Goal: Information Seeking & Learning: Find specific fact

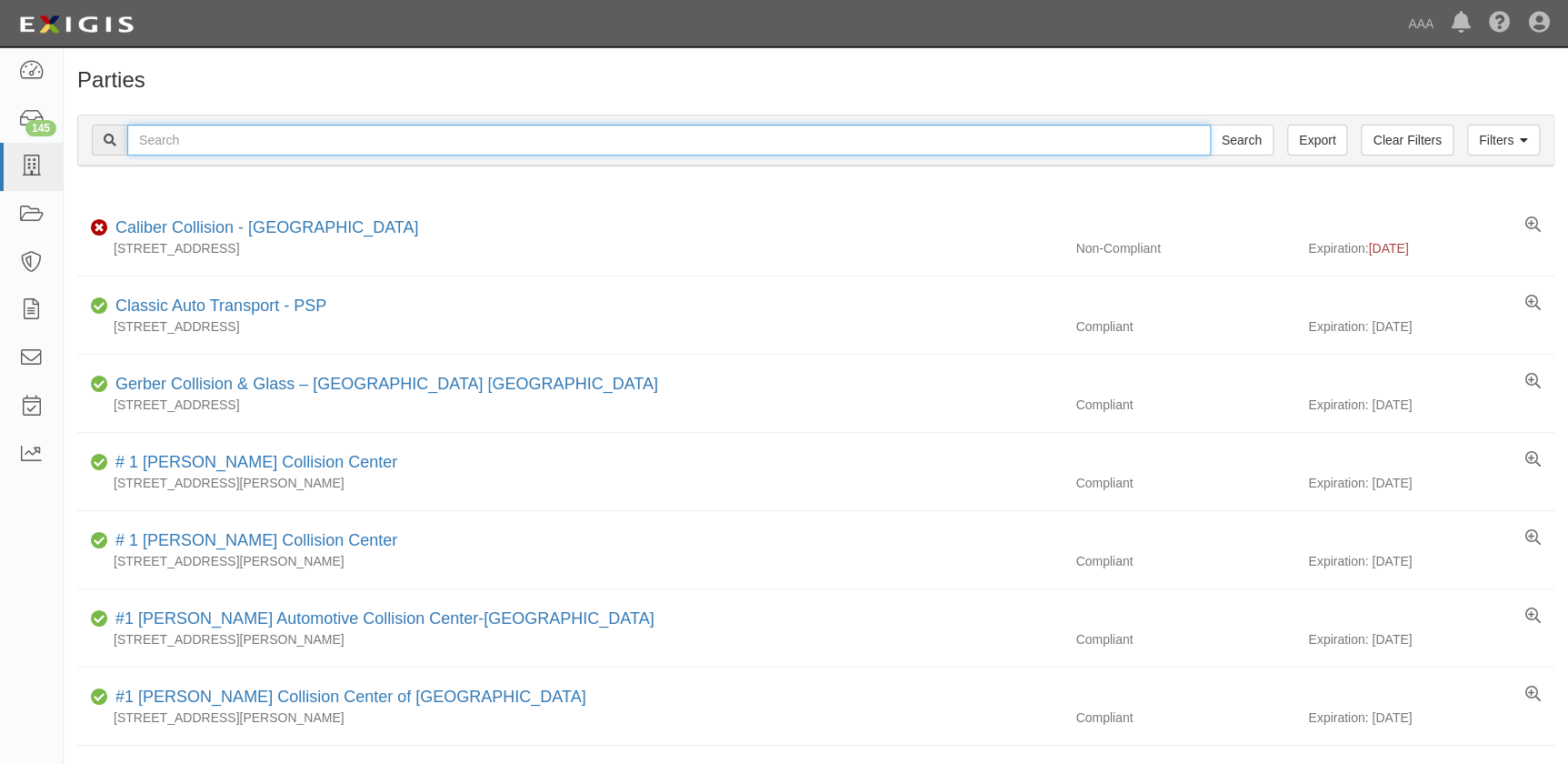
click at [246, 141] on input "text" at bounding box center [669, 139] width 1084 height 31
type input "russell"
click at [1211, 125] on input "Search" at bounding box center [1242, 139] width 64 height 31
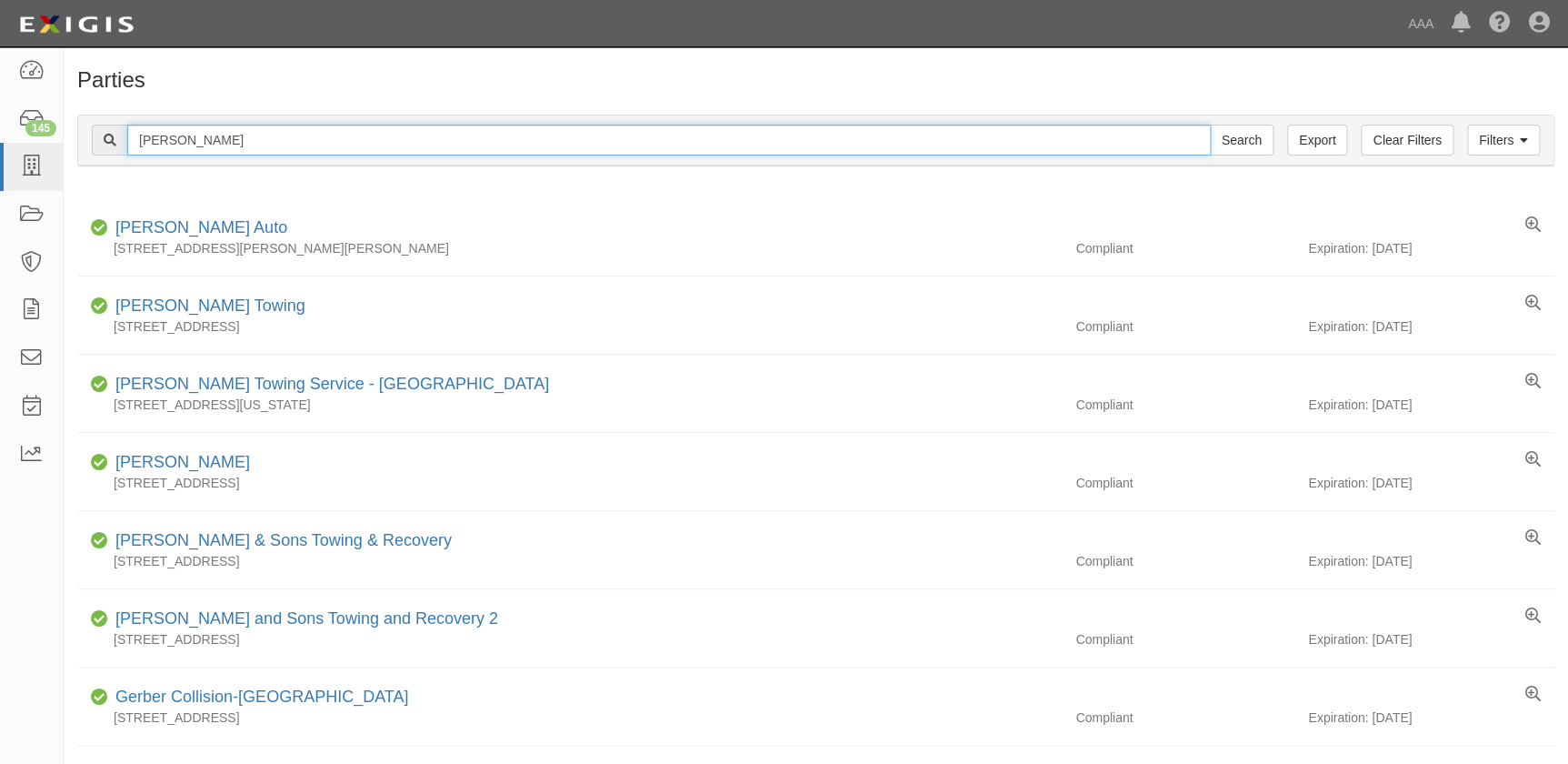
drag, startPoint x: 208, startPoint y: 136, endPoint x: 63, endPoint y: 140, distance: 145.1
type input "honda"
click at [1211, 125] on input "Search" at bounding box center [1242, 139] width 64 height 31
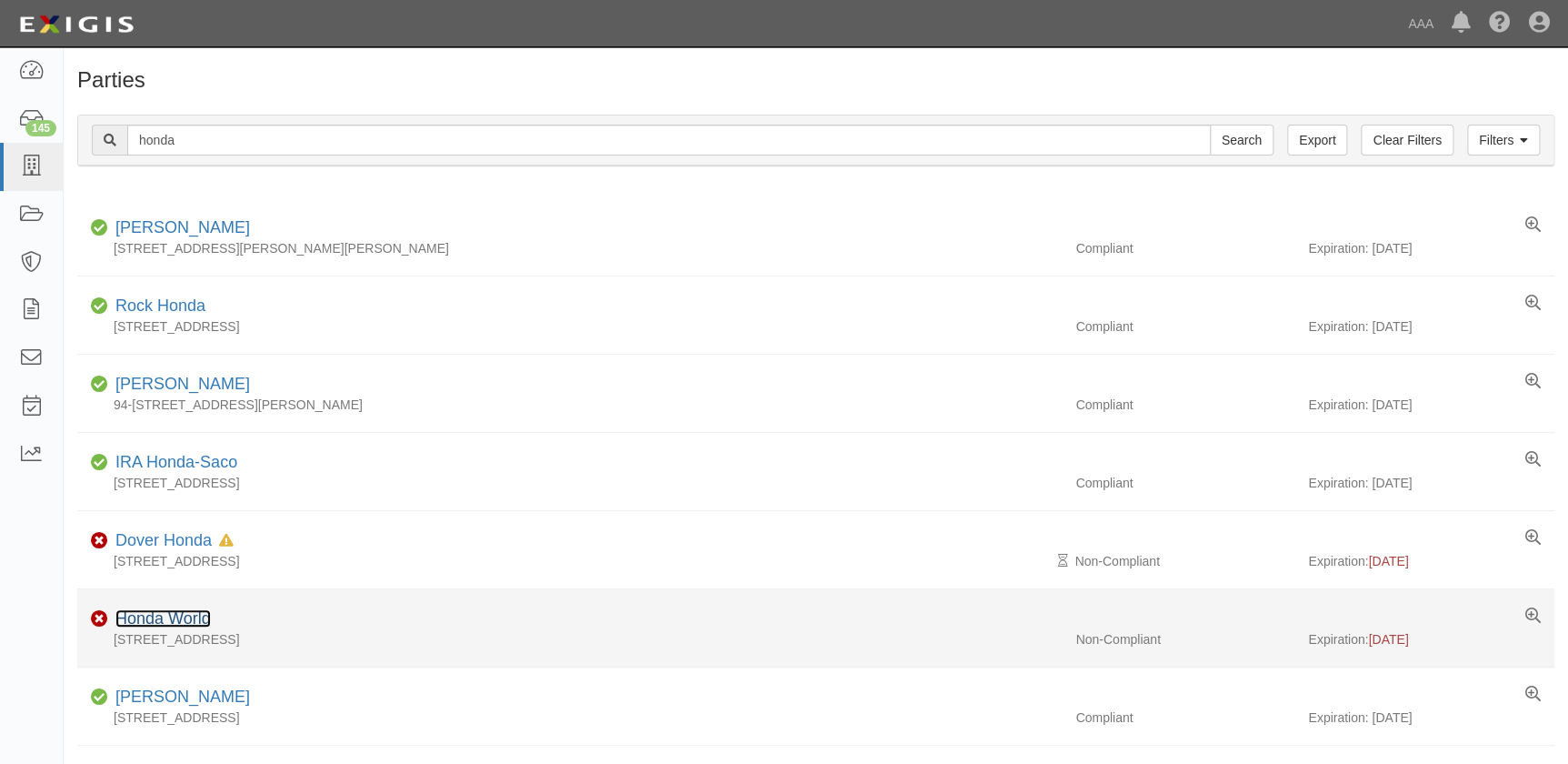
click at [163, 614] on link "Honda World" at bounding box center [163, 619] width 96 height 18
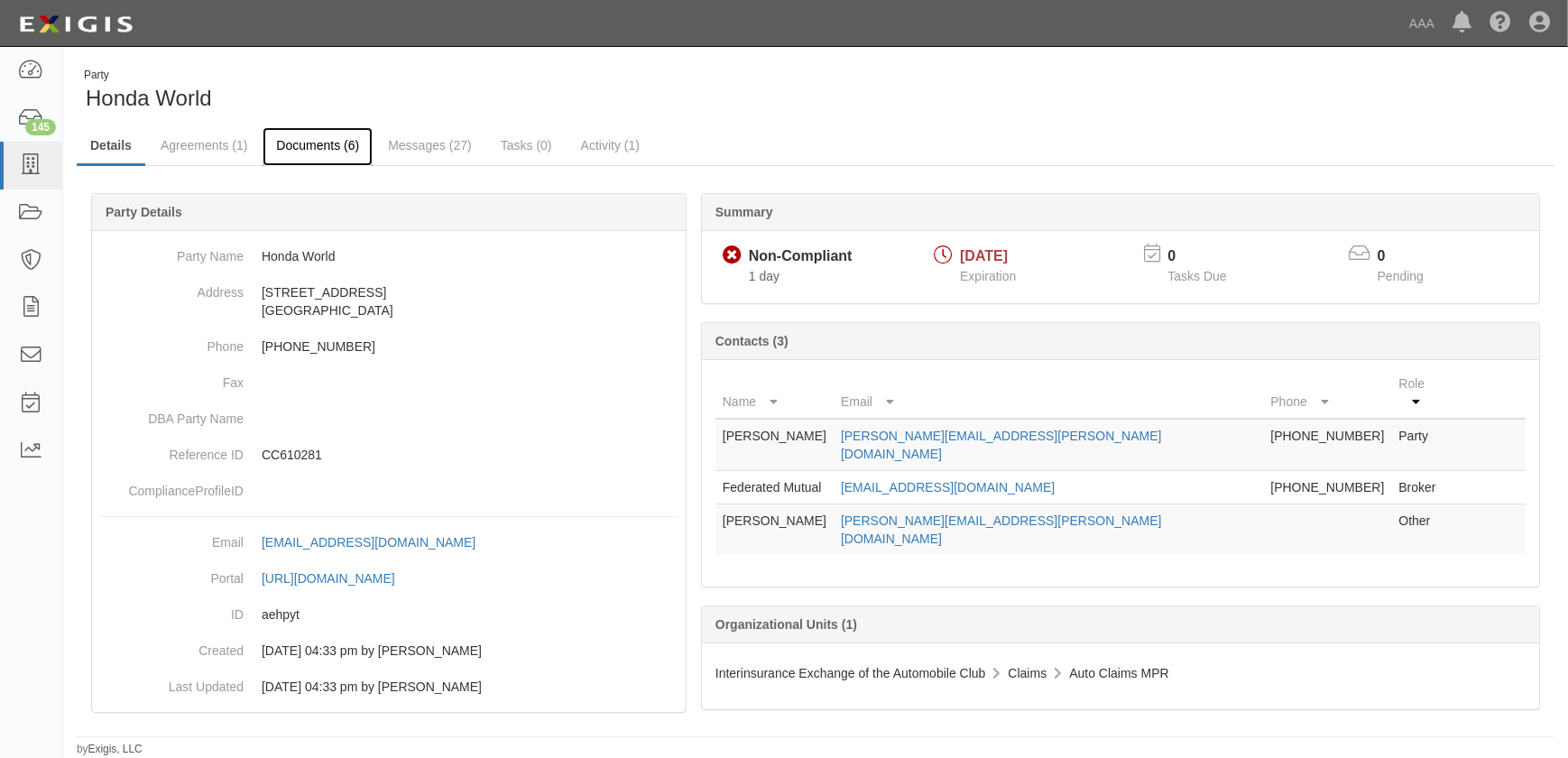
click at [331, 154] on link "Documents (6)" at bounding box center [317, 146] width 110 height 39
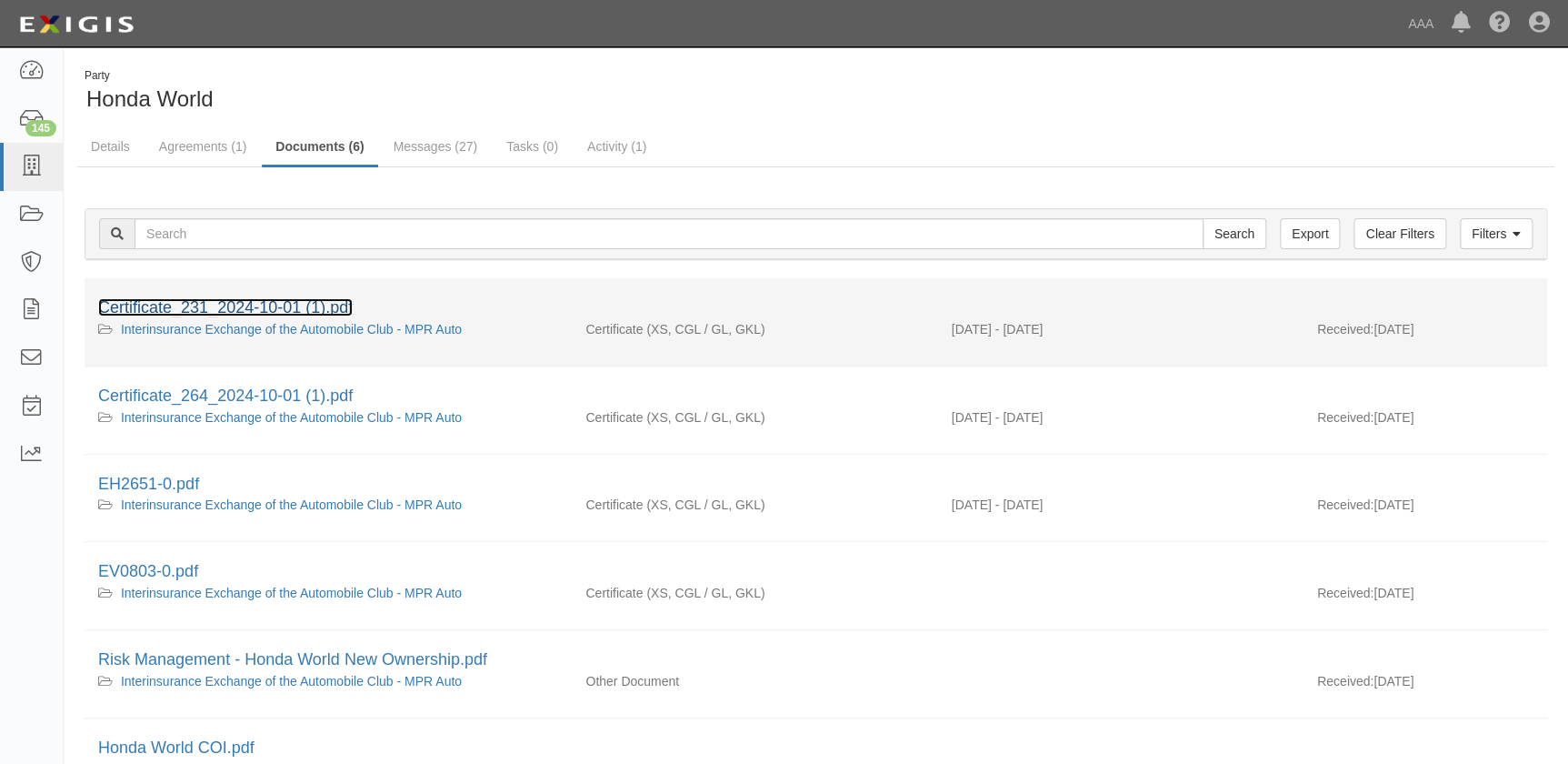
click at [267, 308] on link "Certificate_231_2024-10-01 (1).pdf" at bounding box center [226, 308] width 255 height 18
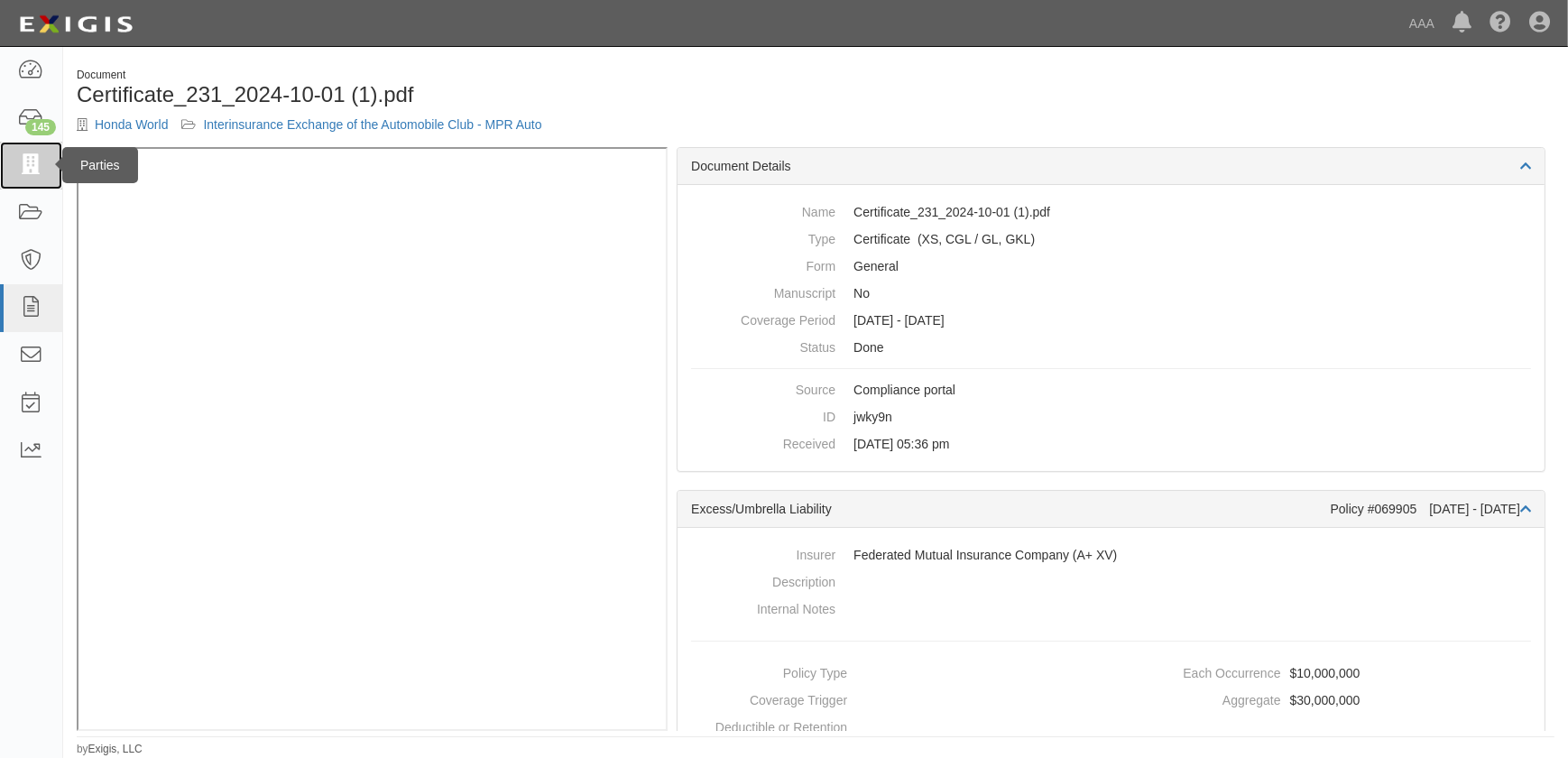
click at [25, 169] on icon at bounding box center [31, 165] width 26 height 21
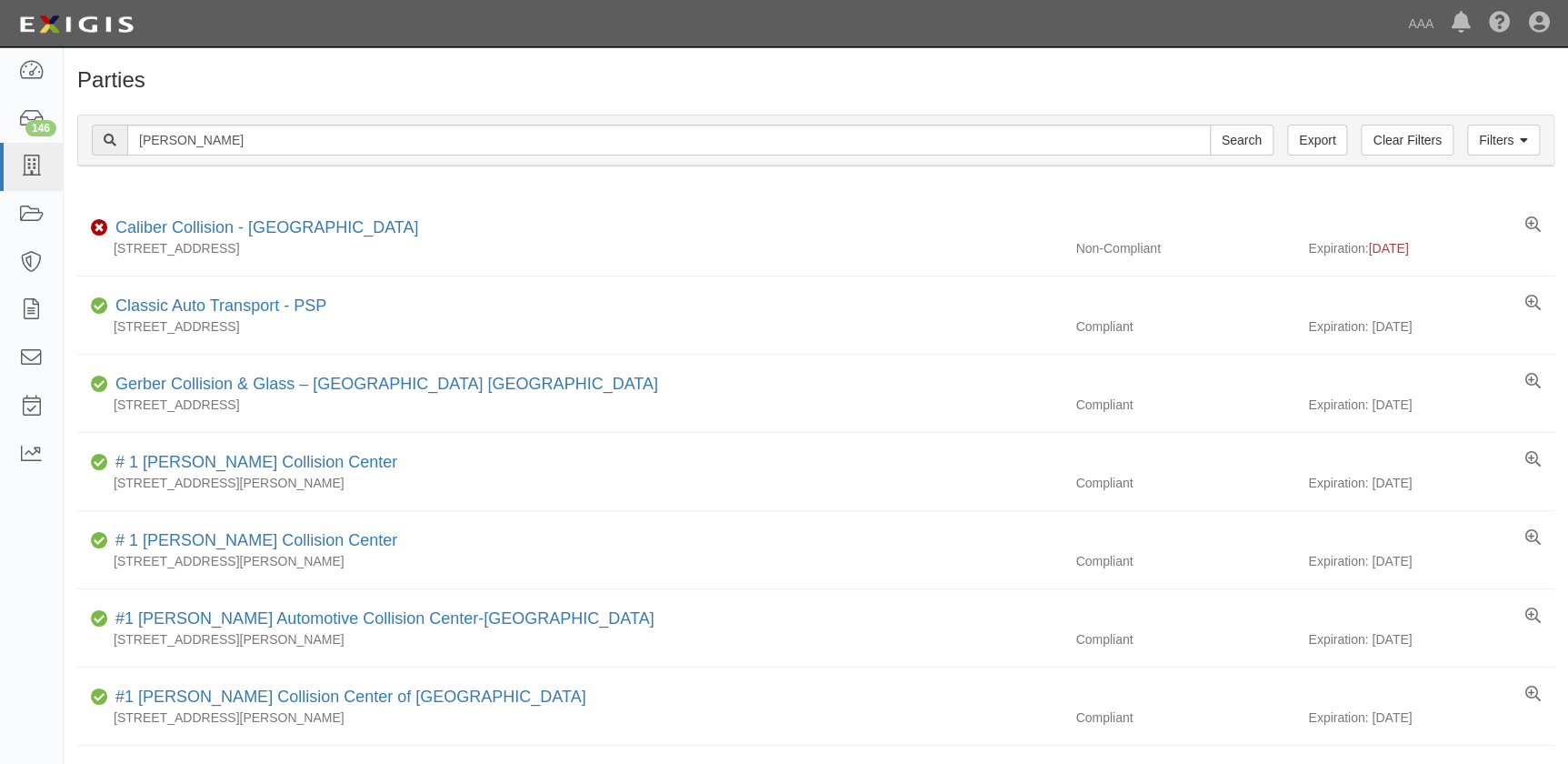
type input "[PERSON_NAME]"
click at [1211, 125] on input "Search" at bounding box center [1242, 139] width 64 height 31
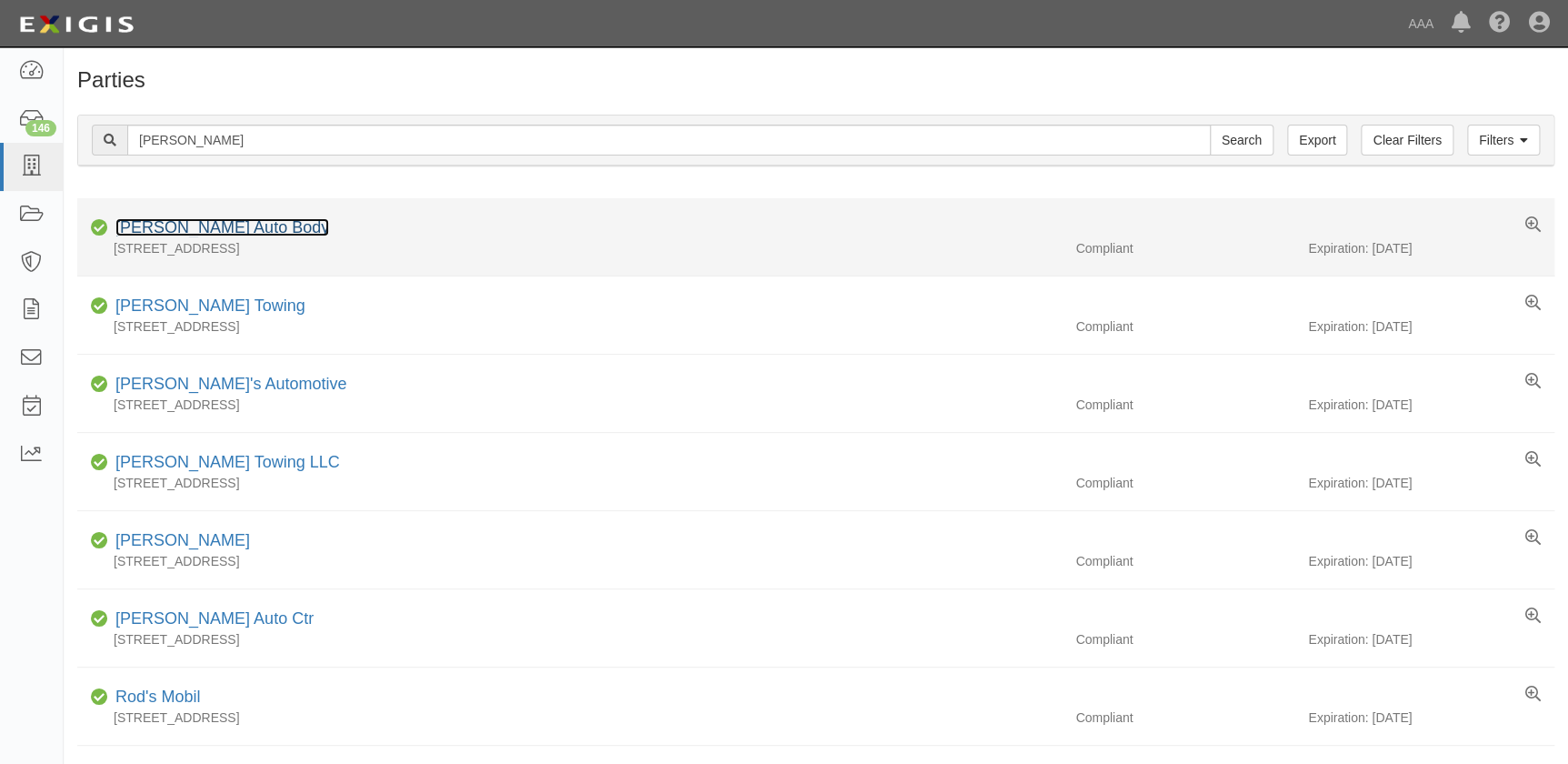
click at [213, 227] on link "Todd's Auto Body" at bounding box center [222, 227] width 214 height 18
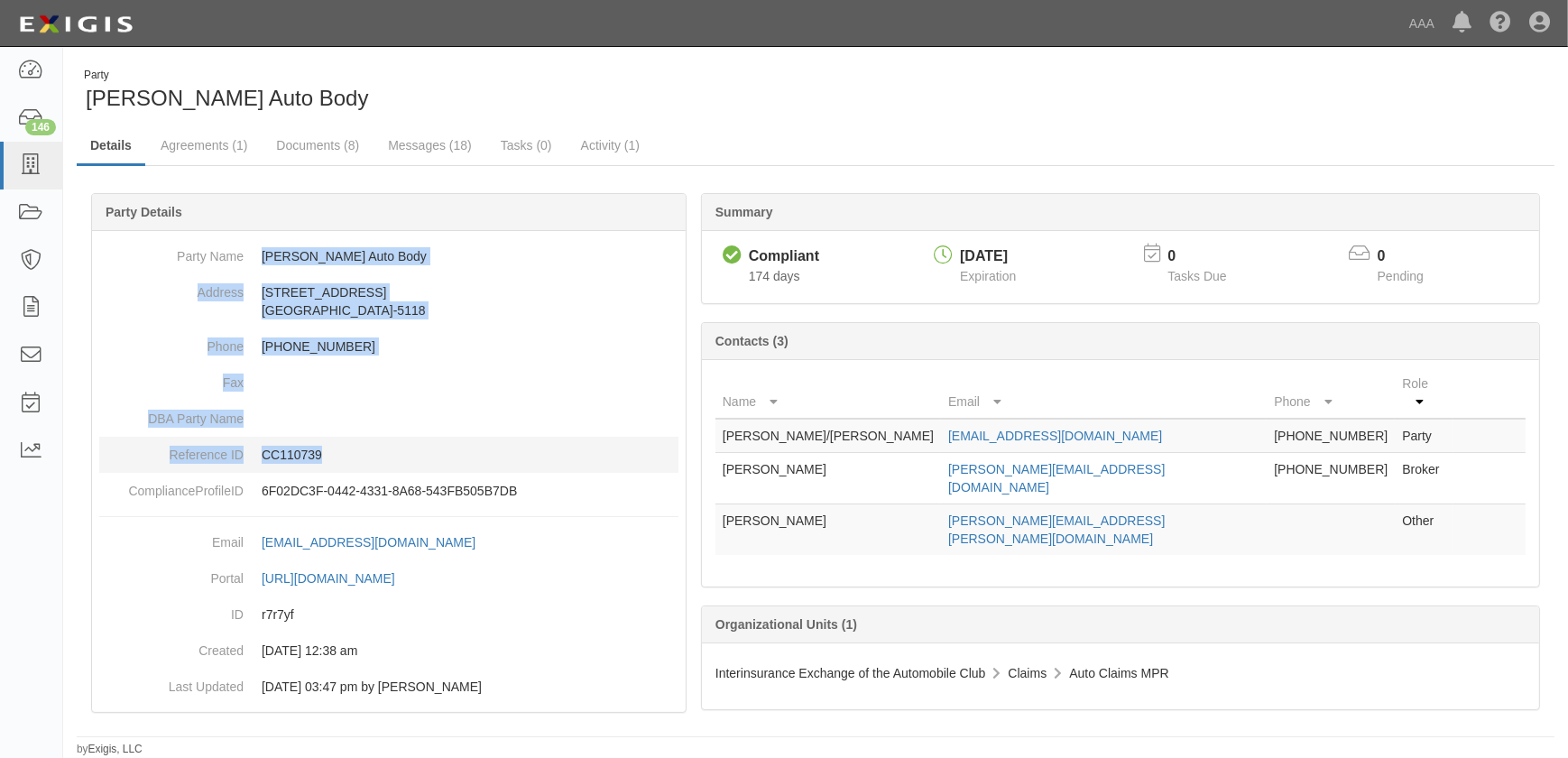
drag, startPoint x: 256, startPoint y: 253, endPoint x: 403, endPoint y: 463, distance: 256.3
click at [403, 463] on dl "Party Name Todd's Auto Body Address 1025 Mt Bethel Hwy Mount Bethel, PA 18343-5…" at bounding box center [388, 374] width 579 height 271
copy dl "Todd's Auto Body Address 1025 Mt Bethel Hwy Mount Bethel, PA 18343-5118 Phone 6…"
click at [454, 265] on dd "Todd's Auto Body" at bounding box center [388, 256] width 579 height 37
drag, startPoint x: 265, startPoint y: 254, endPoint x: 382, endPoint y: 445, distance: 224.0
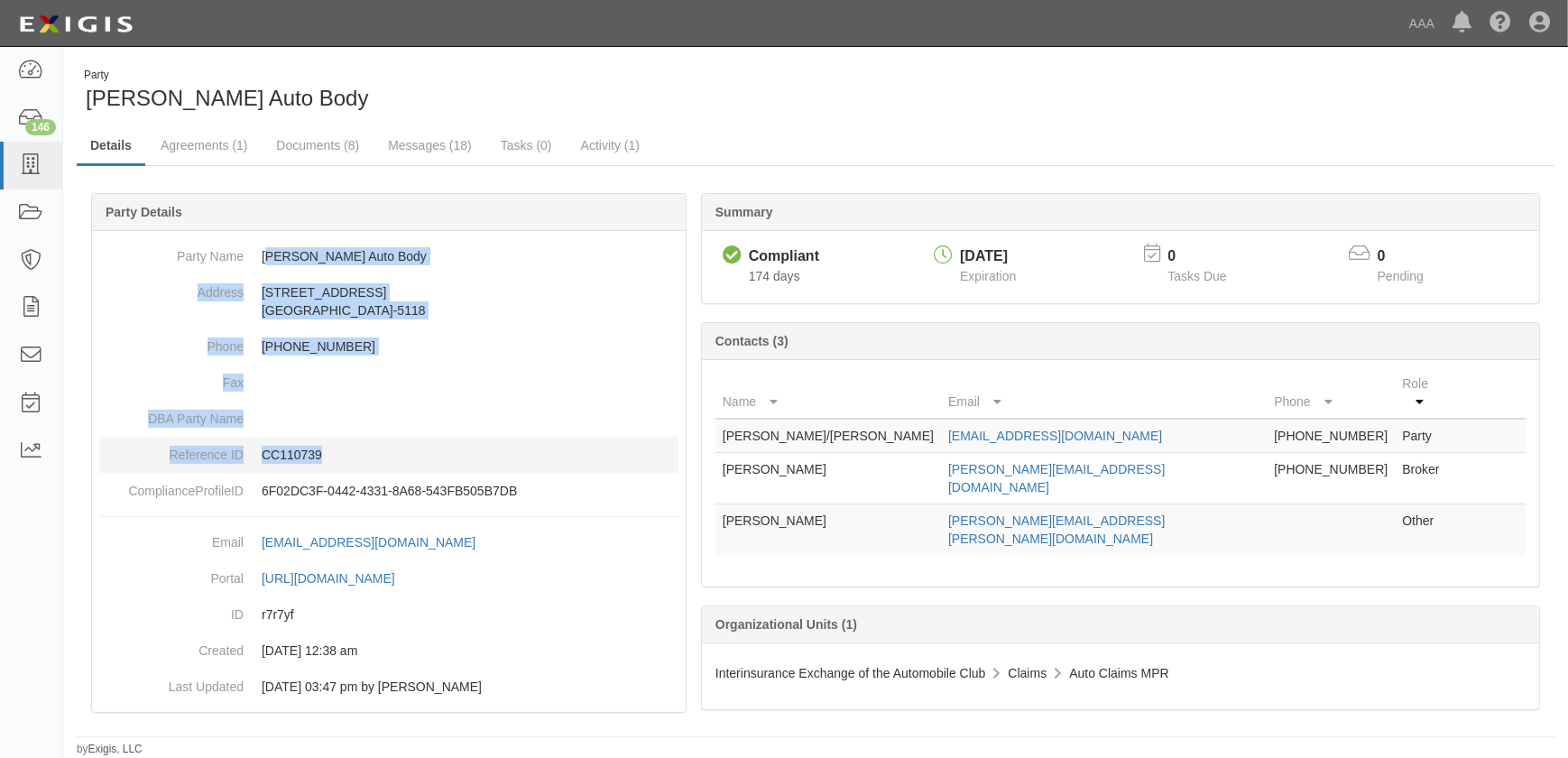
click at [382, 445] on dl "Party Name Todd's Auto Body Address 1025 Mt Bethel Hwy Mount Bethel, PA 18343-5…" at bounding box center [388, 374] width 579 height 271
copy dl "odd's Auto Body Address 1025 Mt Bethel Hwy Mount Bethel, PA 18343-5118 Phone 61…"
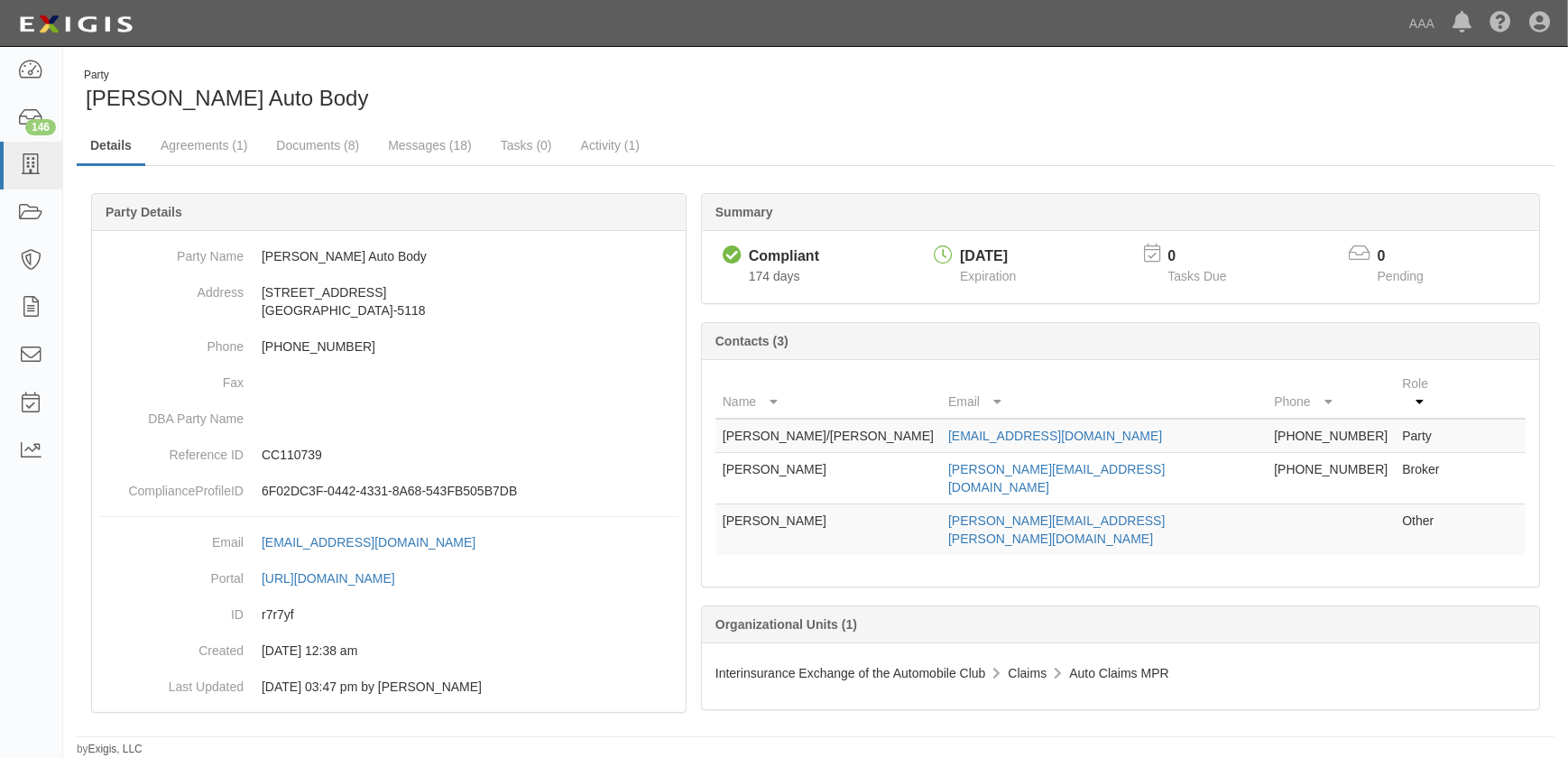
click at [406, 84] on div "Party Todd's Auto Body" at bounding box center [440, 90] width 725 height 46
drag, startPoint x: 473, startPoint y: 91, endPoint x: 378, endPoint y: 149, distance: 111.3
click at [473, 91] on div "Party Todd's Auto Body" at bounding box center [440, 90] width 725 height 46
click at [30, 173] on icon at bounding box center [31, 165] width 26 height 21
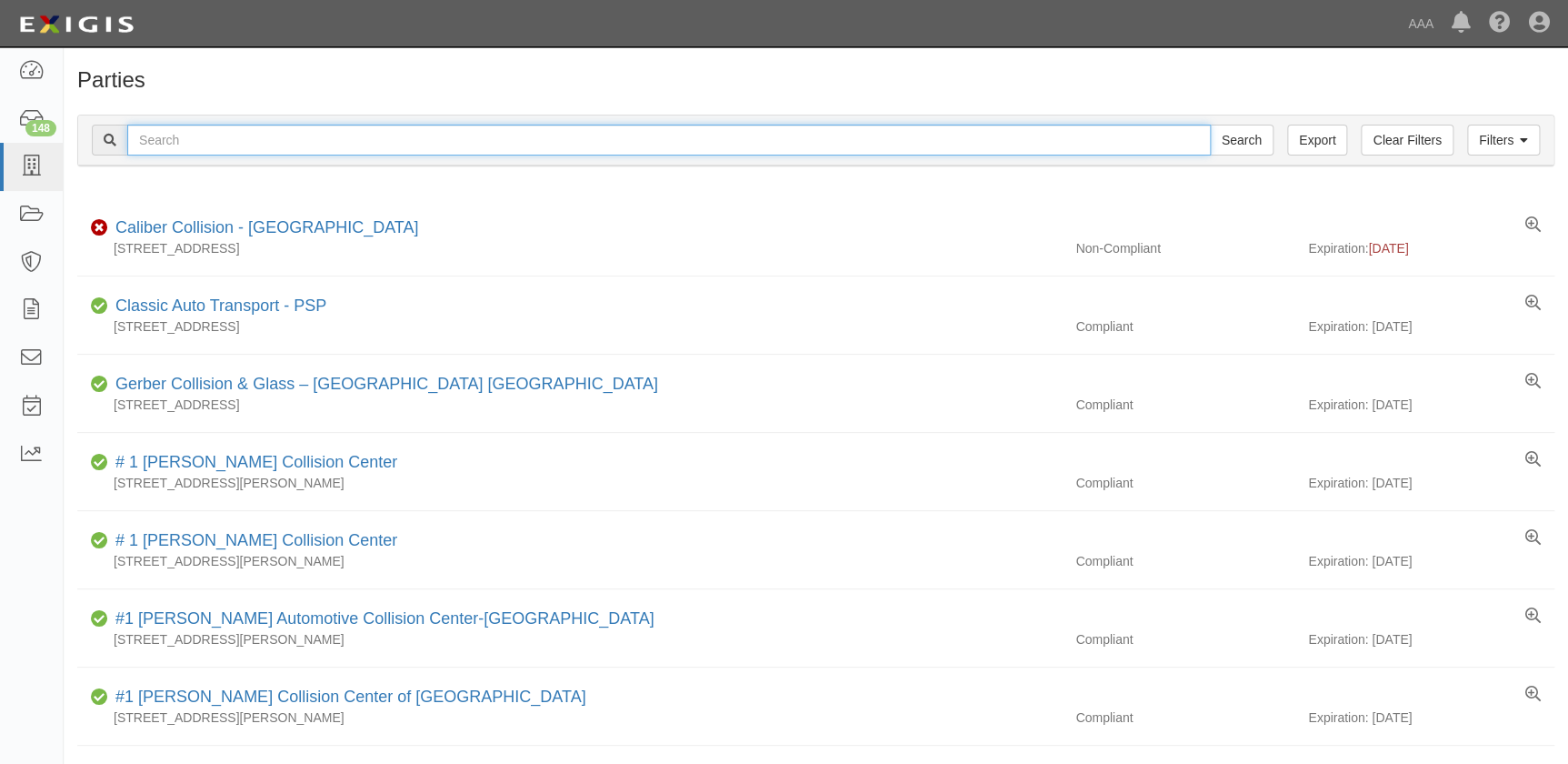
click at [315, 140] on input "text" at bounding box center [669, 139] width 1084 height 31
type input "gerber maxwell"
click at [1211, 125] on input "Search" at bounding box center [1242, 139] width 64 height 31
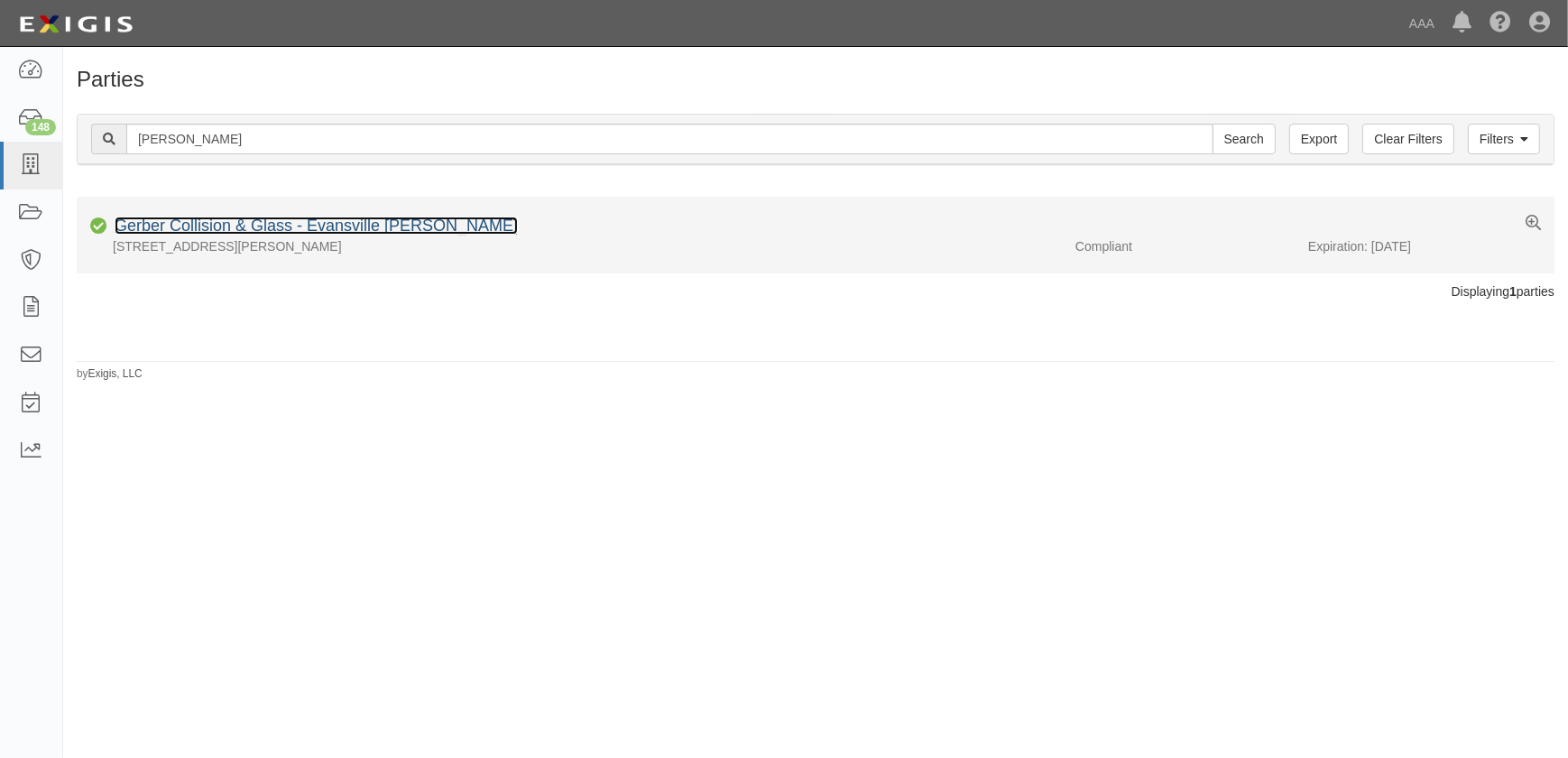
click at [307, 225] on link "Gerber Collision & Glass - Evansville [PERSON_NAME]" at bounding box center [316, 225] width 403 height 18
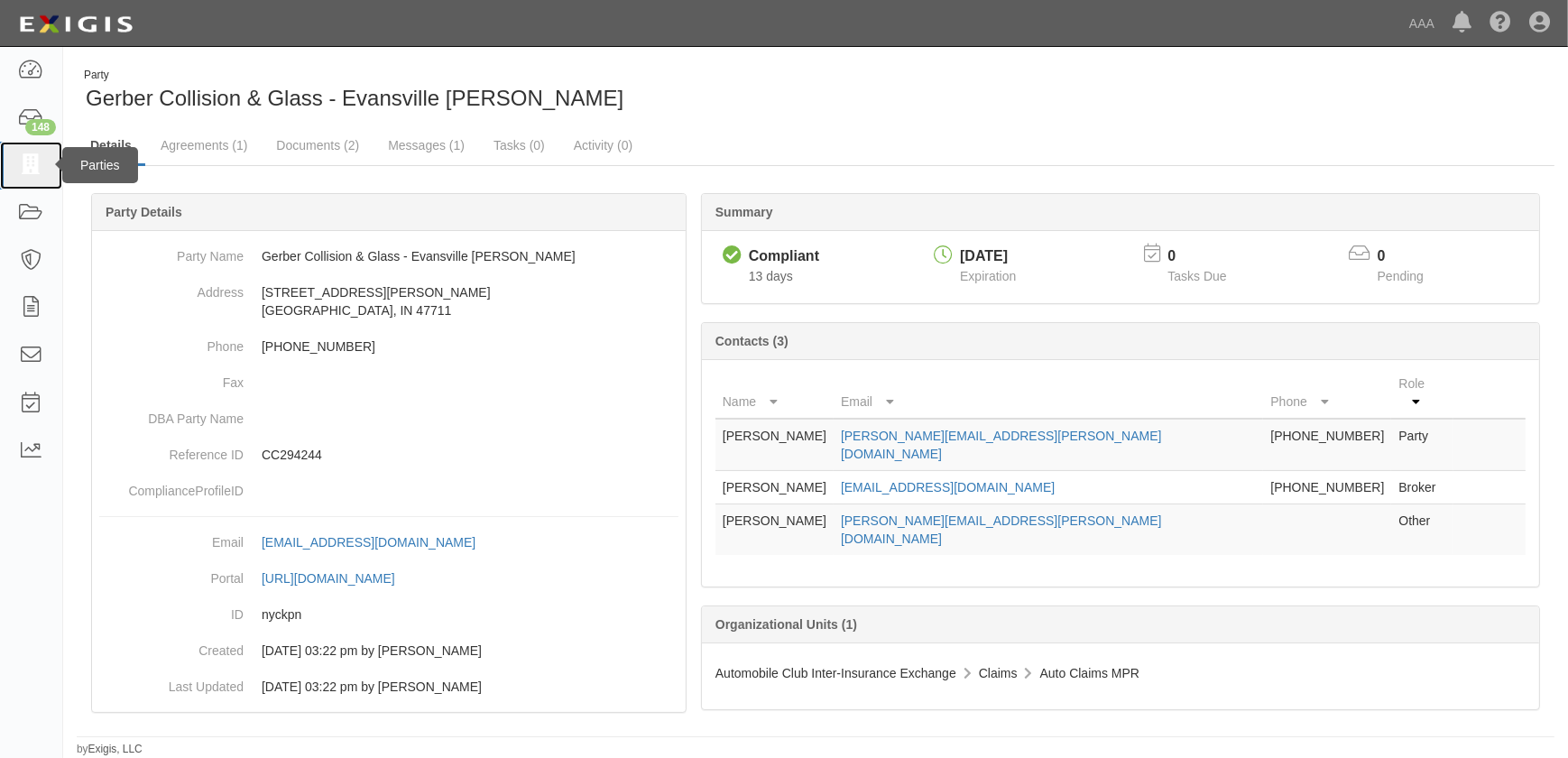
click at [40, 172] on icon at bounding box center [31, 165] width 26 height 21
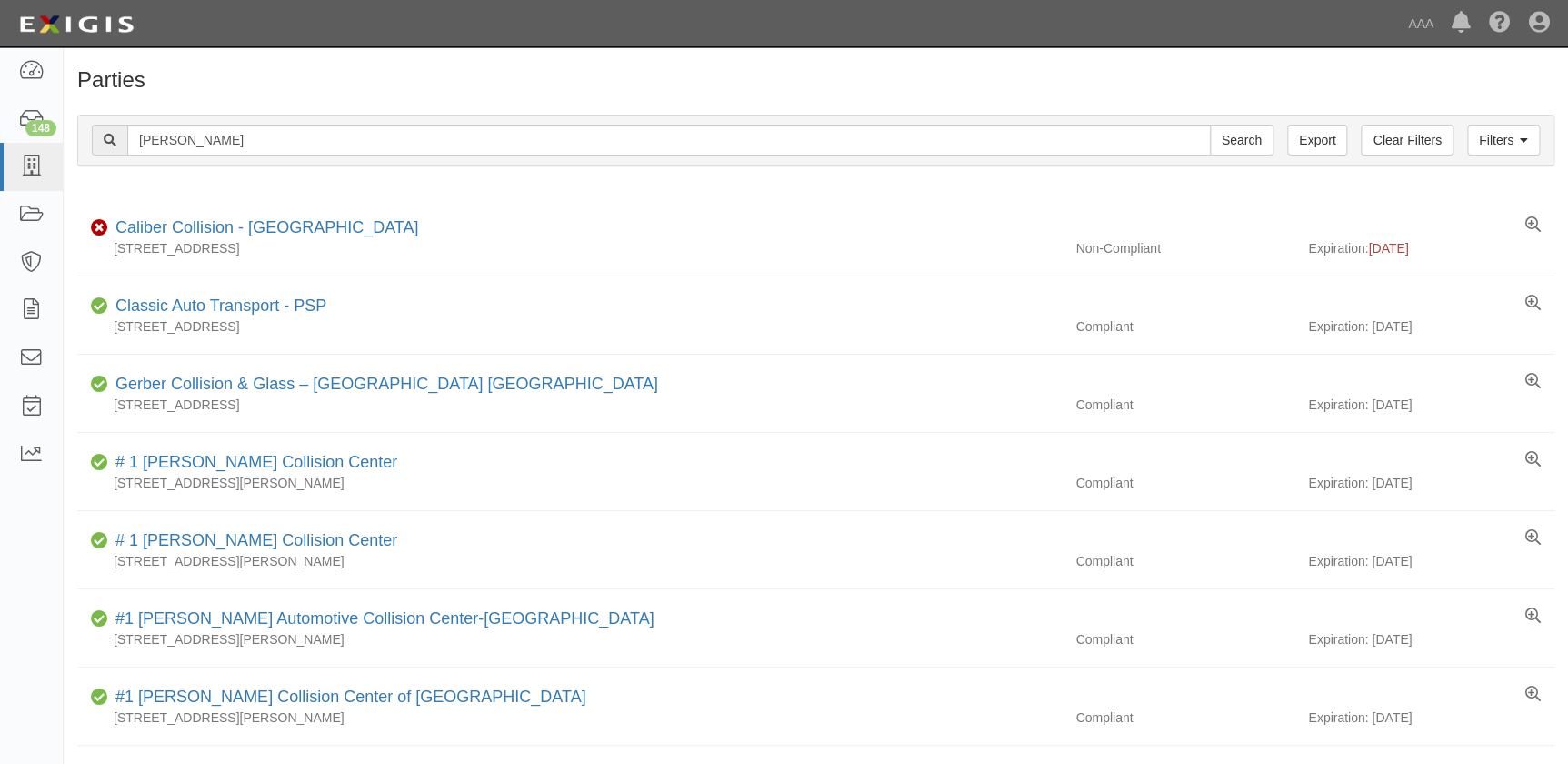
type input "[PERSON_NAME]"
click at [1211, 125] on input "Search" at bounding box center [1242, 139] width 64 height 31
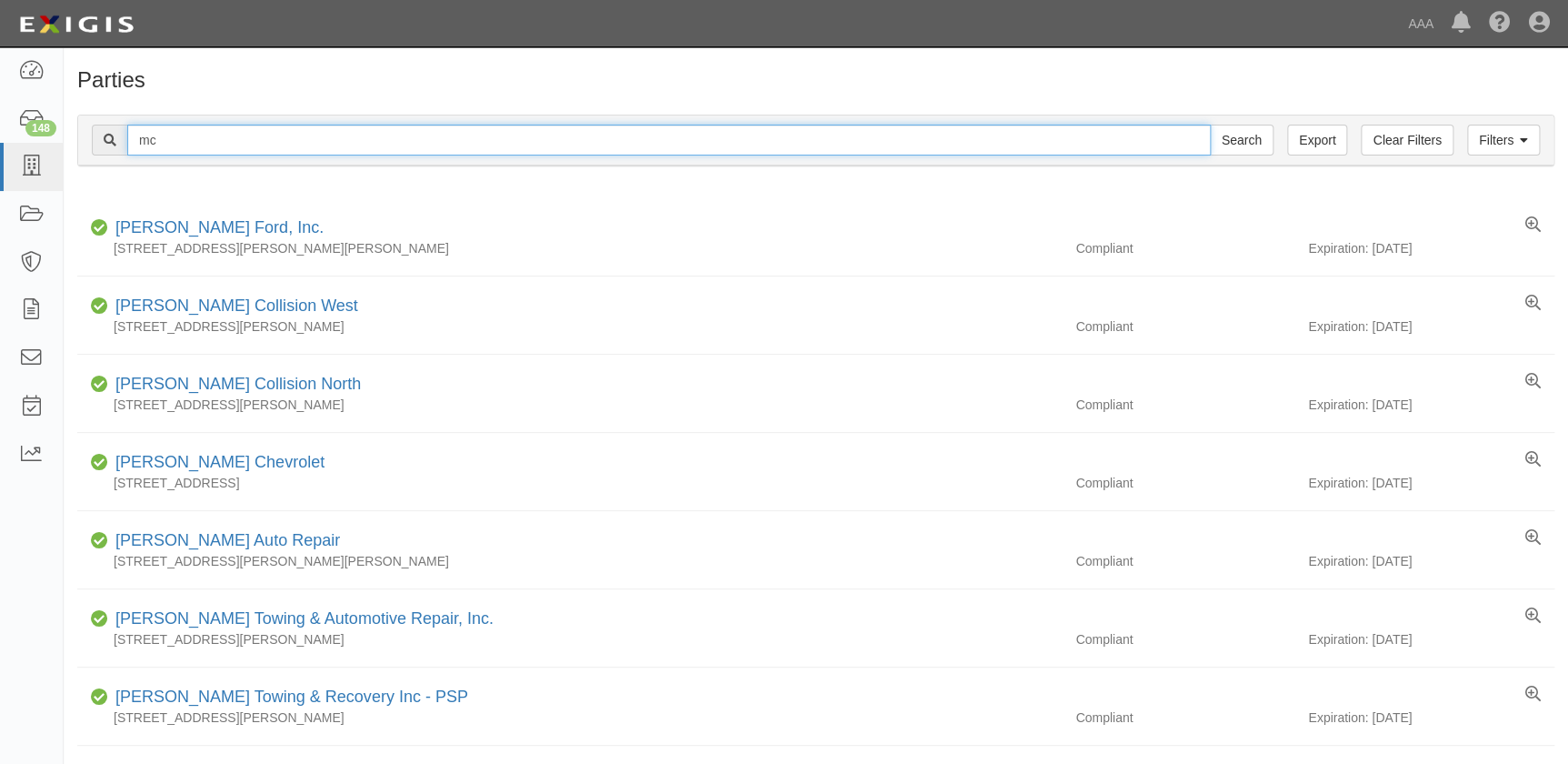
type input "m"
type input "j.a.s."
click at [1211, 125] on input "Search" at bounding box center [1242, 139] width 64 height 31
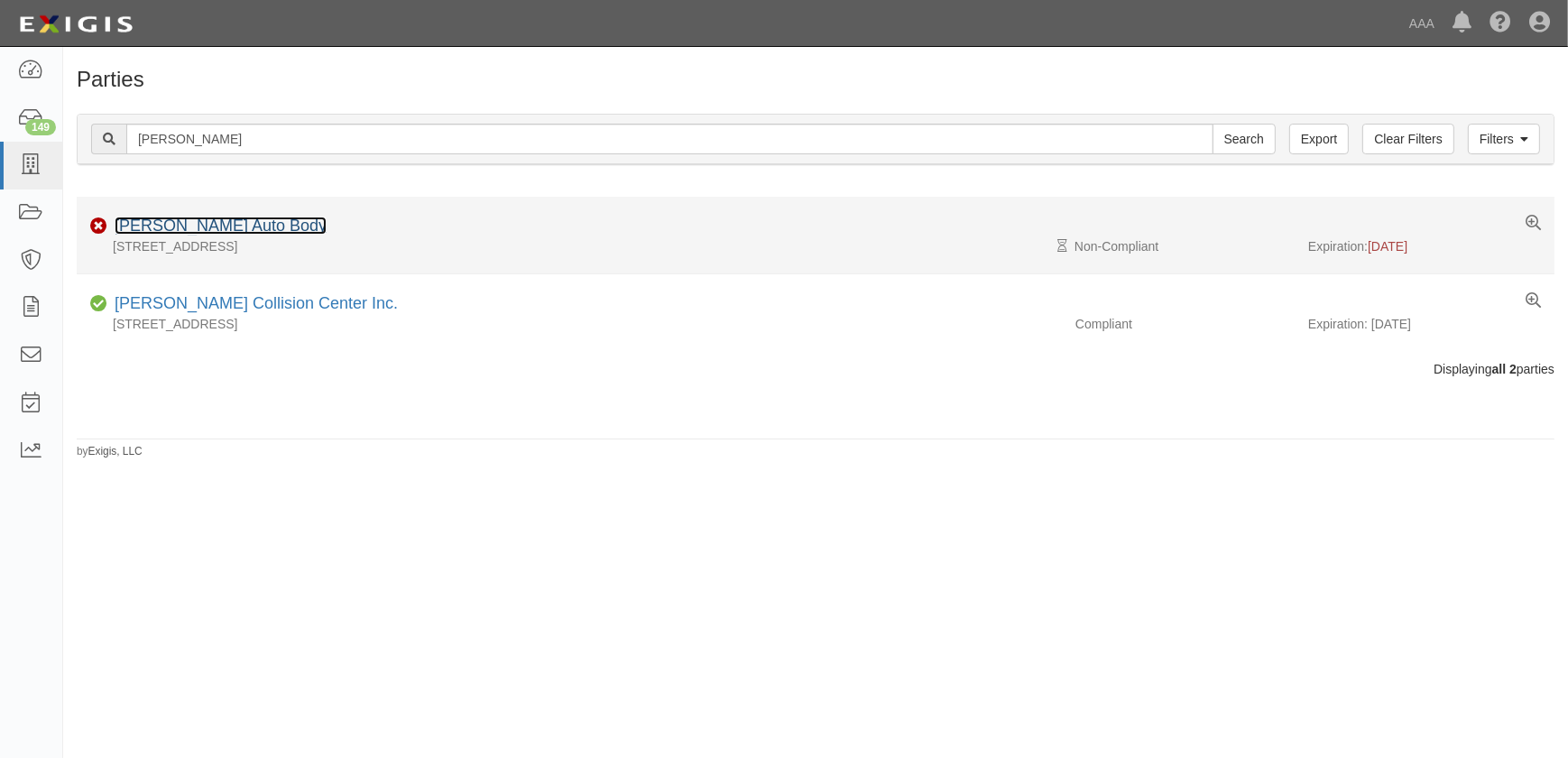
click at [200, 223] on link "[PERSON_NAME] Auto Body" at bounding box center [220, 225] width 212 height 18
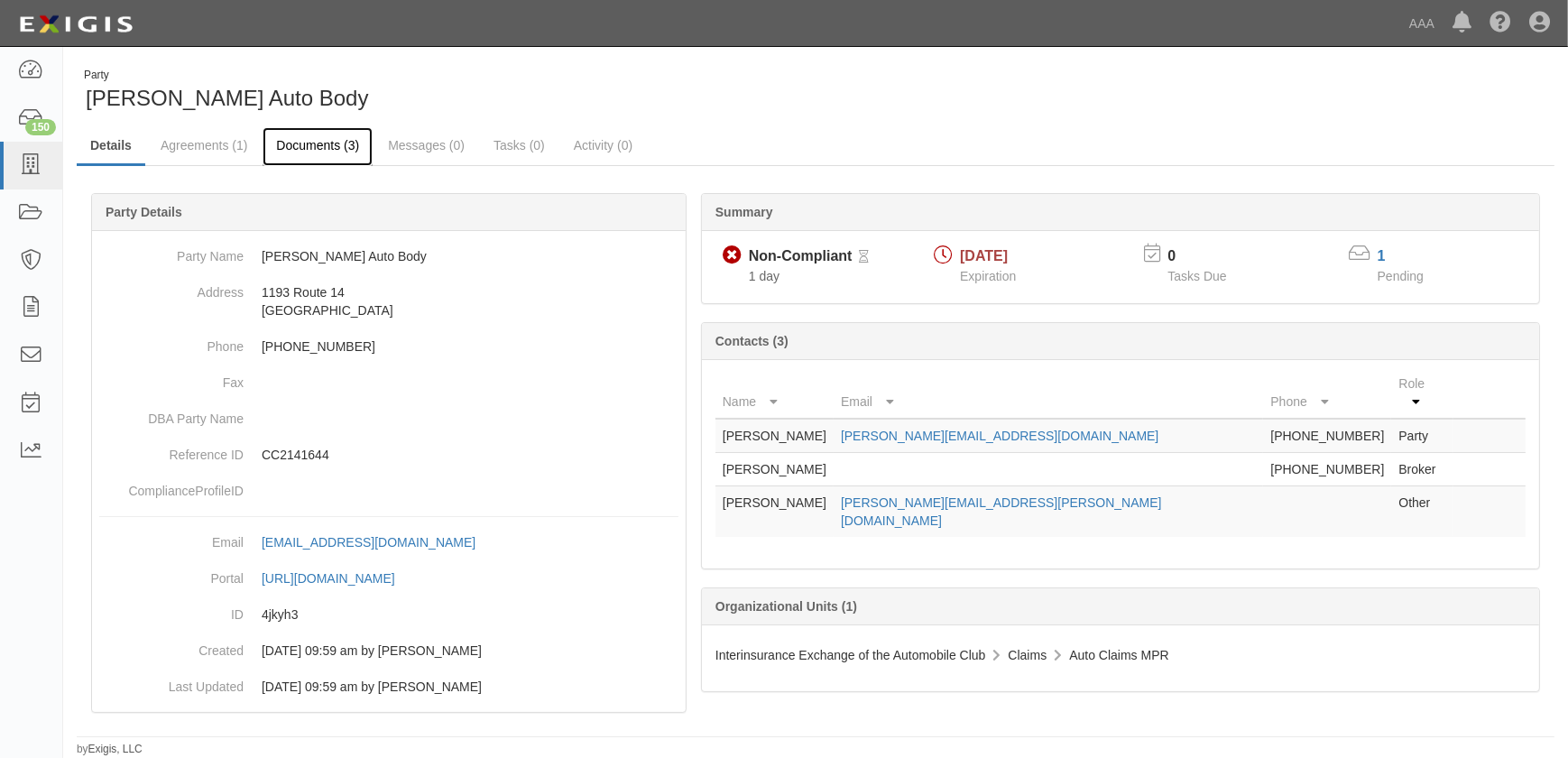
click at [295, 144] on link "Documents (3)" at bounding box center [317, 146] width 110 height 39
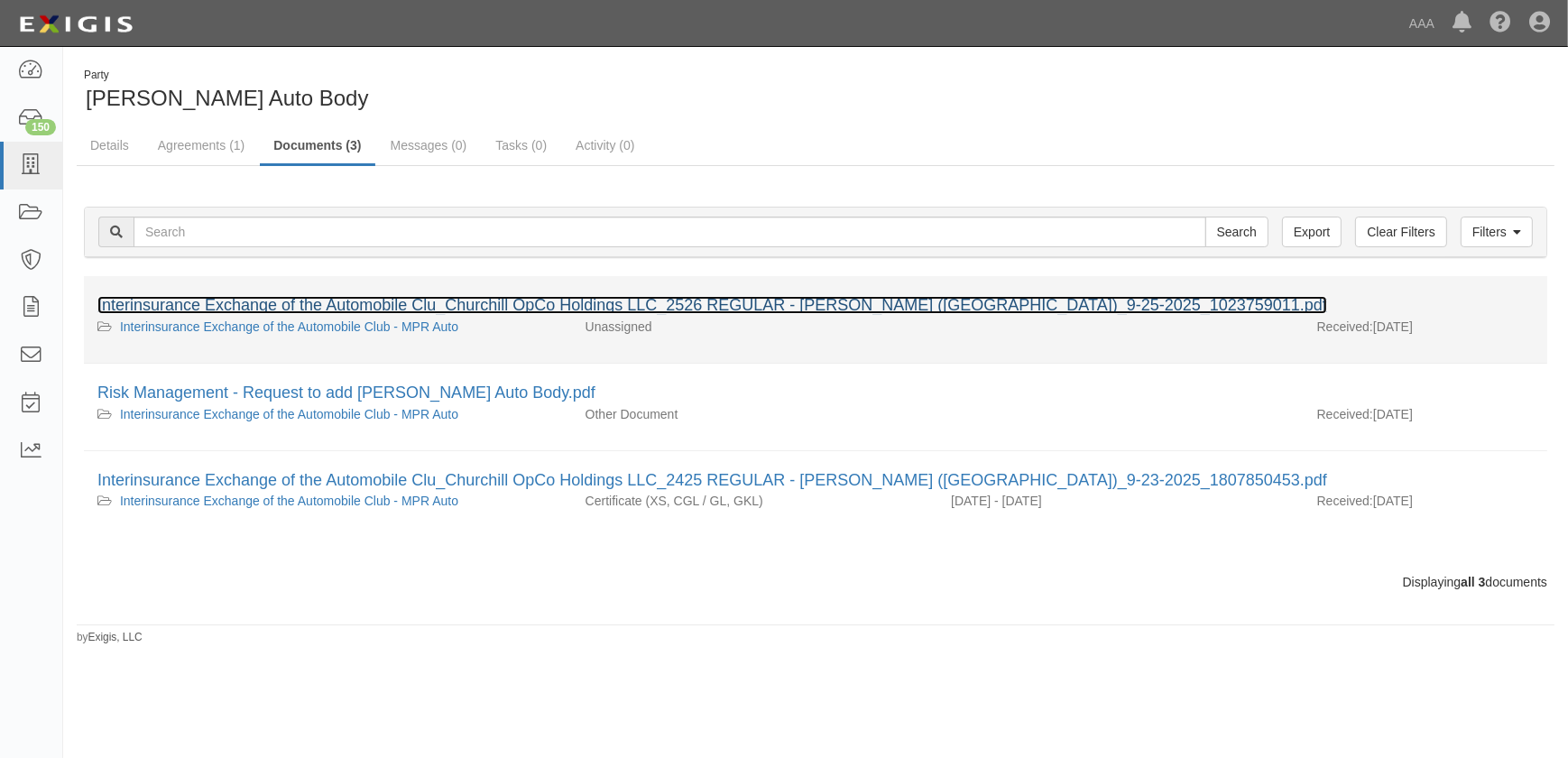
click at [242, 296] on link "Interinsurance Exchange of the Automobile Clu_Churchill OpCo Holdings LLC_2526 …" at bounding box center [712, 305] width 1230 height 18
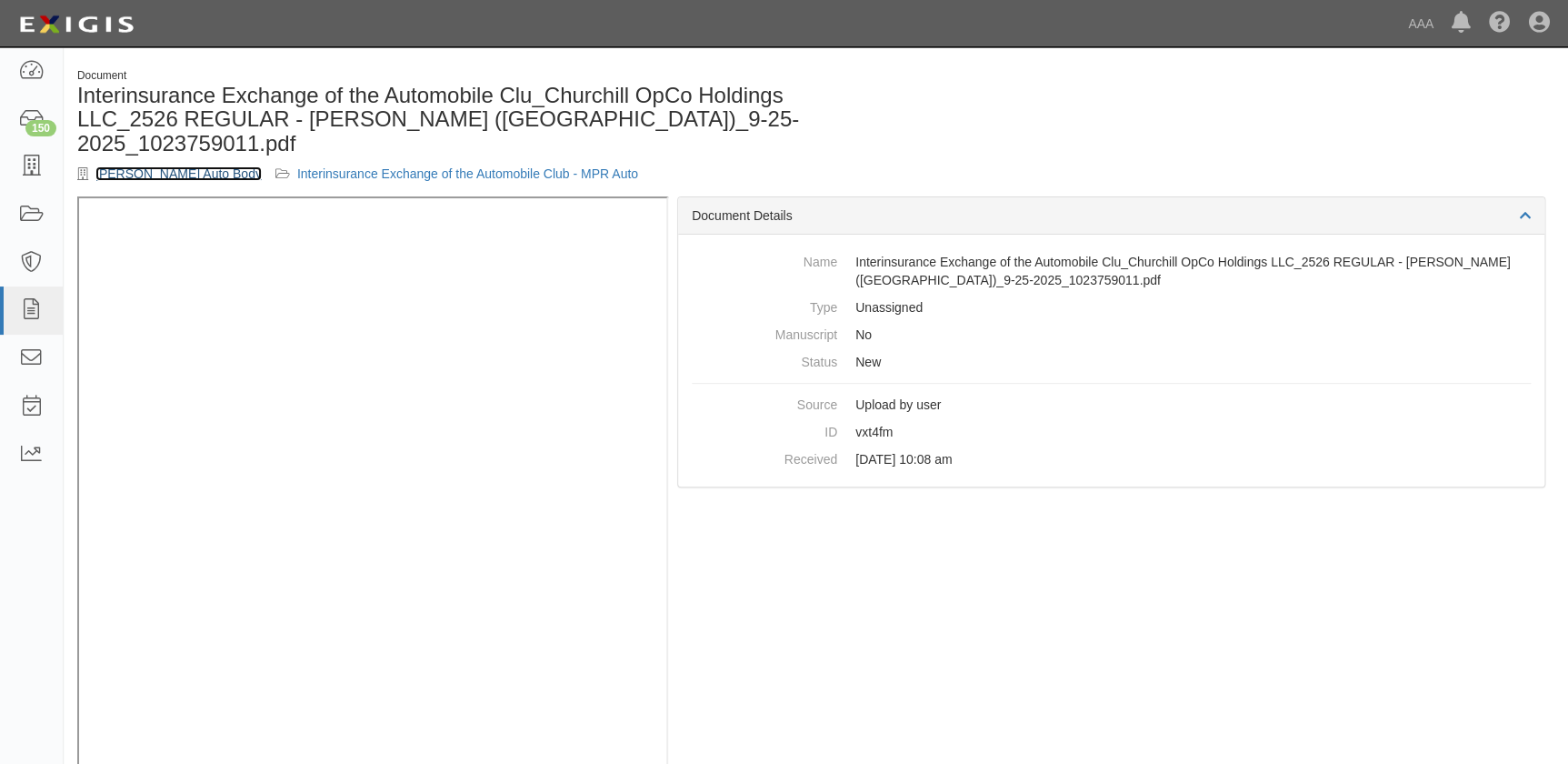
click at [145, 166] on link "[PERSON_NAME] Auto Body" at bounding box center [178, 173] width 166 height 15
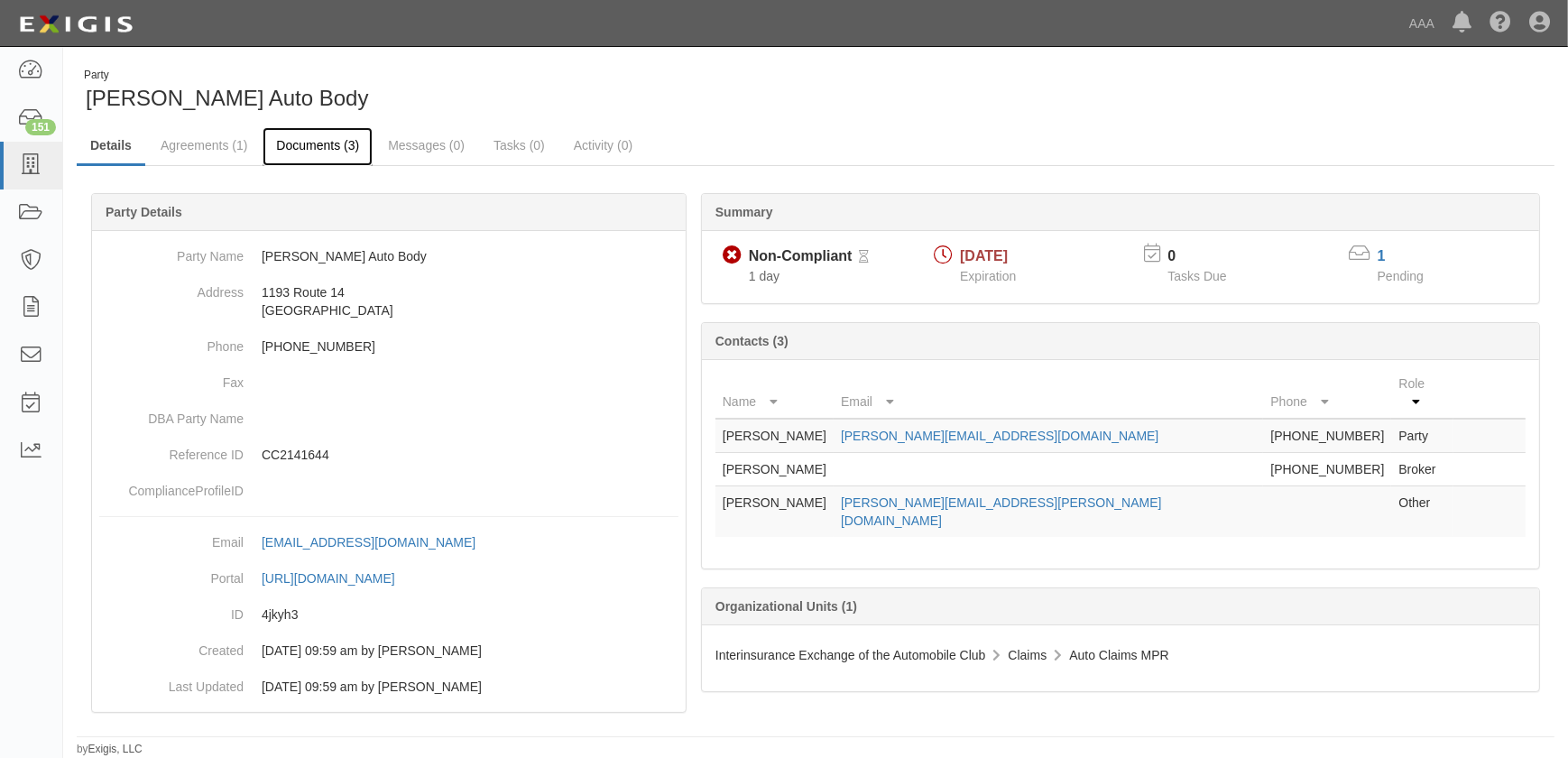
click at [330, 146] on link "Documents (3)" at bounding box center [317, 146] width 110 height 39
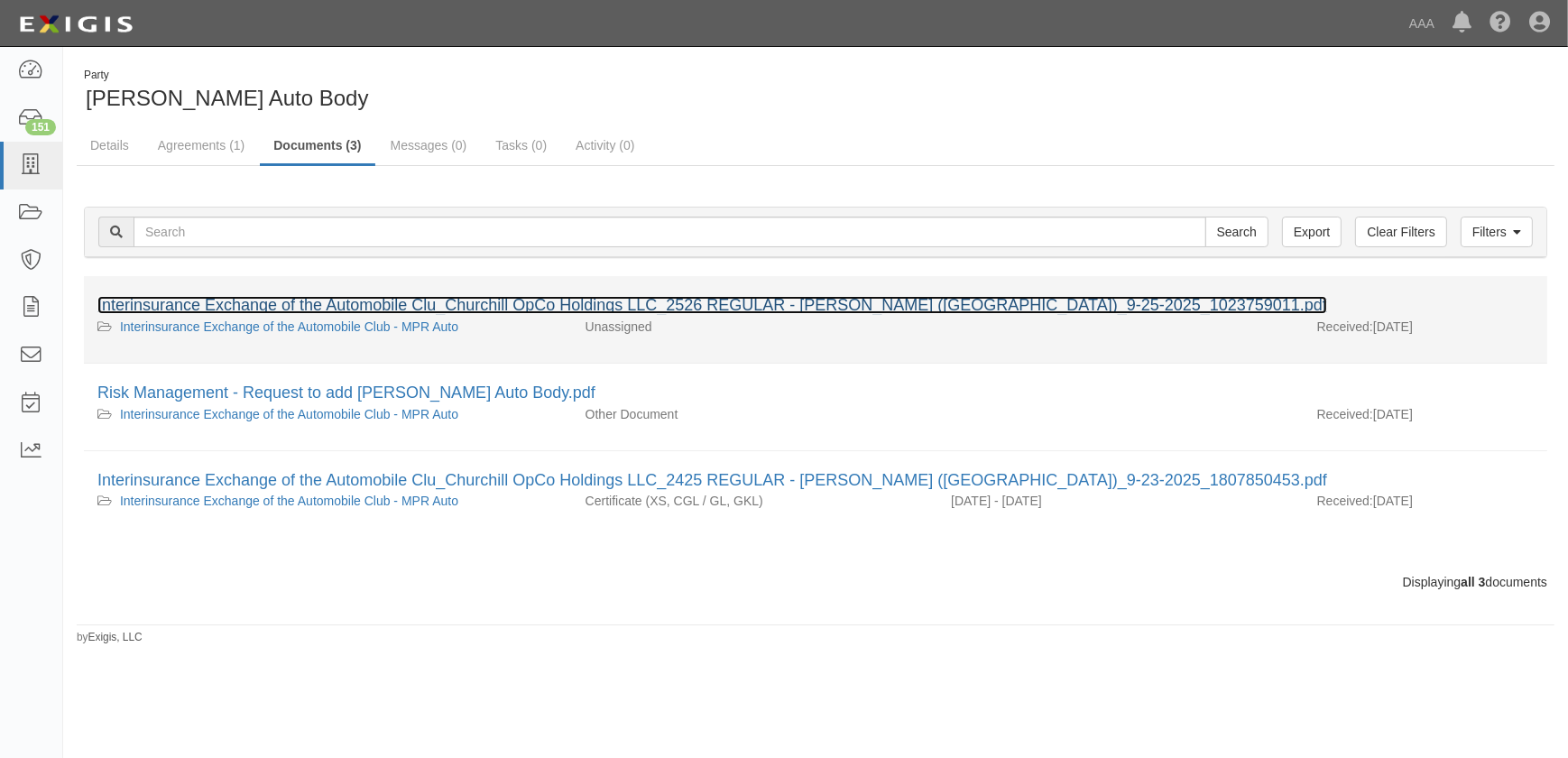
click at [332, 296] on link "Interinsurance Exchange of the Automobile Clu_Churchill OpCo Holdings LLC_2526 …" at bounding box center [712, 305] width 1230 height 18
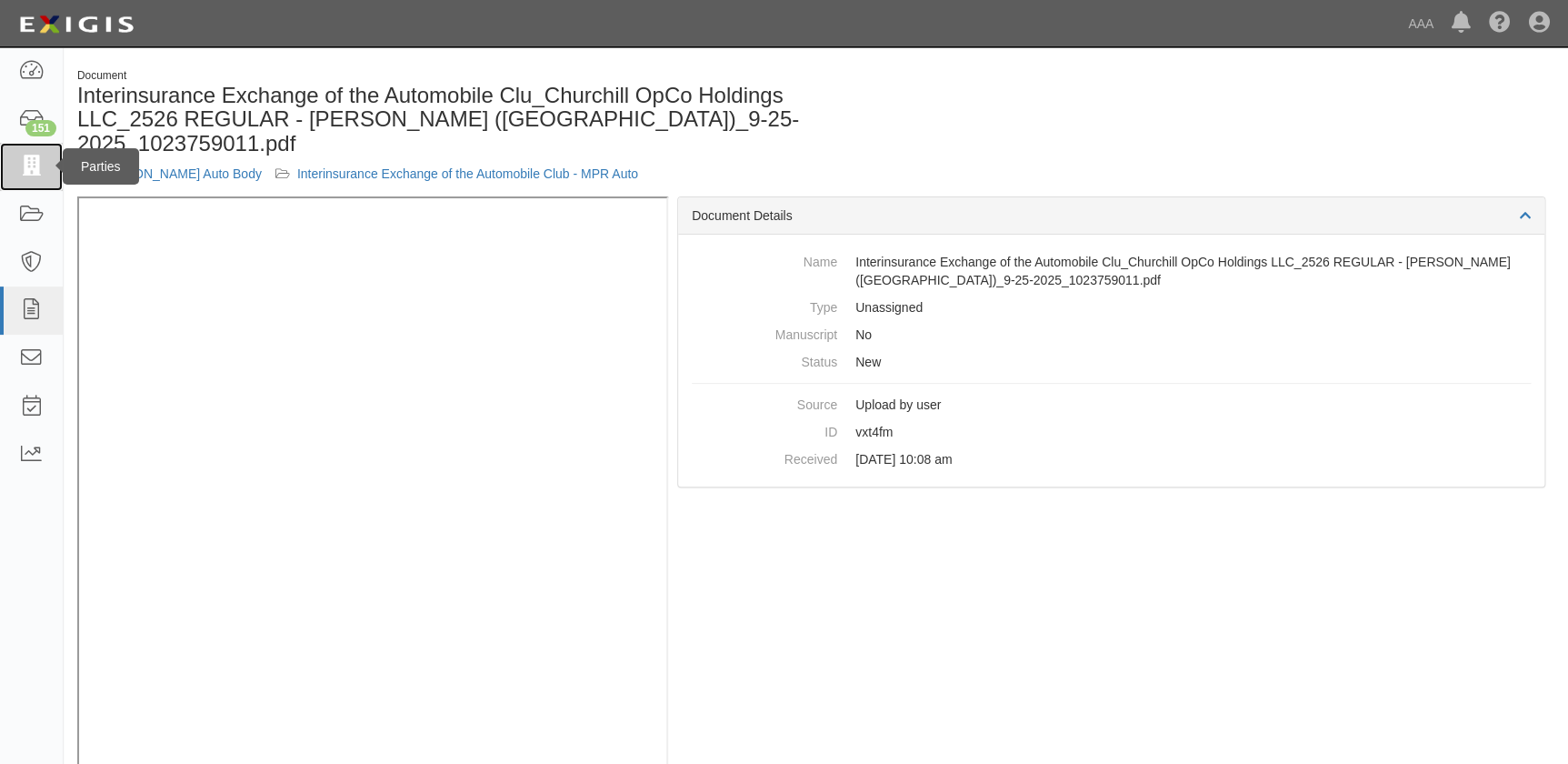
click at [27, 173] on icon at bounding box center [31, 166] width 26 height 21
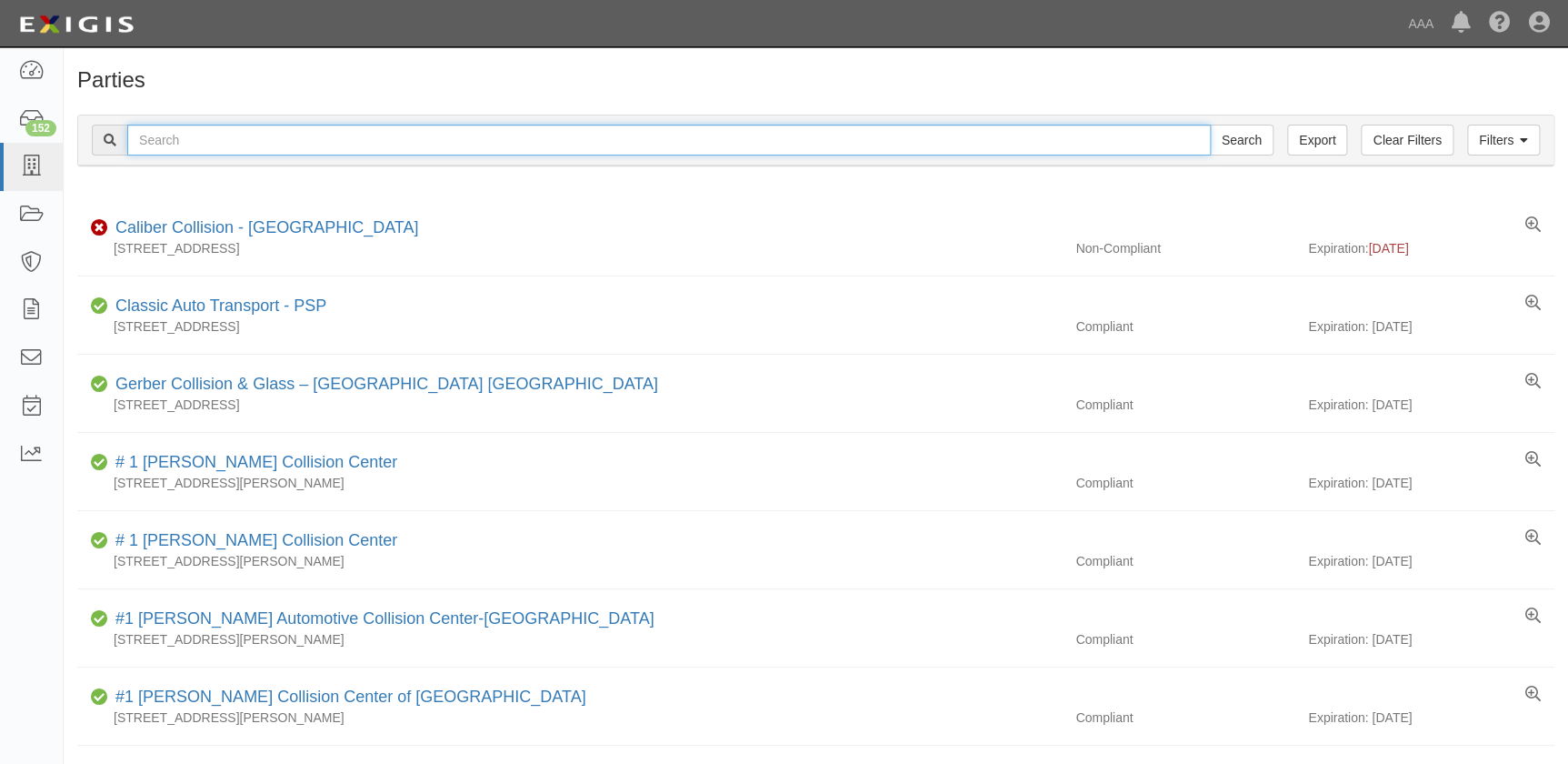
click at [274, 135] on input "text" at bounding box center [669, 139] width 1084 height 31
type input "[PERSON_NAME]"
click at [1211, 125] on input "Search" at bounding box center [1242, 139] width 64 height 31
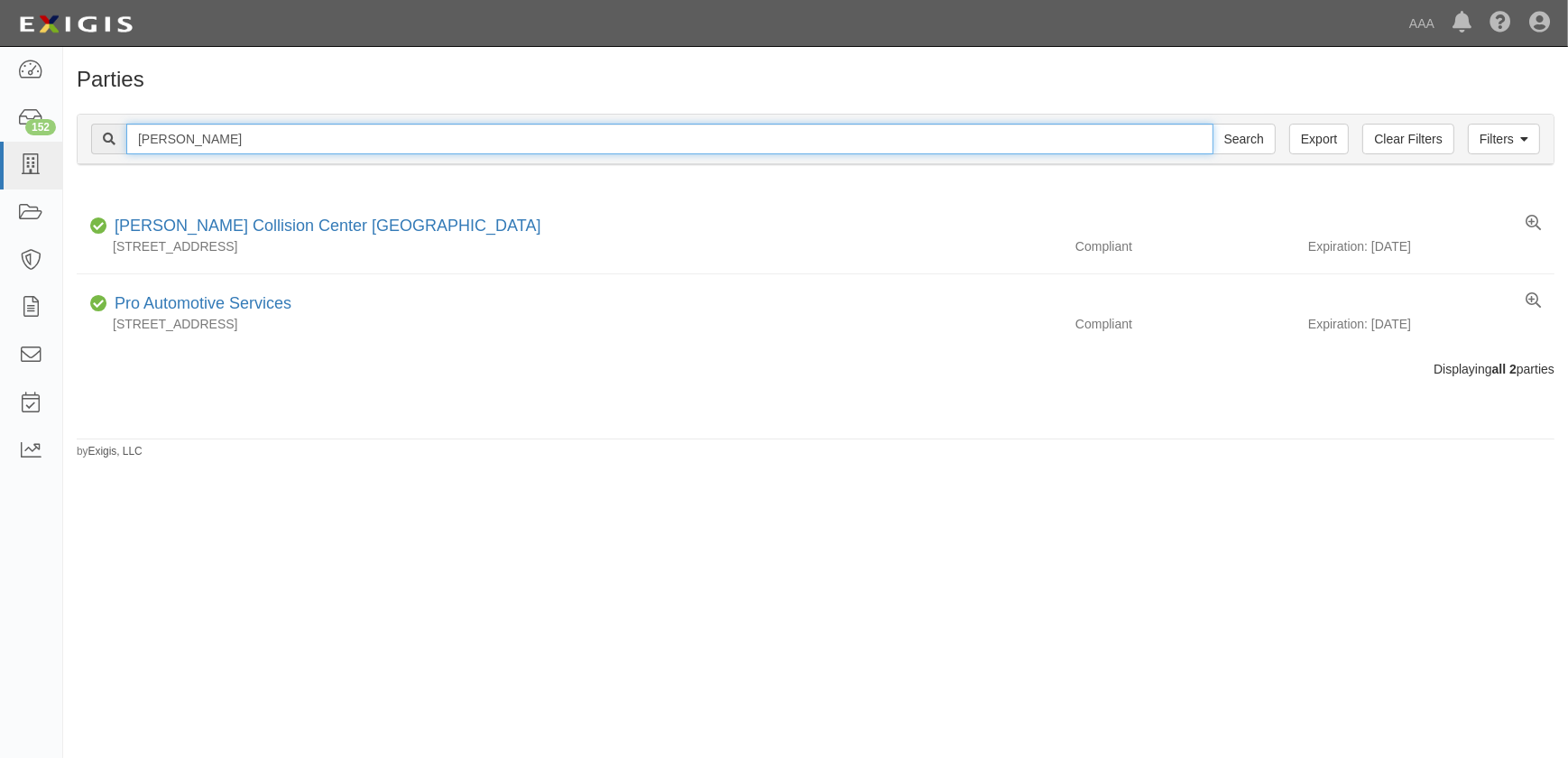
drag, startPoint x: 170, startPoint y: 136, endPoint x: 107, endPoint y: 133, distance: 63.1
click at [107, 133] on div "doggett Search" at bounding box center [683, 138] width 1185 height 31
click at [1212, 124] on input "Search" at bounding box center [1244, 138] width 63 height 31
type input "russell"
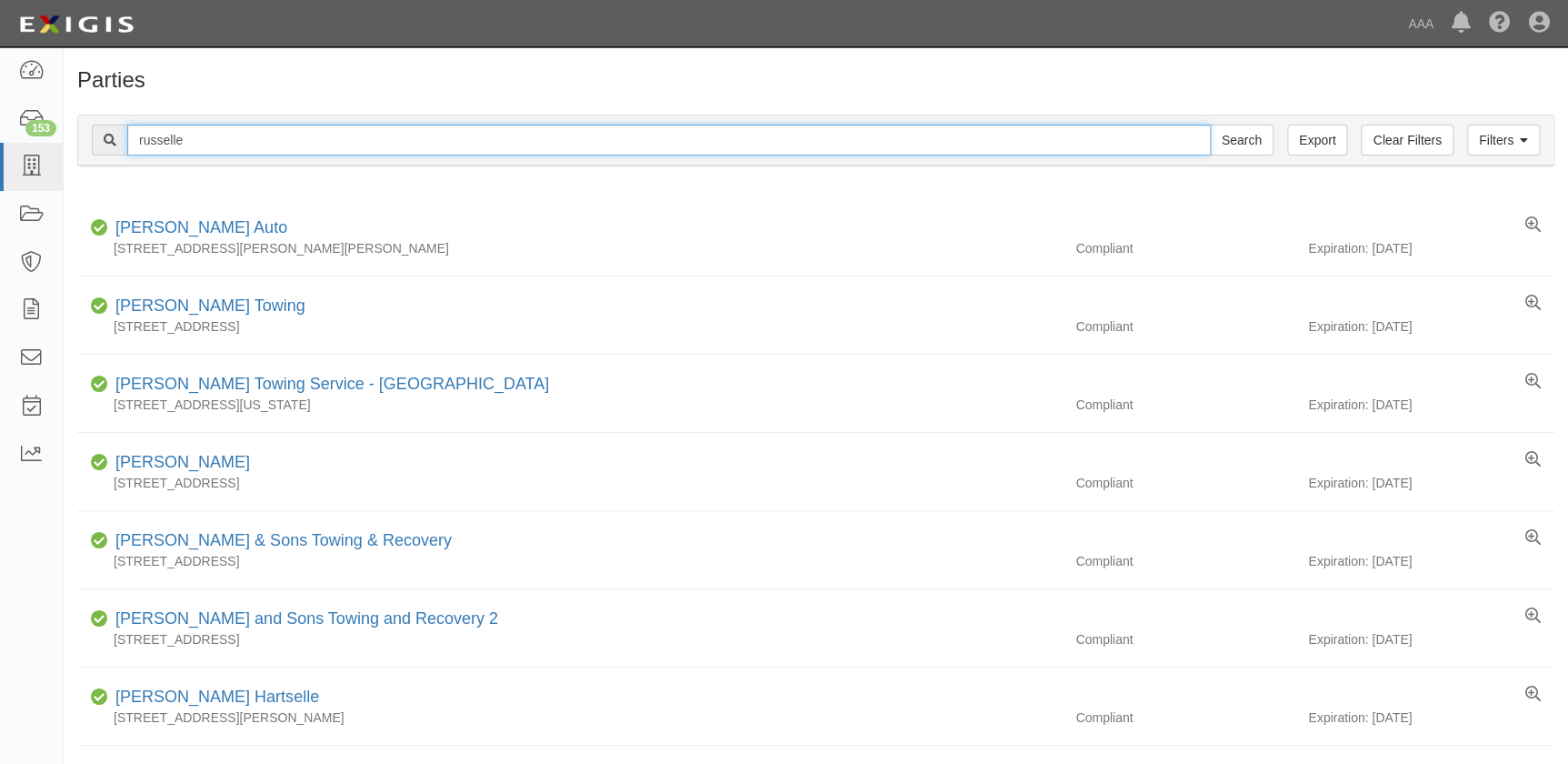
drag, startPoint x: 178, startPoint y: 139, endPoint x: 113, endPoint y: 136, distance: 65.1
click at [113, 136] on div "russelle Search" at bounding box center [682, 139] width 1182 height 31
type input "russell & smith"
click at [1211, 125] on input "Search" at bounding box center [1242, 139] width 64 height 31
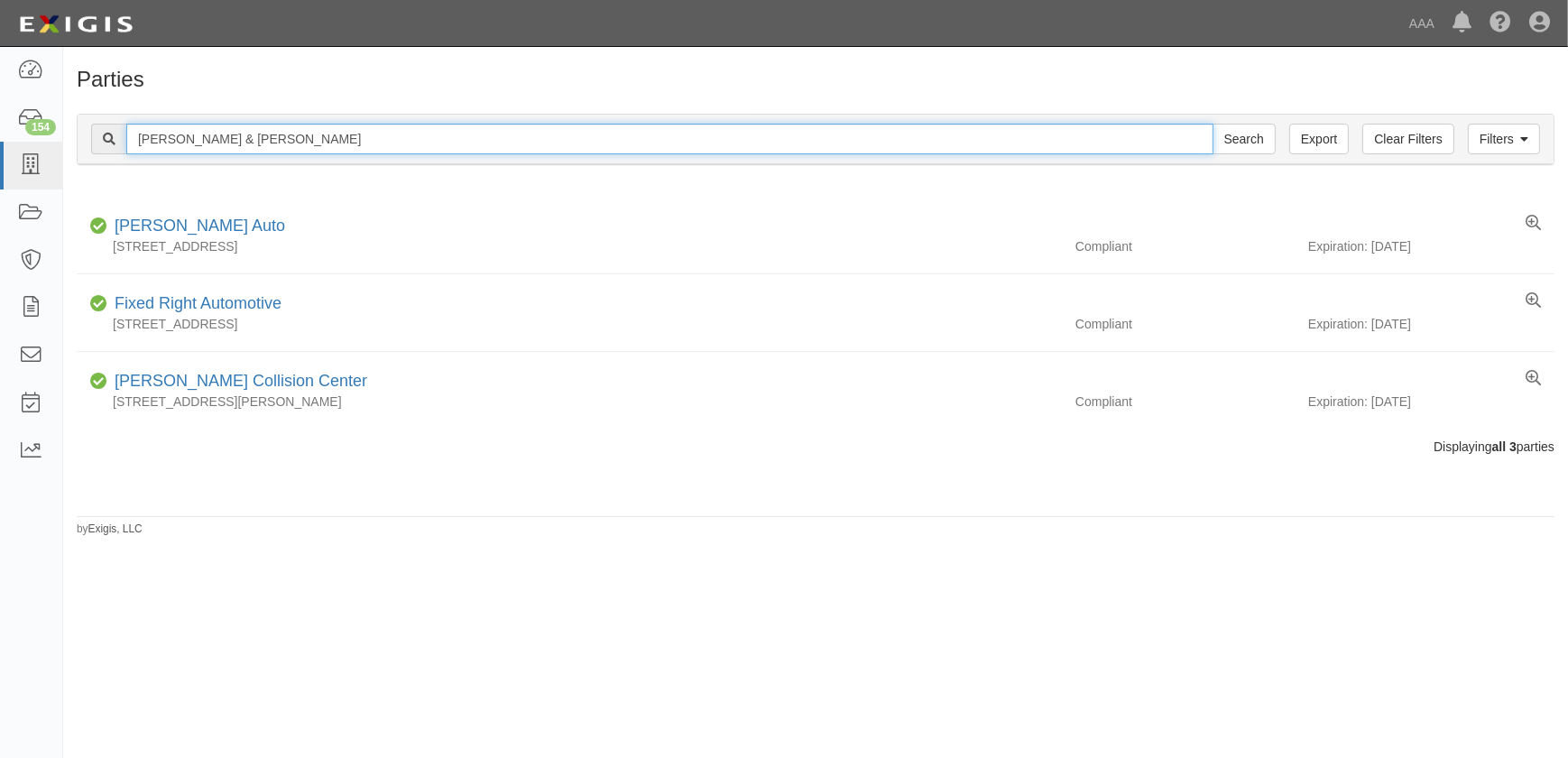
drag, startPoint x: 245, startPoint y: 140, endPoint x: 99, endPoint y: 144, distance: 146.1
click at [99, 144] on div "[PERSON_NAME] & [PERSON_NAME] Search" at bounding box center [683, 138] width 1185 height 31
type input "[PERSON_NAME]"
click at [1212, 124] on input "Search" at bounding box center [1244, 138] width 63 height 31
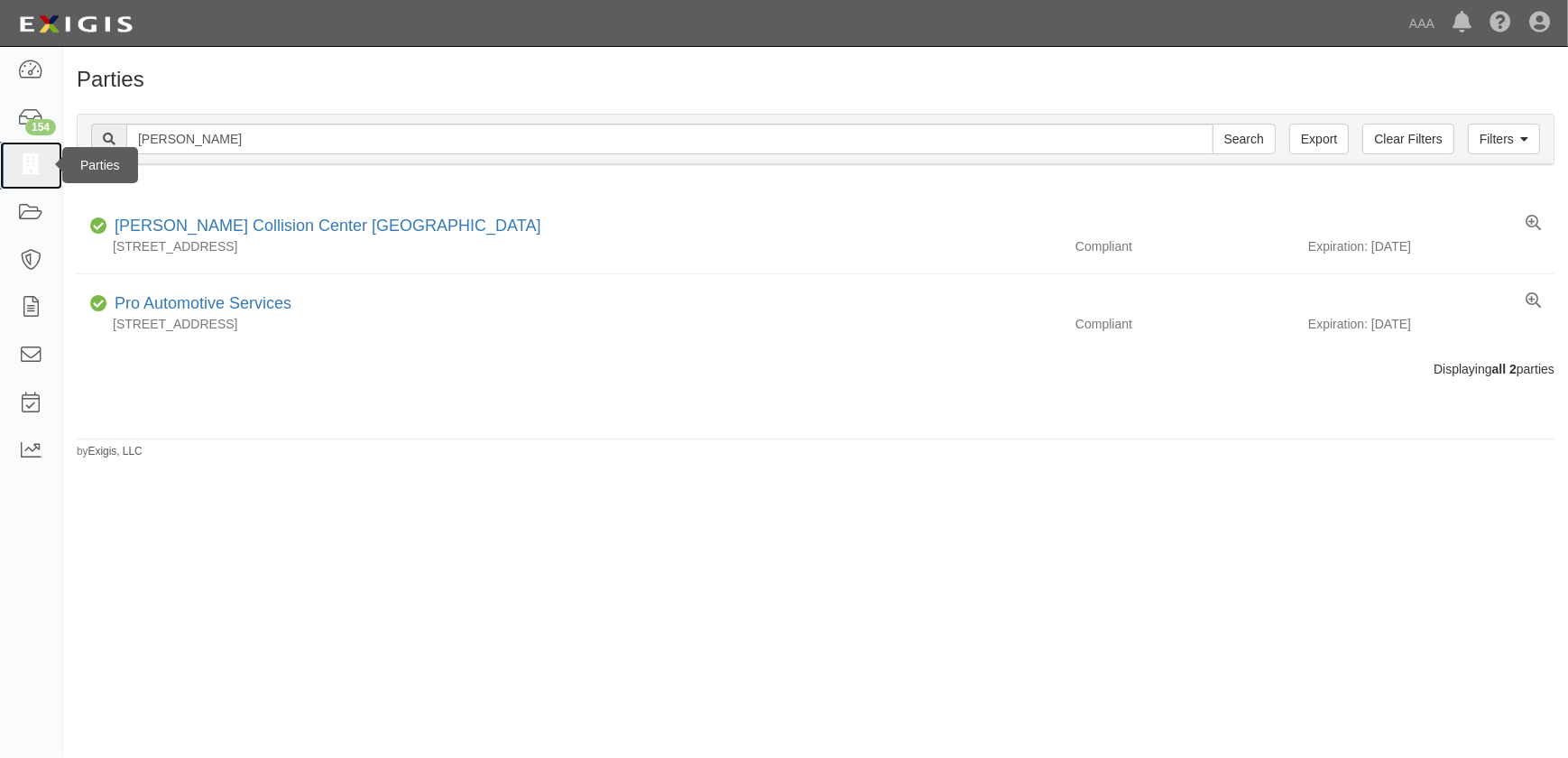
click at [34, 169] on icon at bounding box center [31, 165] width 26 height 21
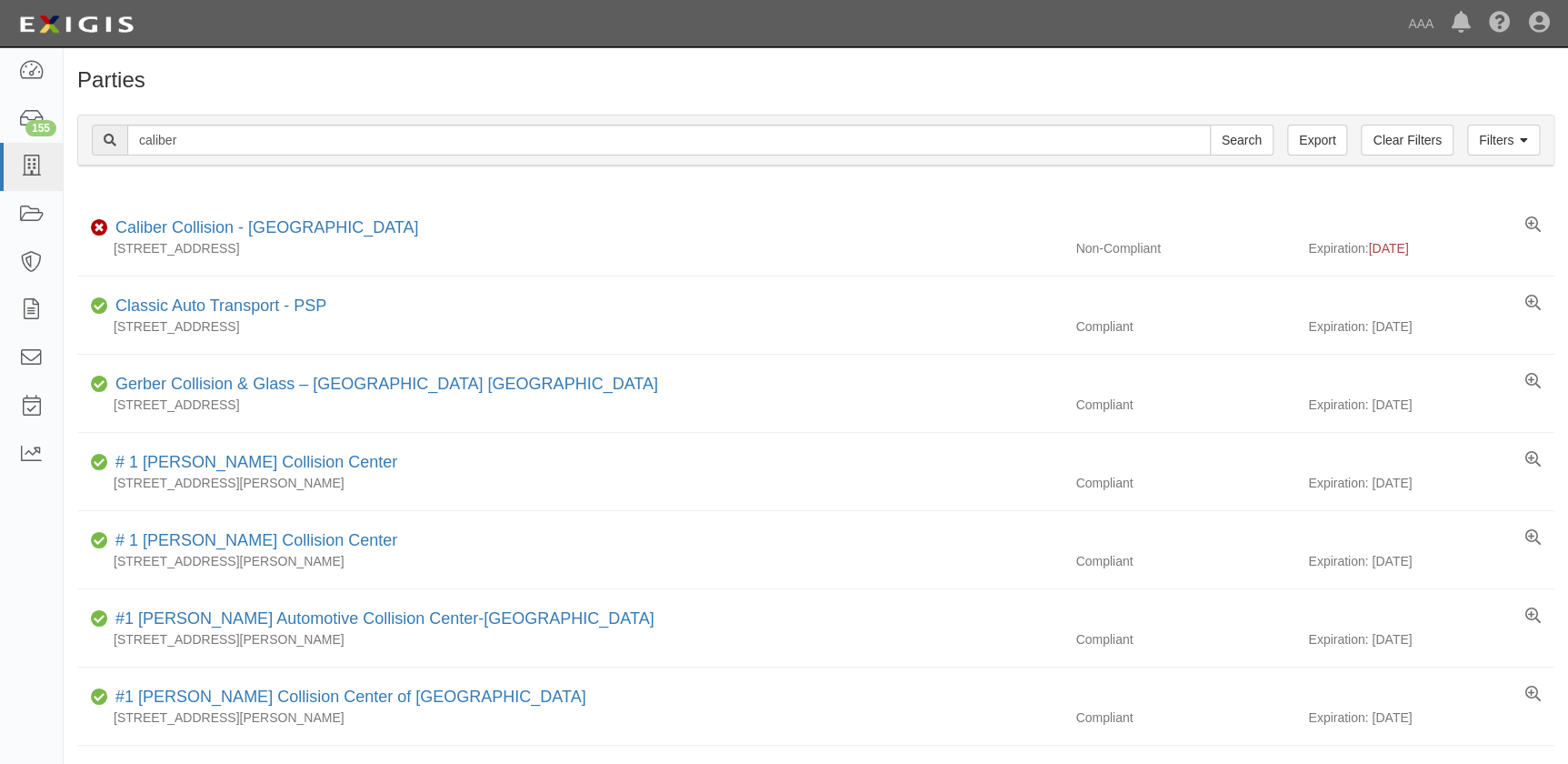
type input "caliber"
click at [1211, 125] on input "Search" at bounding box center [1242, 139] width 64 height 31
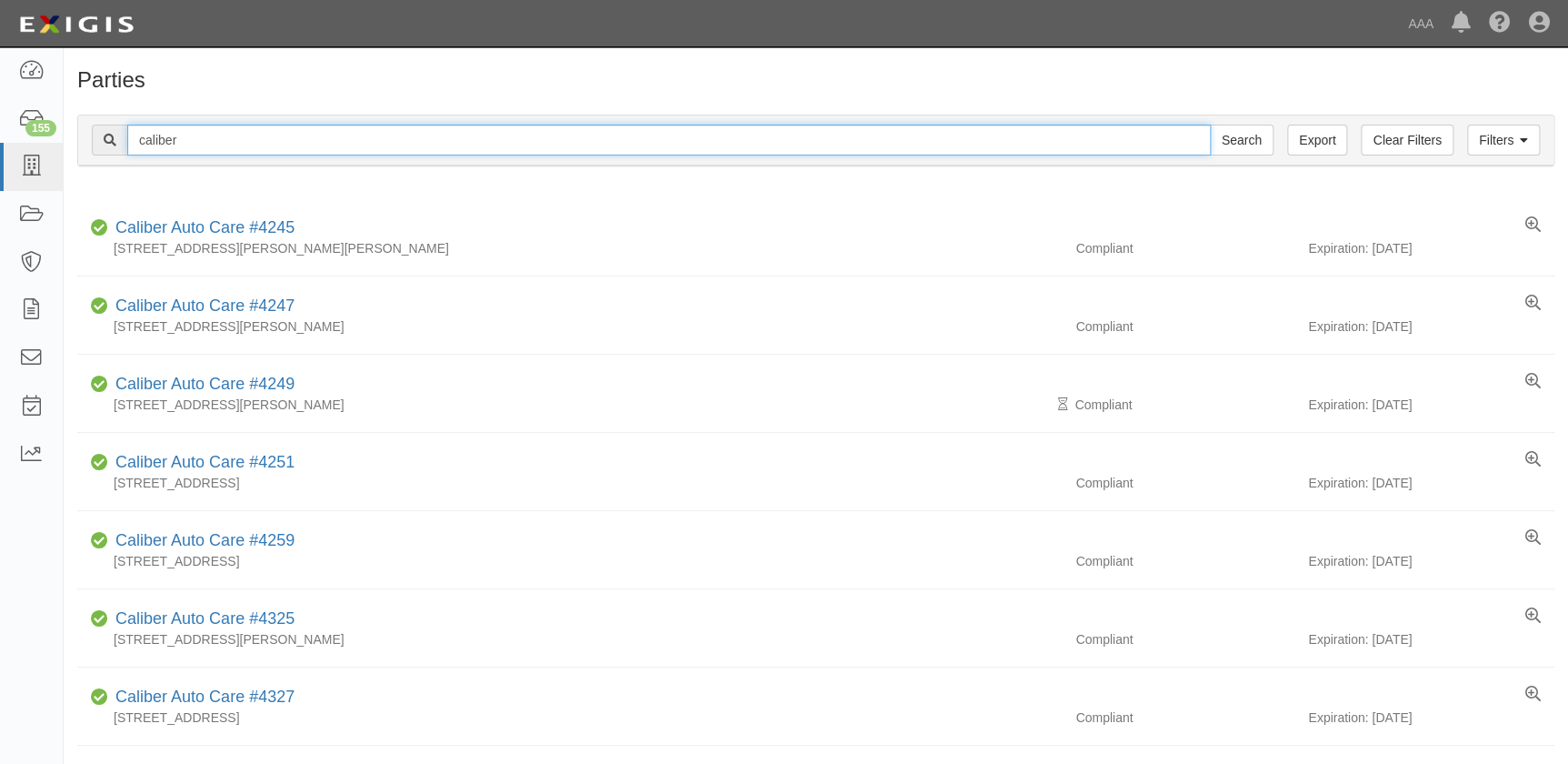
click at [215, 145] on input "caliber" at bounding box center [669, 139] width 1084 height 31
type input "caliber collision"
click at [1211, 125] on input "Search" at bounding box center [1242, 139] width 64 height 31
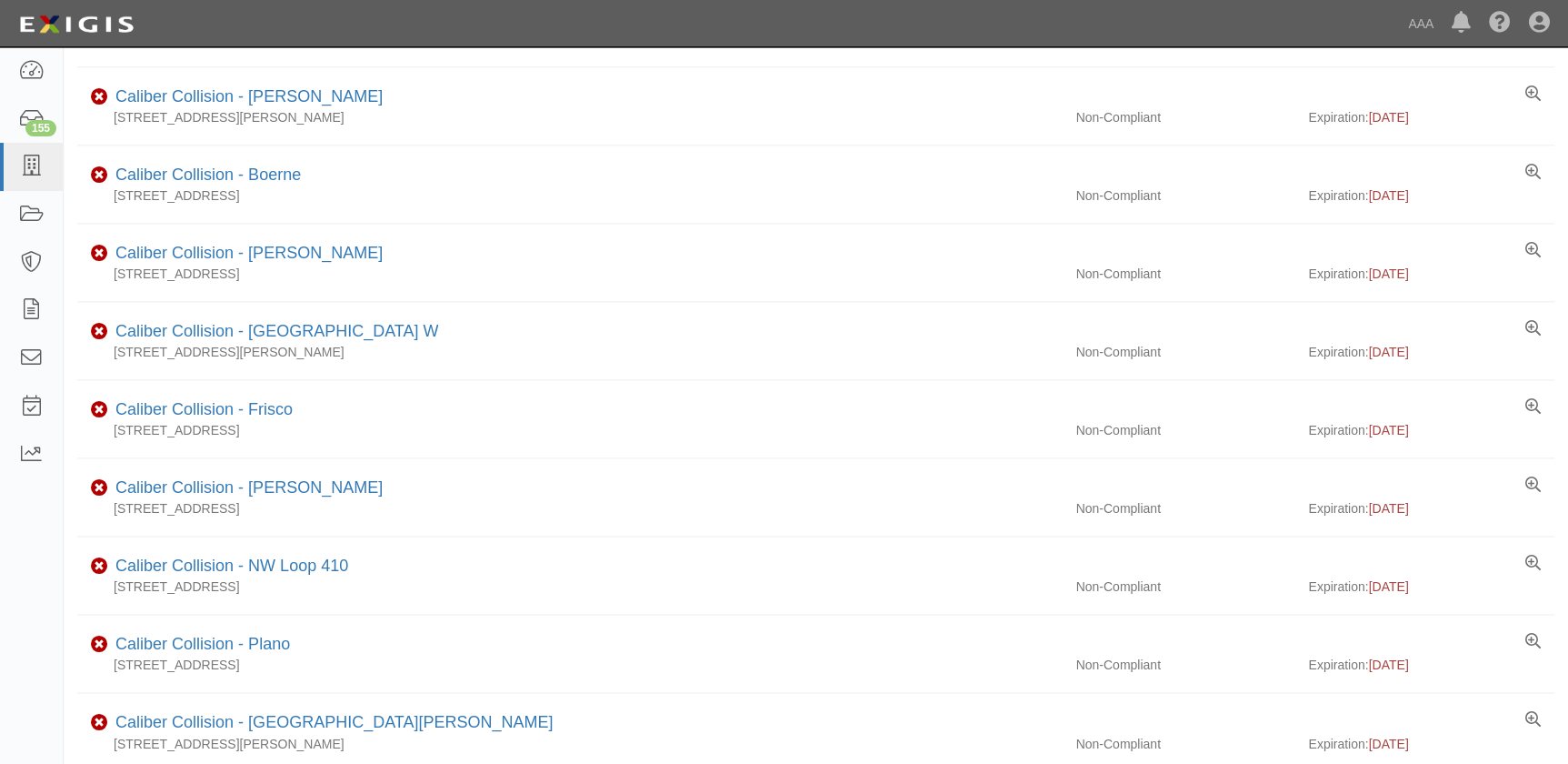
scroll to position [1158, 0]
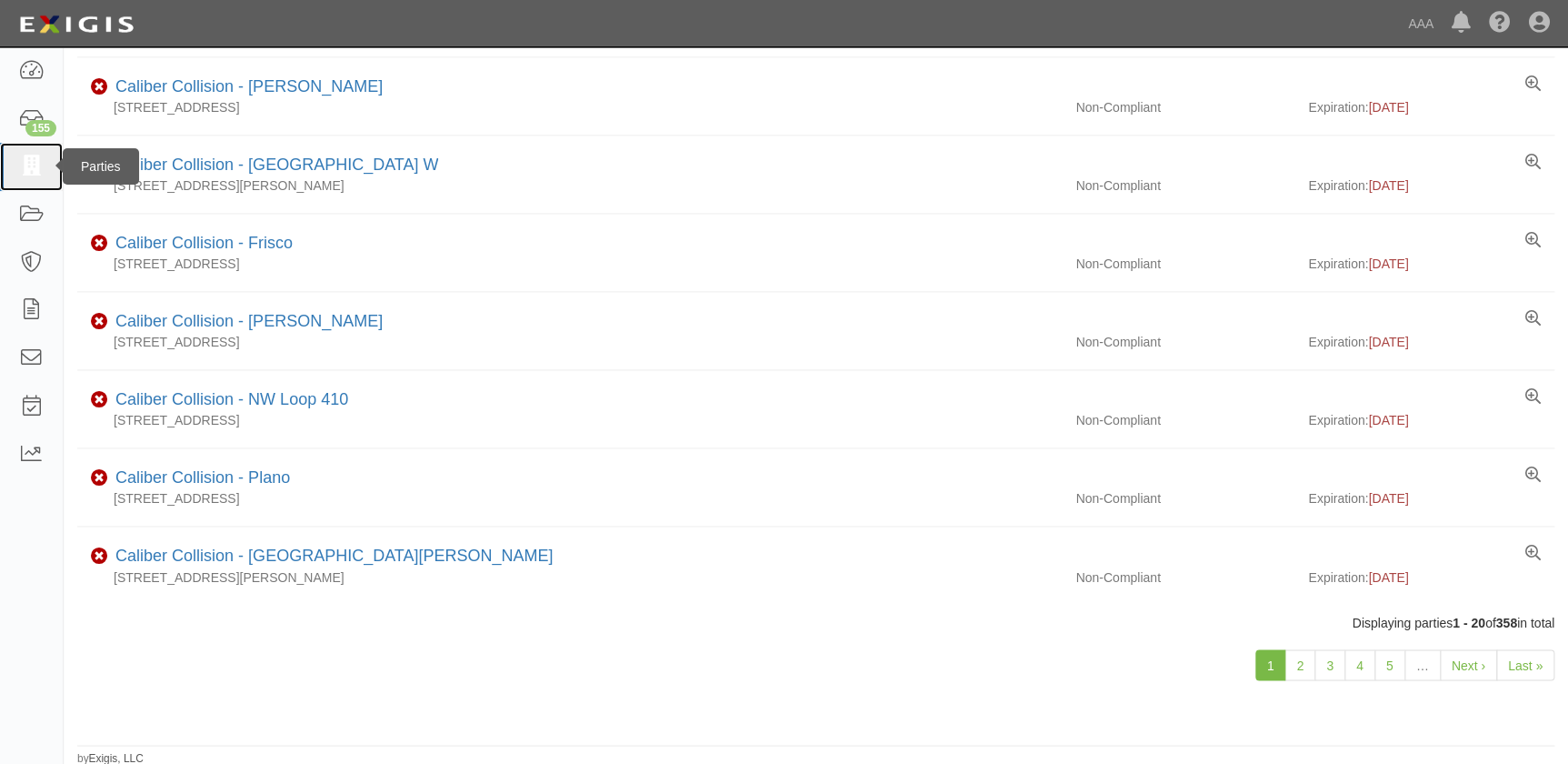
click at [32, 165] on icon at bounding box center [31, 166] width 26 height 21
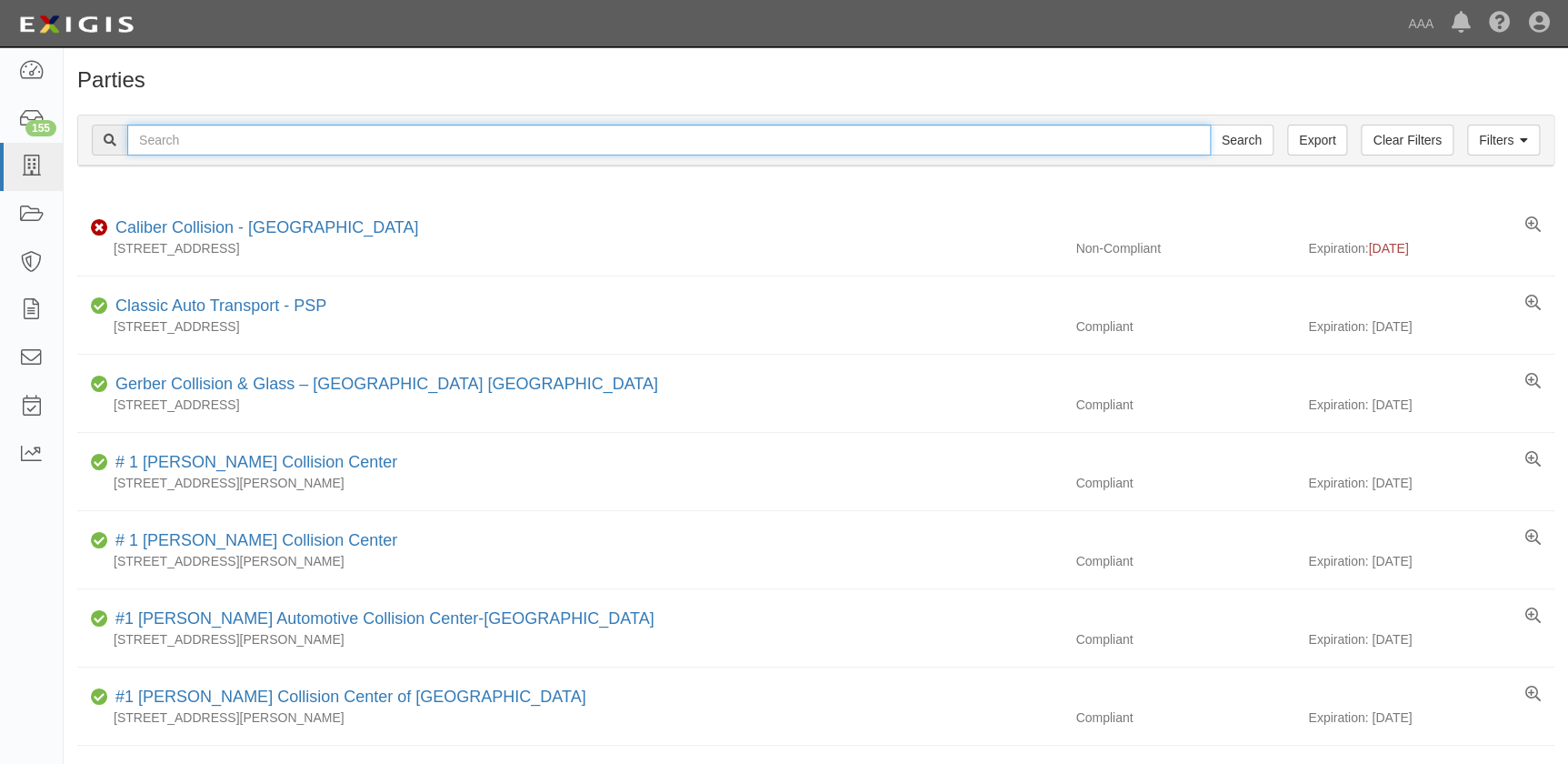
click at [226, 136] on input "text" at bounding box center [669, 139] width 1084 height 31
paste input "[PERSON_NAME] Body Shop-[GEOGRAPHIC_DATA]"
type input "[PERSON_NAME] Body Shop-[GEOGRAPHIC_DATA]"
click at [1211, 125] on input "Search" at bounding box center [1242, 139] width 64 height 31
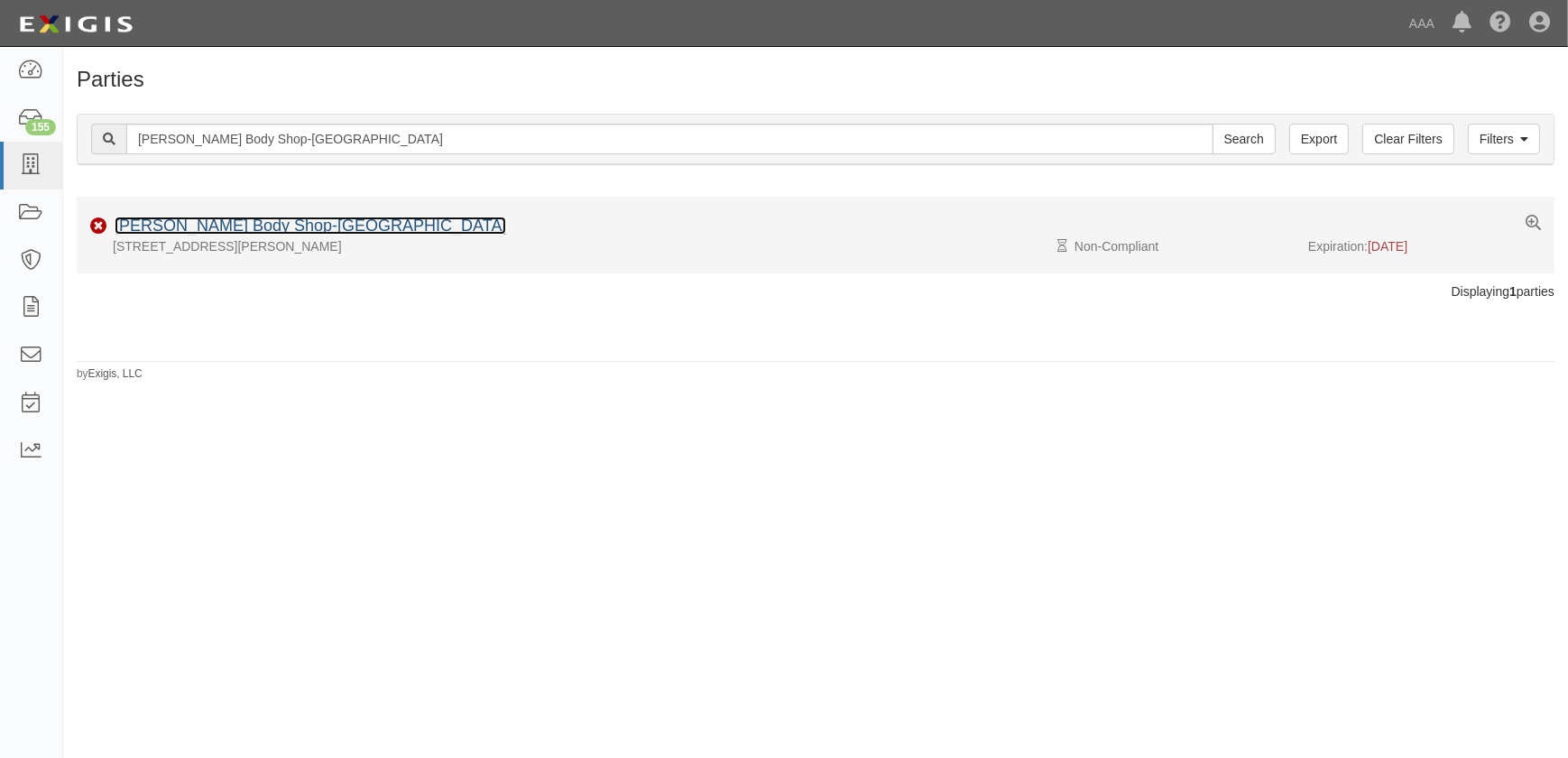
click at [231, 216] on link "Barnett's Body Shop-Florence" at bounding box center [310, 225] width 391 height 18
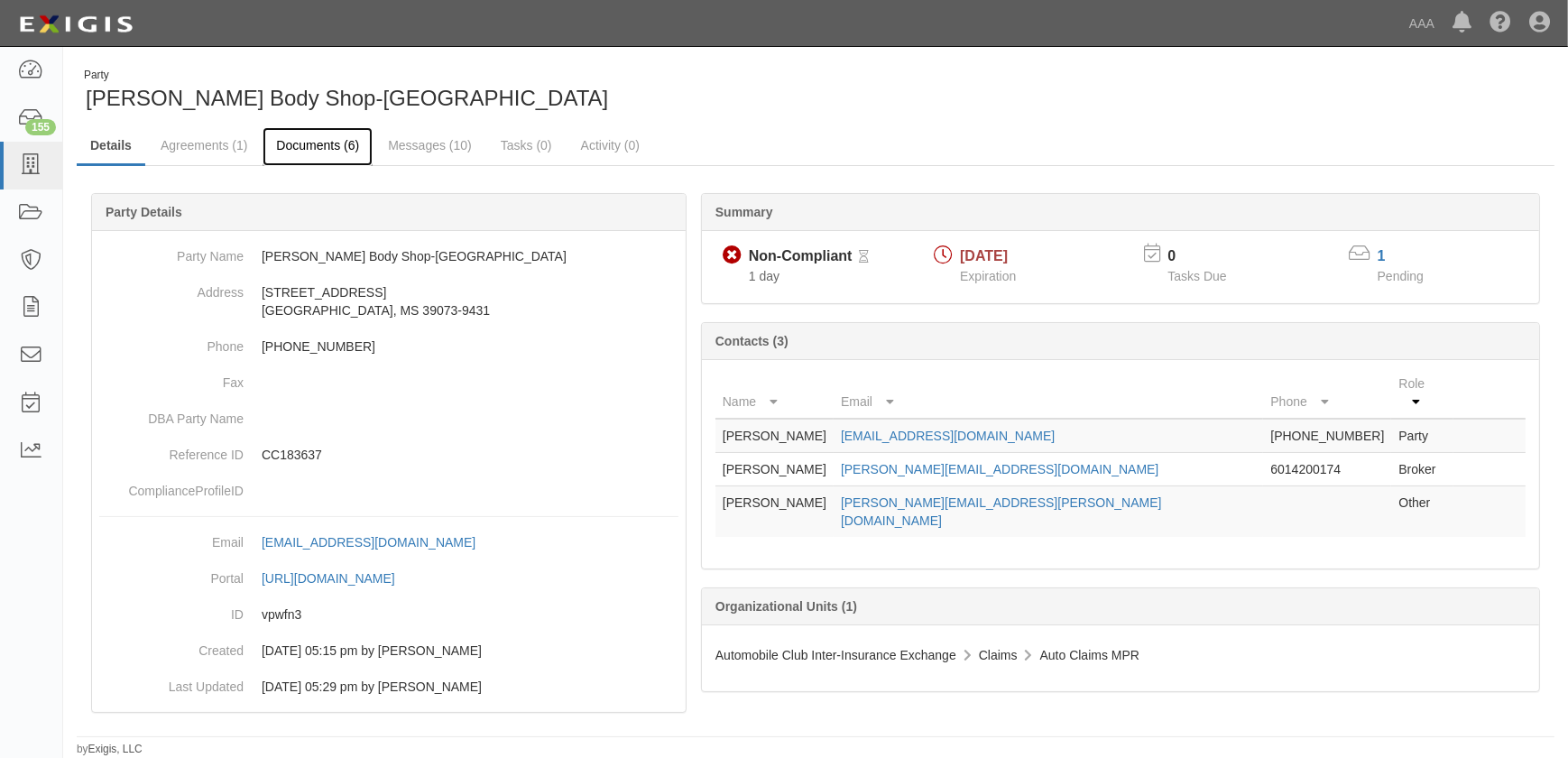
click at [283, 144] on link "Documents (6)" at bounding box center [317, 146] width 110 height 39
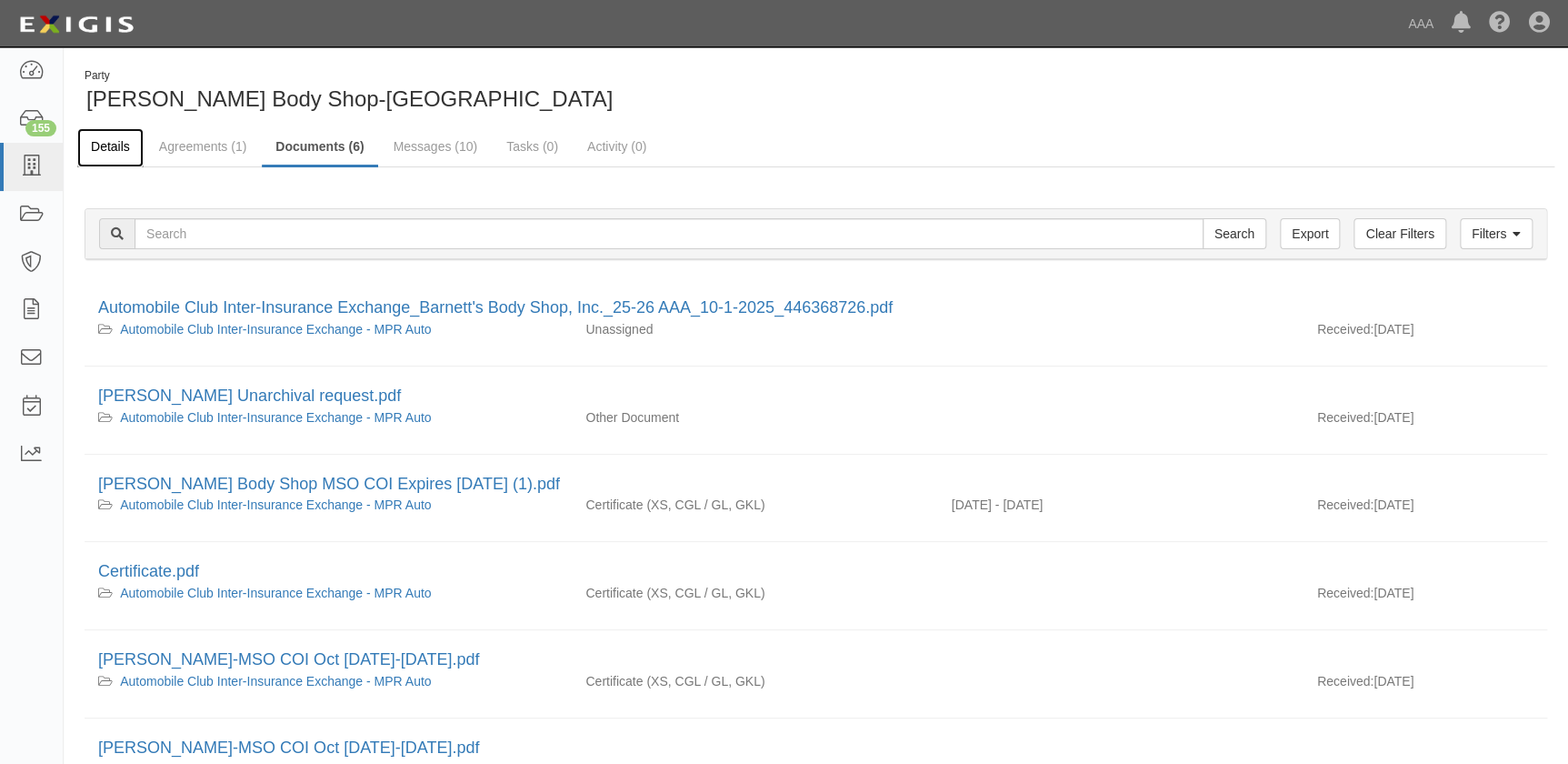
click at [119, 149] on link "Details" at bounding box center [111, 147] width 67 height 39
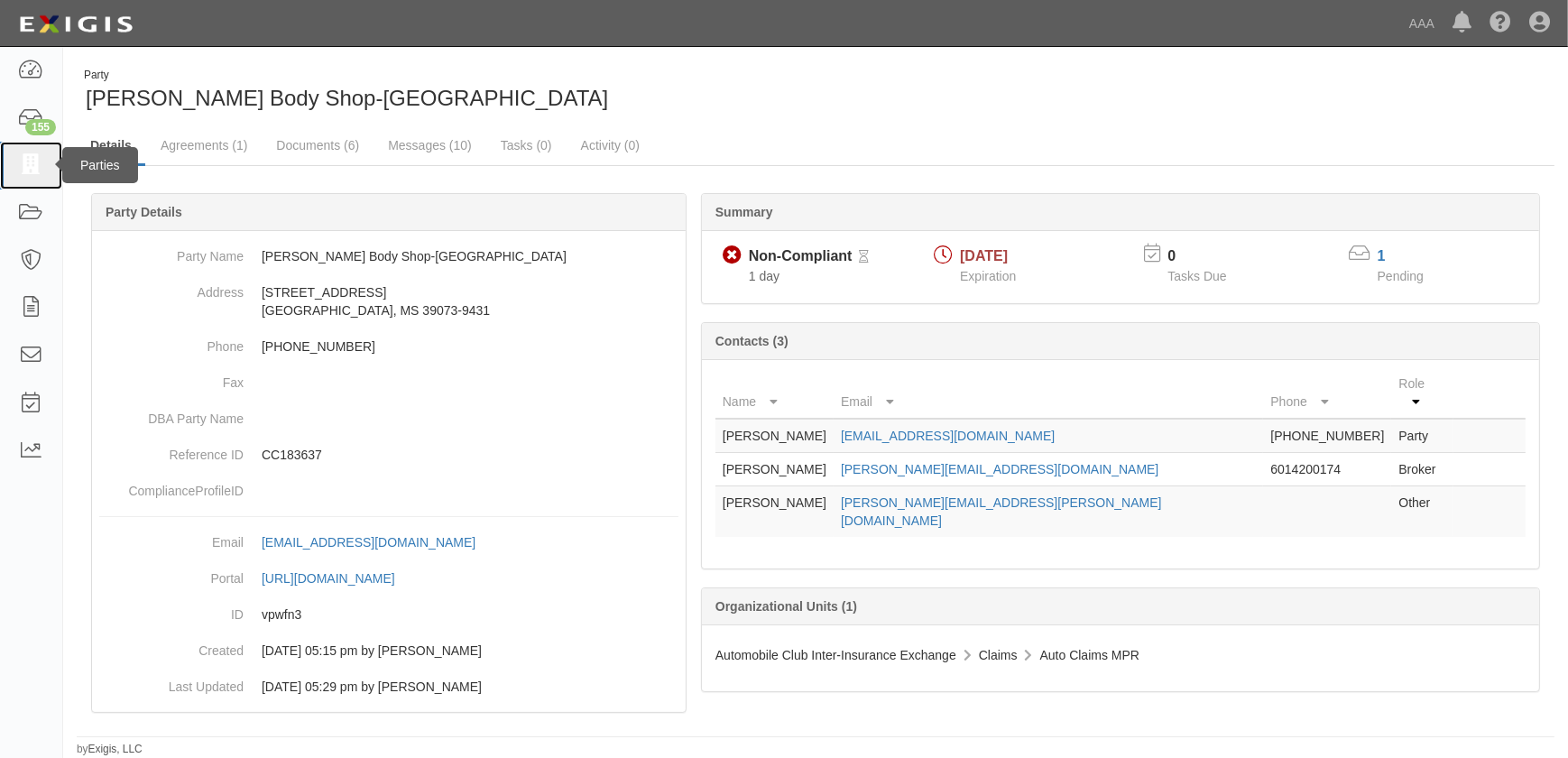
click at [37, 168] on icon at bounding box center [31, 165] width 26 height 21
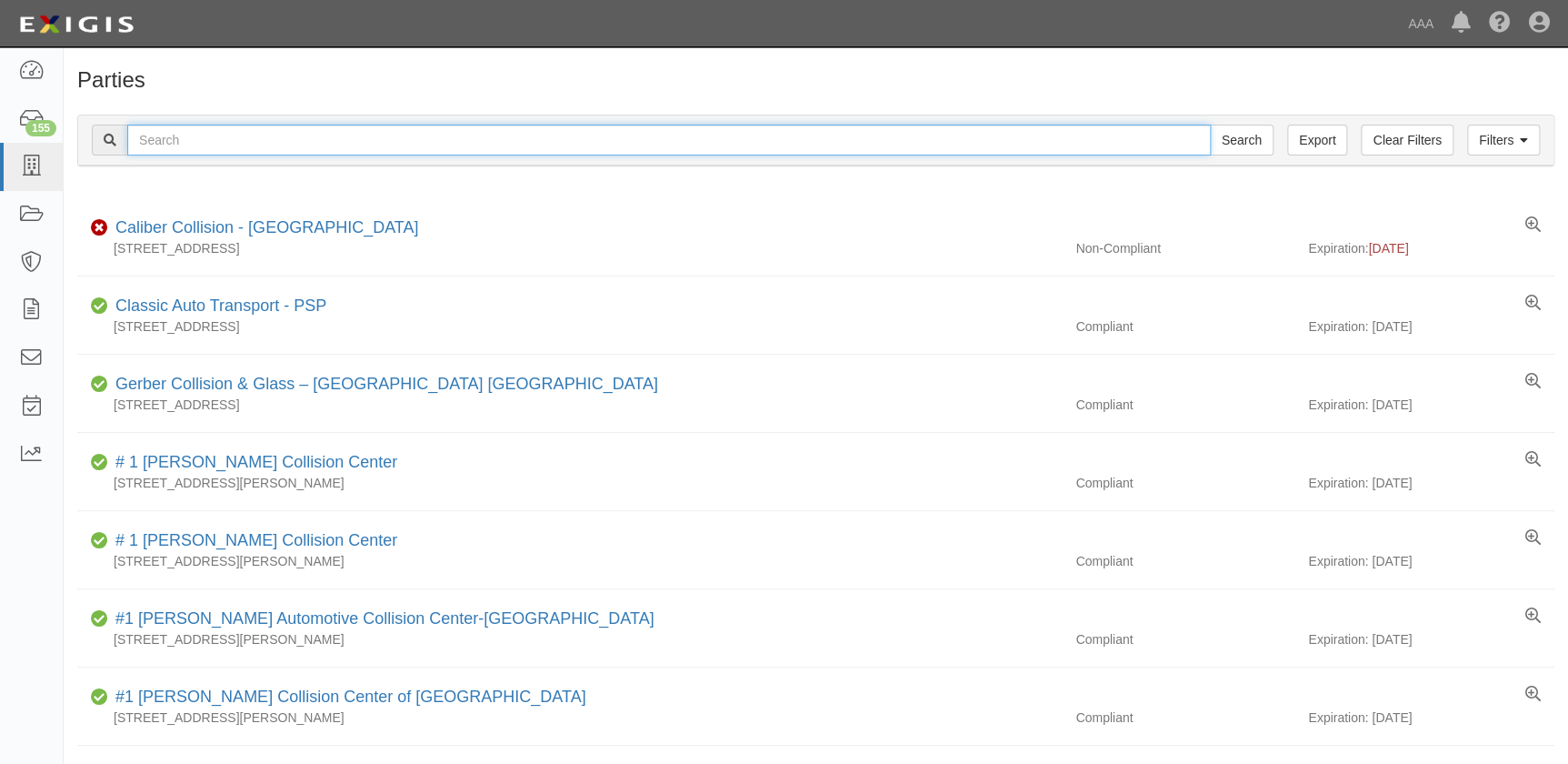
click at [162, 135] on input "text" at bounding box center [669, 139] width 1084 height 31
type input "barnett's"
click at [1211, 125] on input "Search" at bounding box center [1242, 139] width 64 height 31
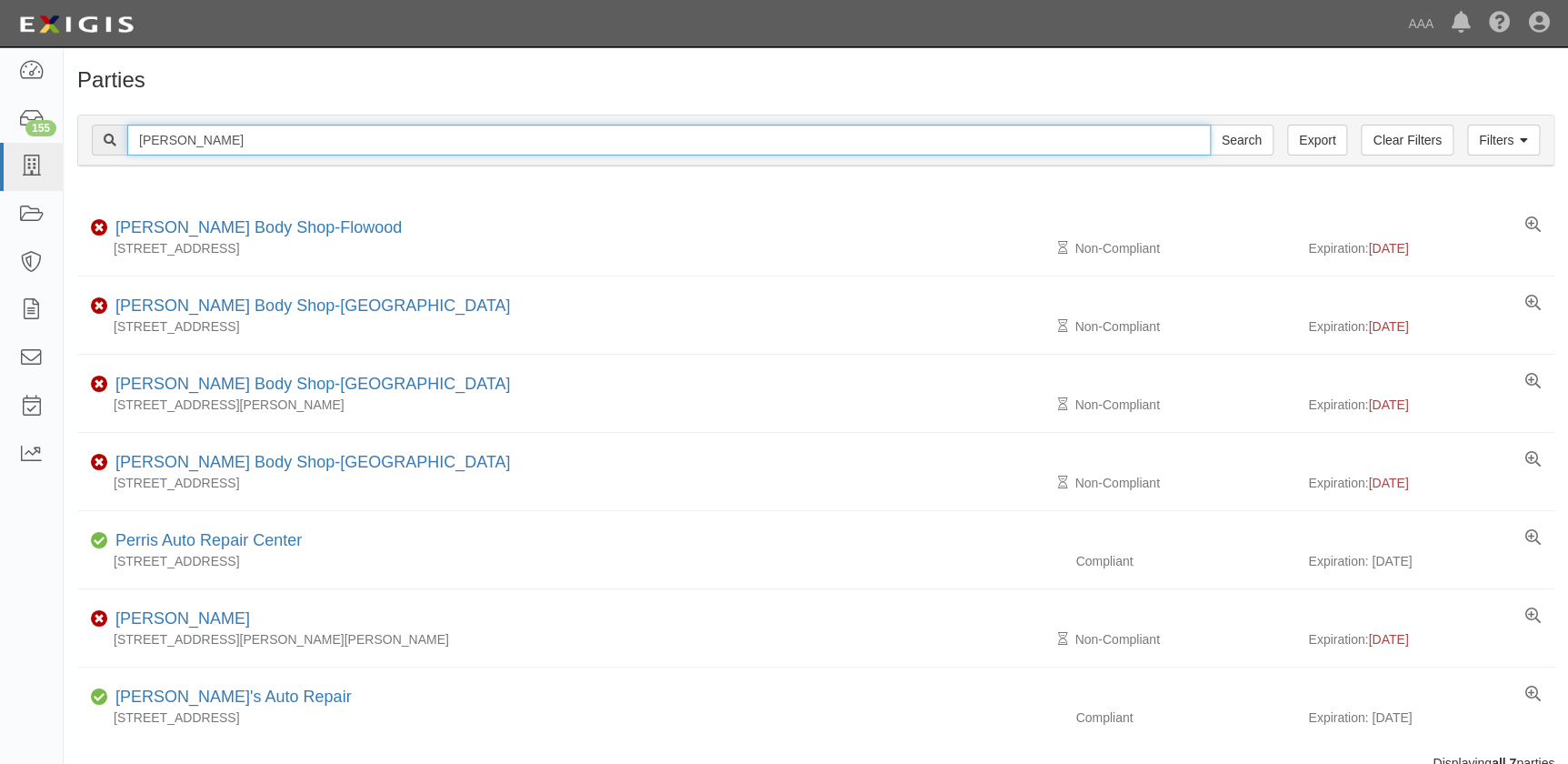
drag, startPoint x: 218, startPoint y: 138, endPoint x: 71, endPoint y: 145, distance: 147.2
click at [71, 145] on div "Filters Clear Filters Export barnett's Search Filters Compliance Status Complia…" at bounding box center [815, 142] width 1504 height 84
paste input "Casa Collision"
type input "Casa Collision"
click at [1211, 125] on input "Search" at bounding box center [1242, 139] width 64 height 31
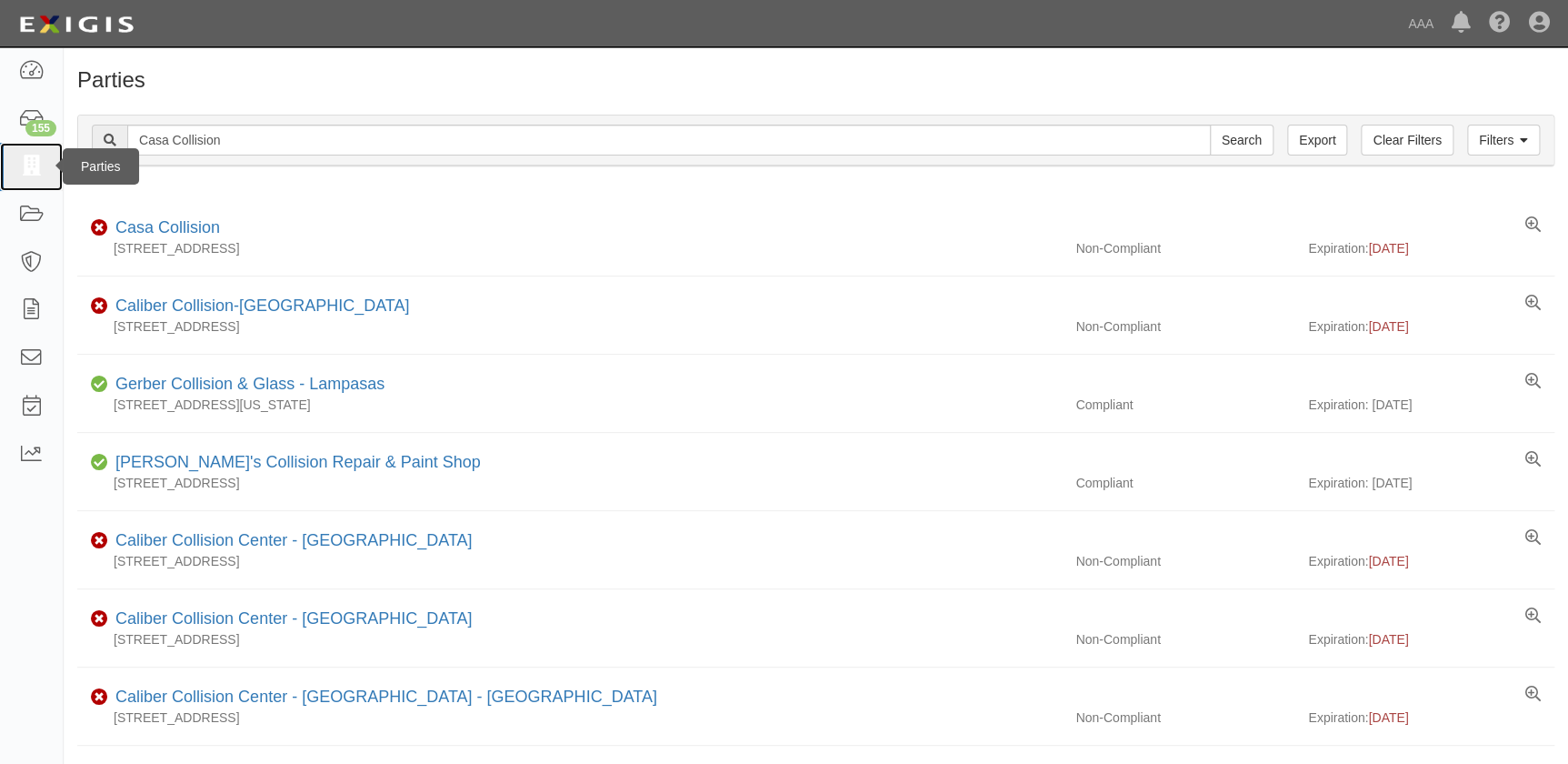
click at [35, 172] on icon at bounding box center [31, 166] width 26 height 21
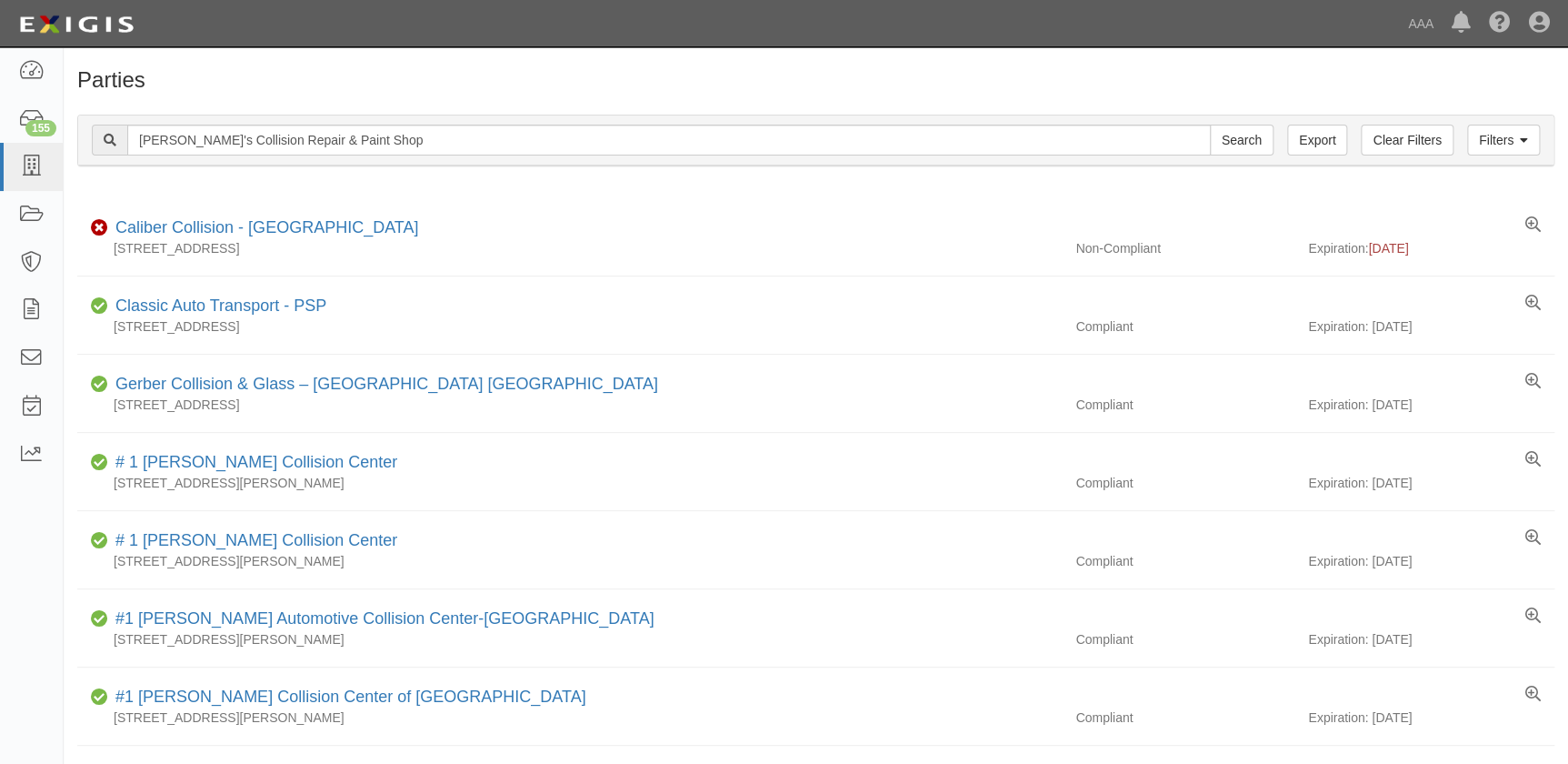
type input "[PERSON_NAME]'s Collision Repair & Paint Shop"
click at [1211, 125] on input "Search" at bounding box center [1242, 139] width 64 height 31
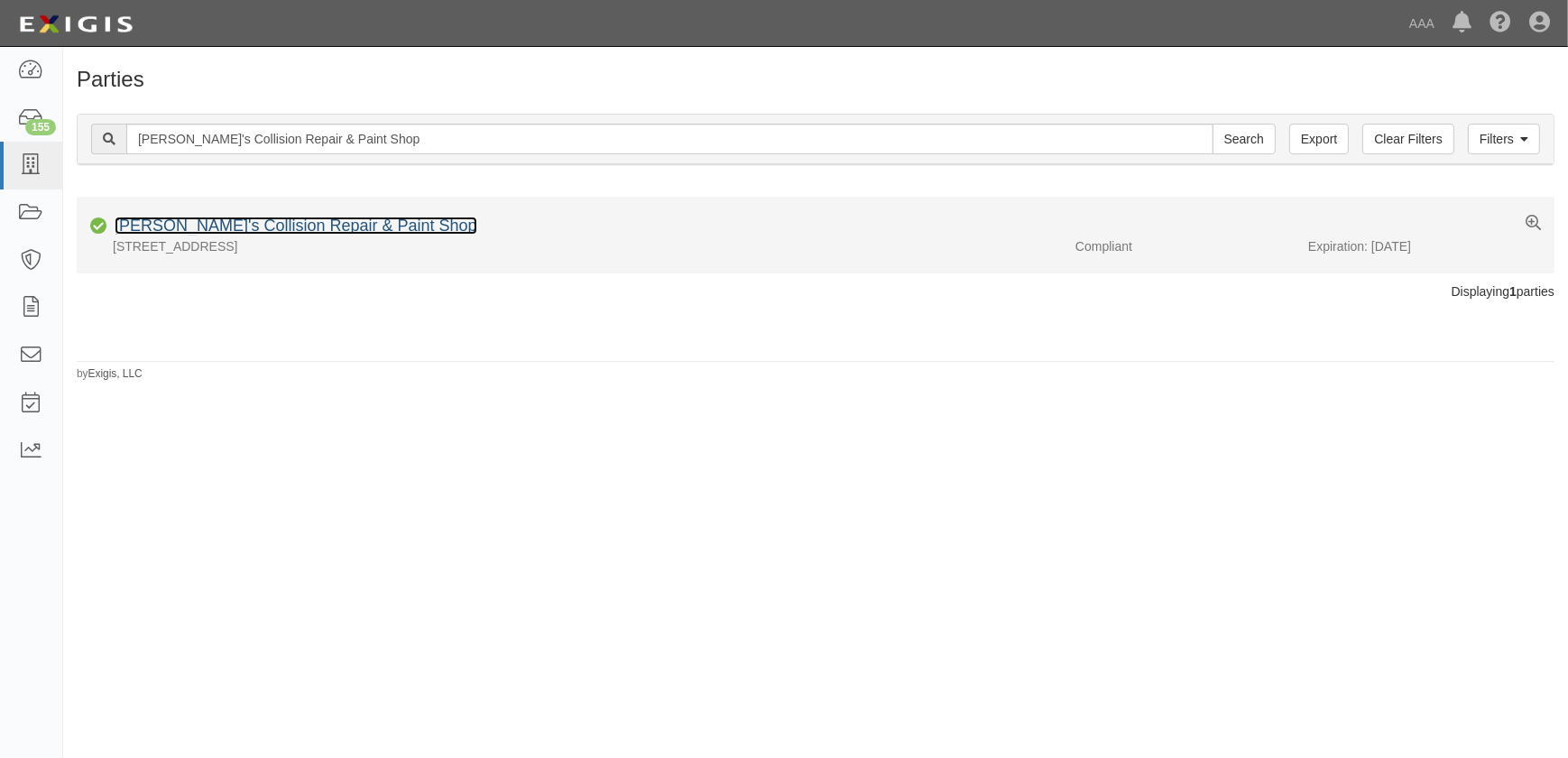
click at [224, 223] on link "[PERSON_NAME]'s Collision Repair & Paint Shop" at bounding box center [295, 225] width 363 height 18
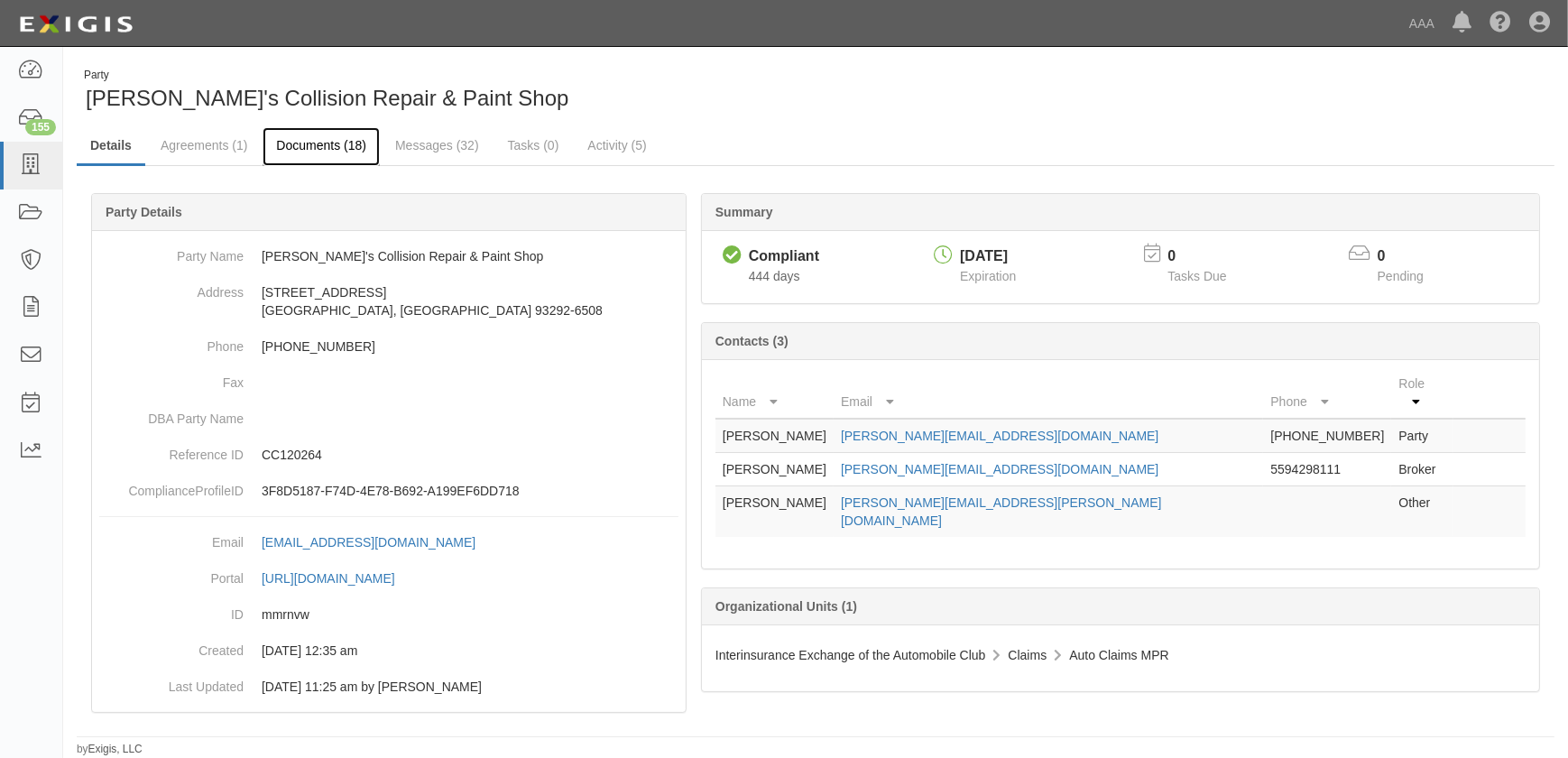
click at [279, 142] on link "Documents (18)" at bounding box center [321, 146] width 118 height 39
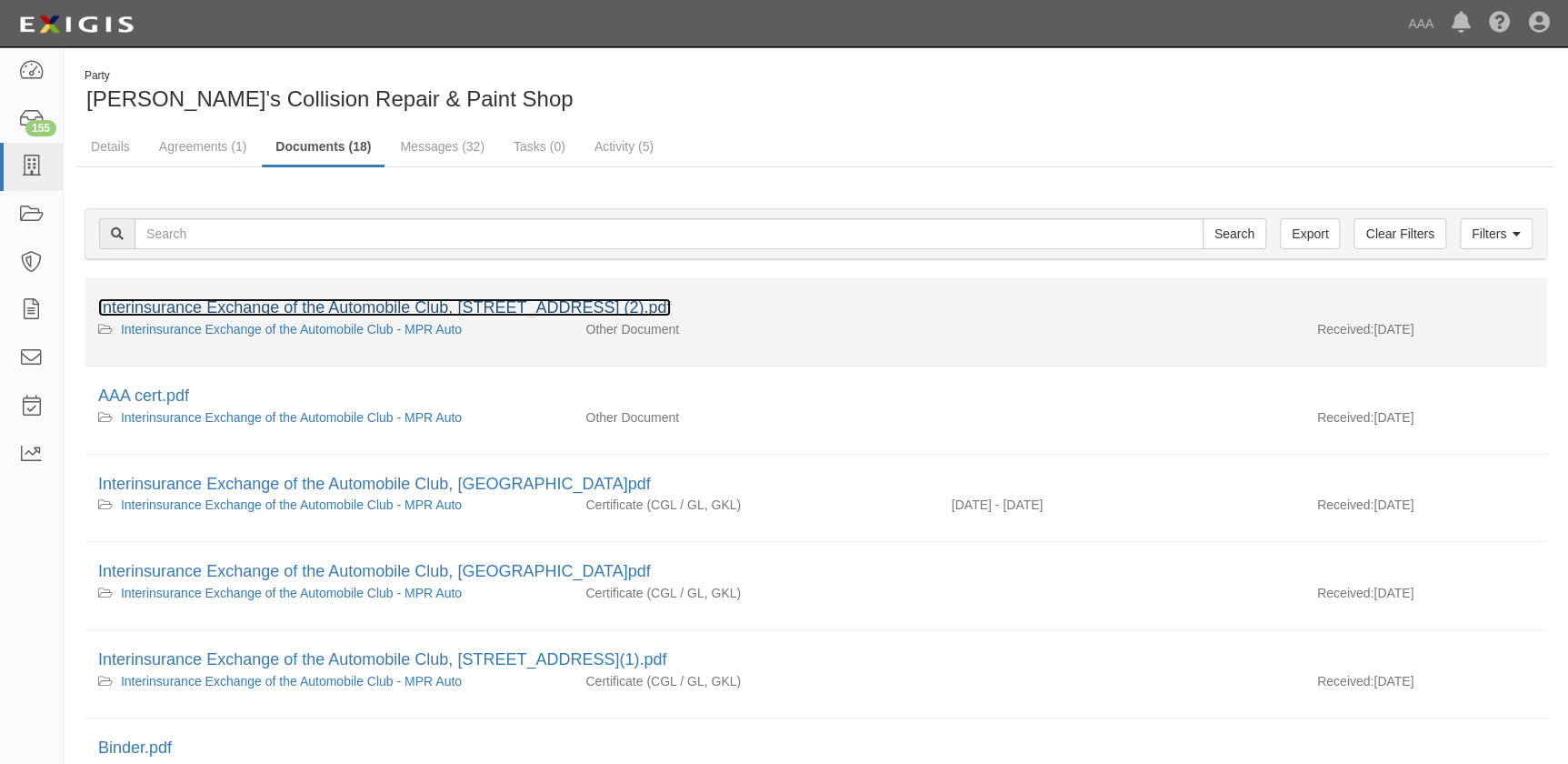
click at [249, 301] on link "Interinsurance Exchange of the Automobile Club, PO Box 947, Murrieta, CA, 92564…" at bounding box center [384, 308] width 572 height 18
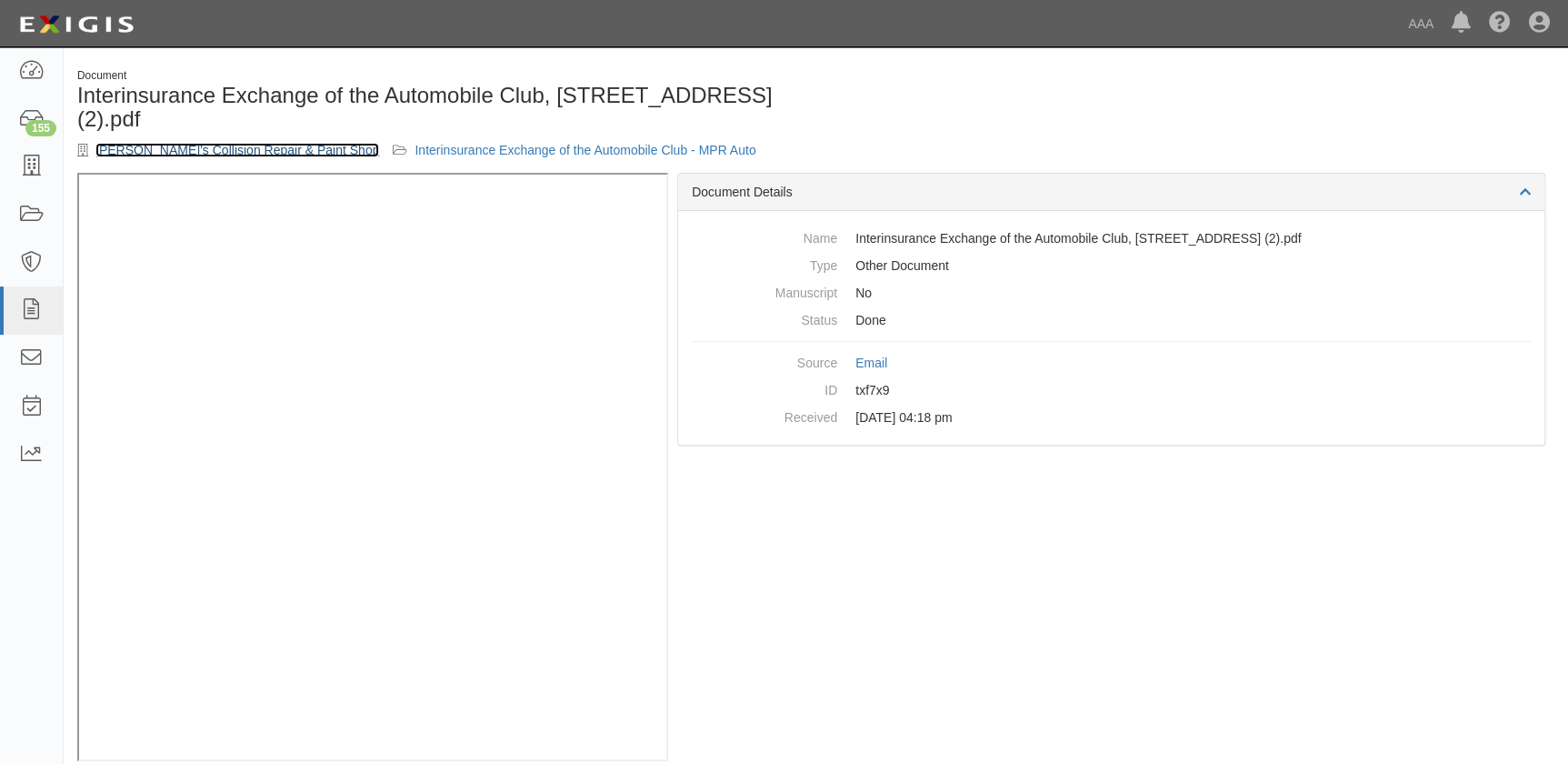
click at [242, 150] on link "[PERSON_NAME]'s Collision Repair & Paint Shop" at bounding box center [237, 149] width 284 height 15
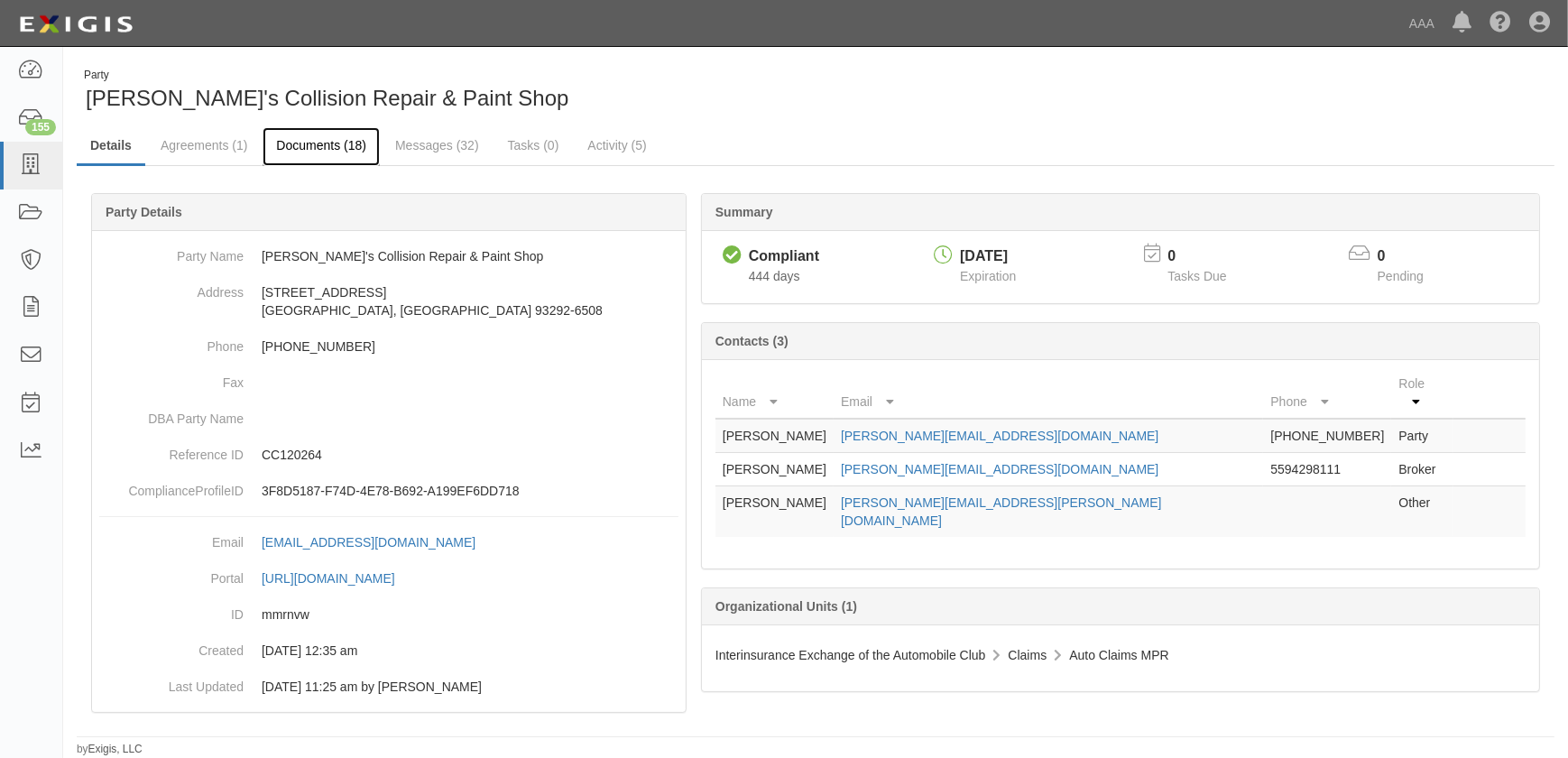
click at [320, 144] on link "Documents (18)" at bounding box center [321, 146] width 118 height 39
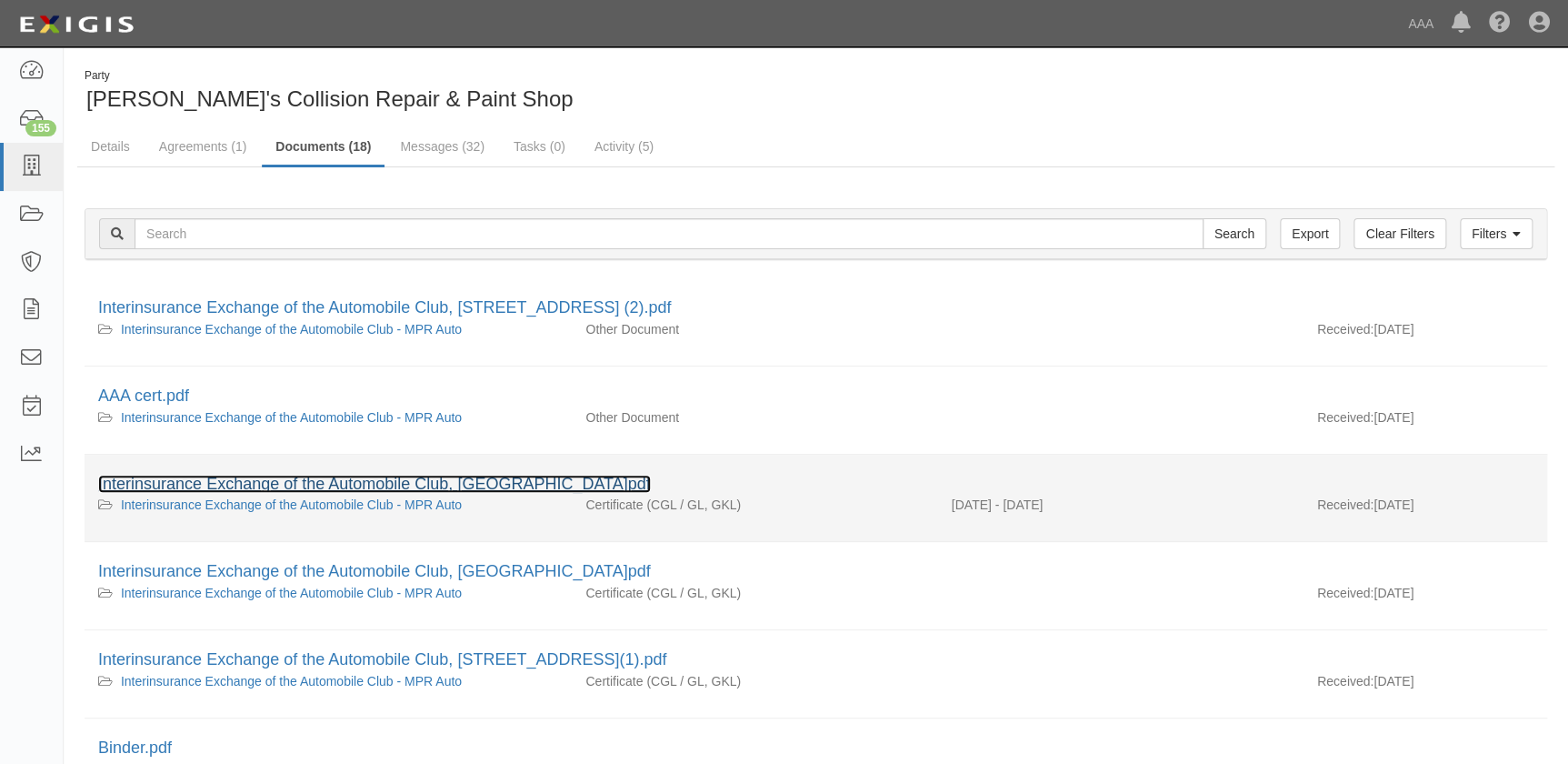
click at [294, 491] on link "Interinsurance Exchange of the Automobile Club, PO Box 947, Murrieta, CA, 92564…" at bounding box center [374, 484] width 553 height 18
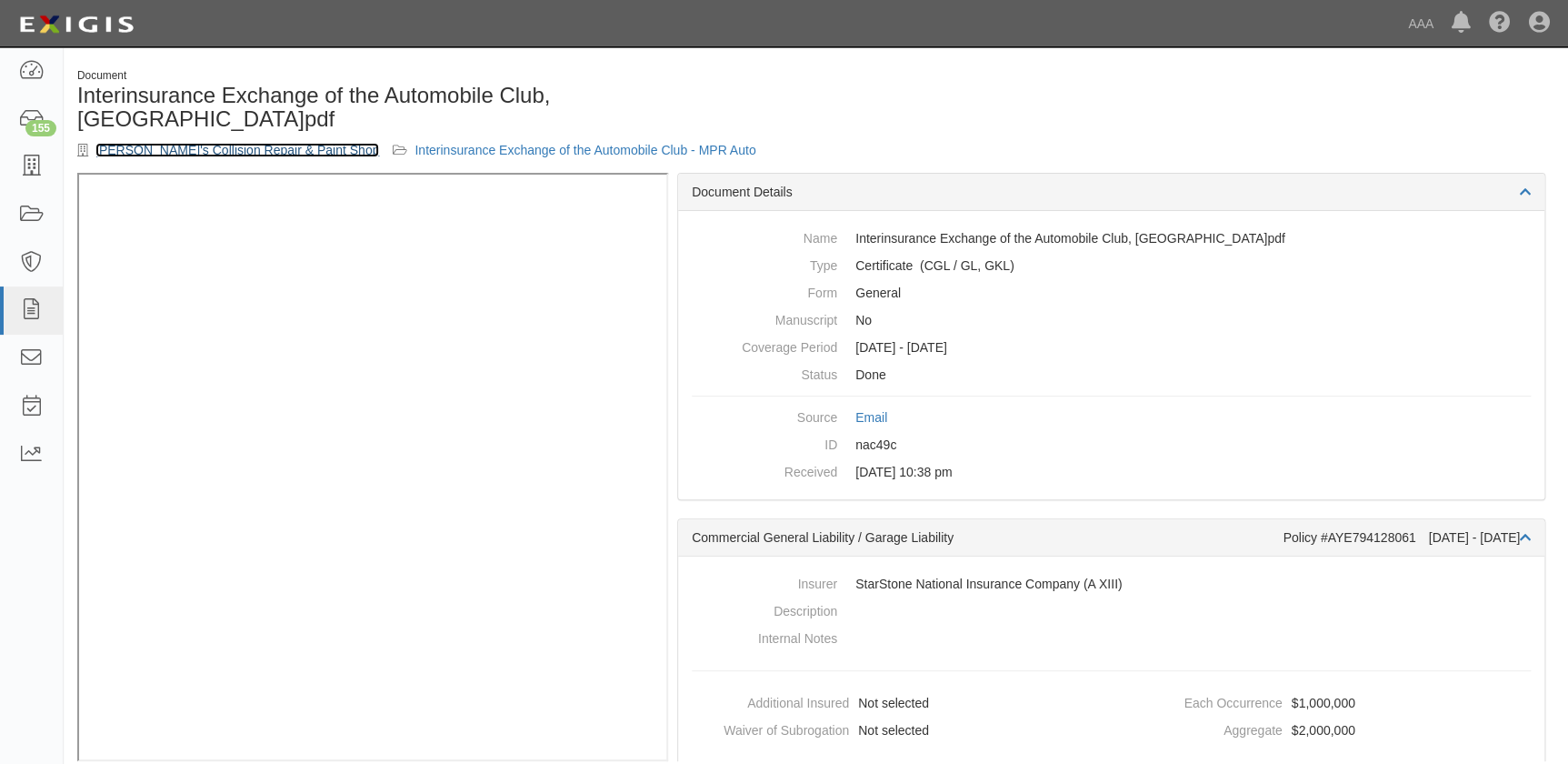
click at [225, 148] on link "Cesare's Collision Repair & Paint Shop" at bounding box center [237, 149] width 284 height 15
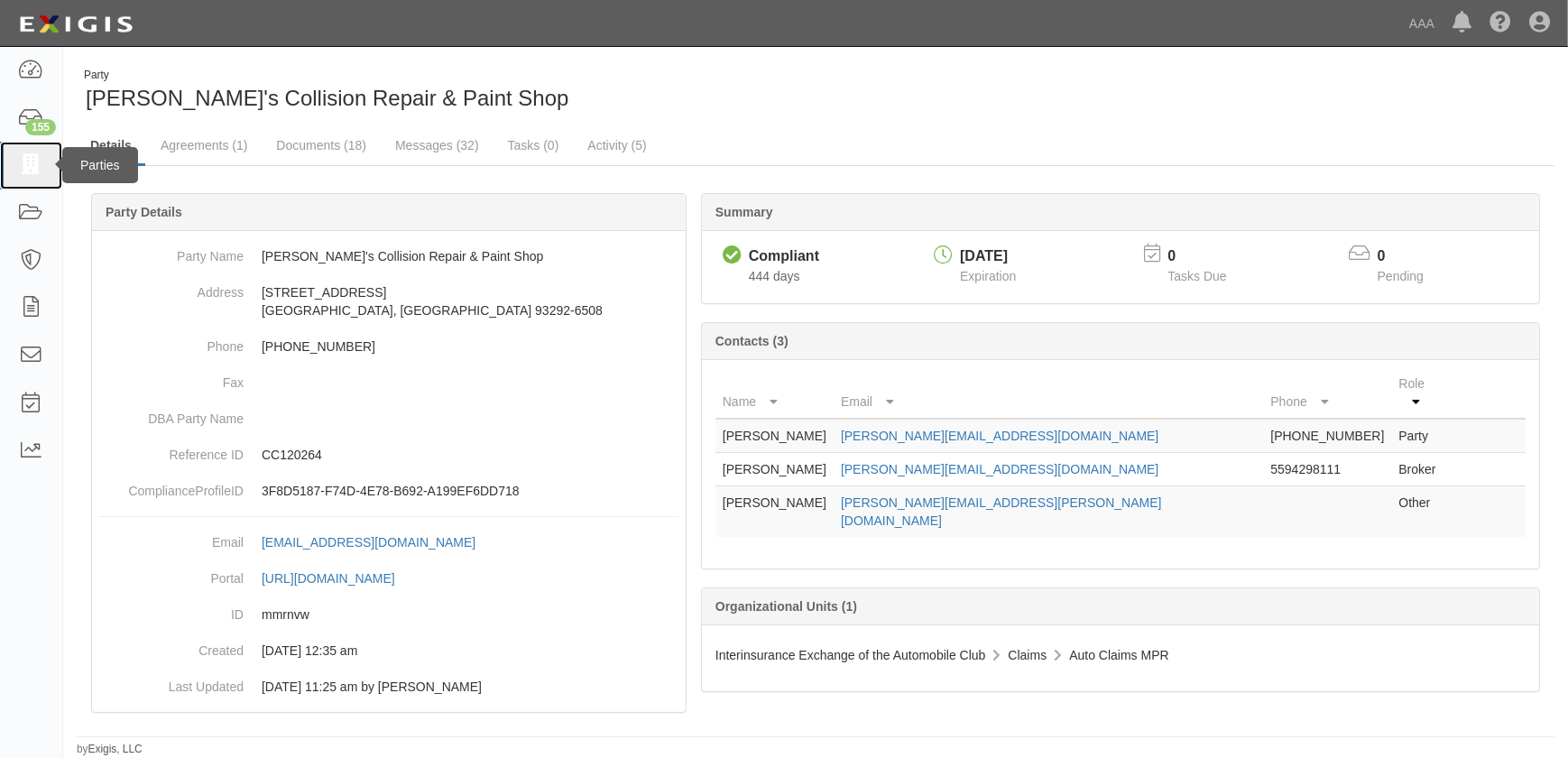
click at [37, 166] on icon at bounding box center [31, 165] width 26 height 21
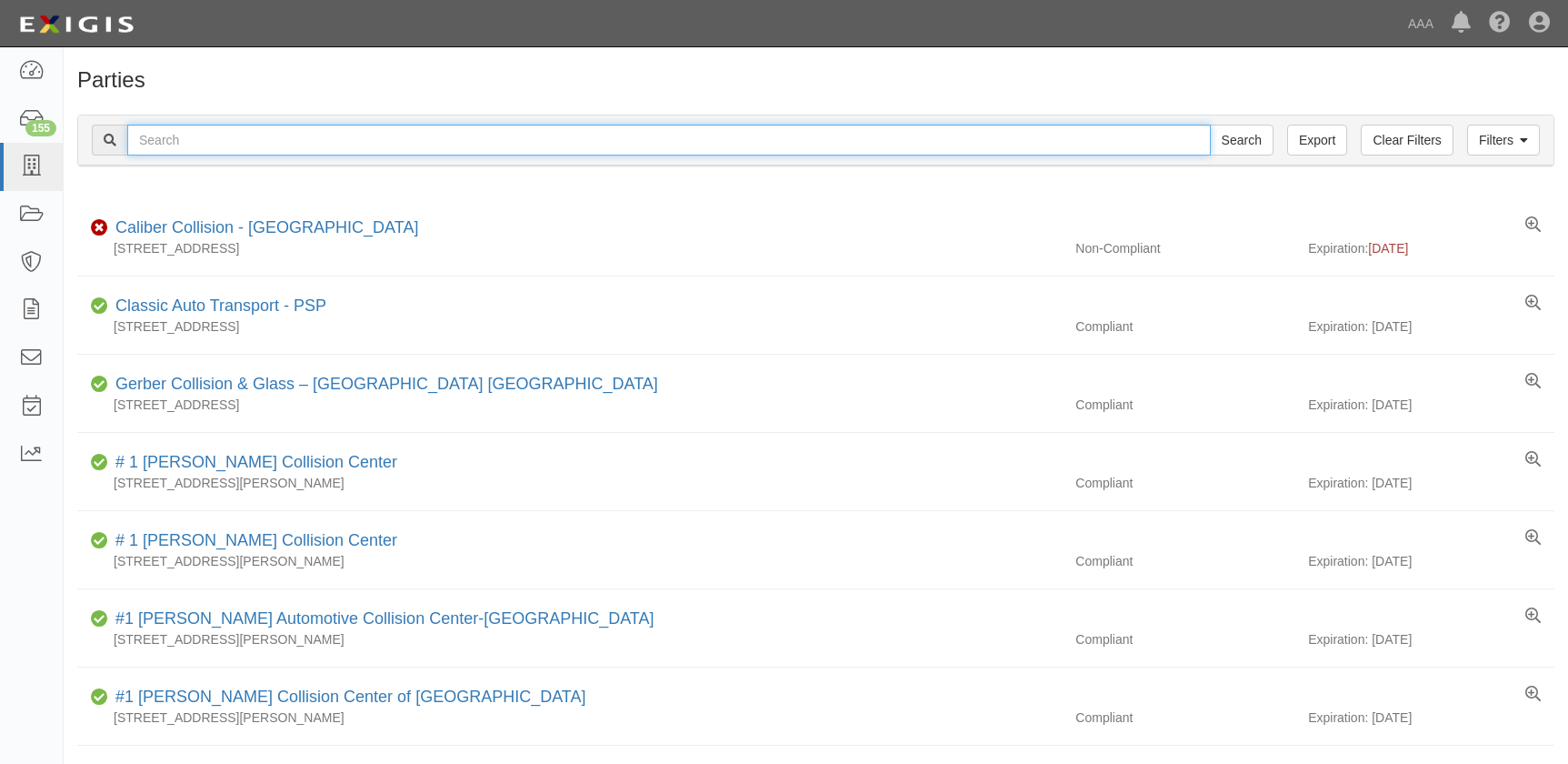
click at [204, 140] on input "text" at bounding box center [669, 139] width 1084 height 31
paste input "Charlie's Collision Center Inc"
type input "Charlie's Collision Center Inc"
click at [1211, 125] on input "Search" at bounding box center [1242, 139] width 64 height 31
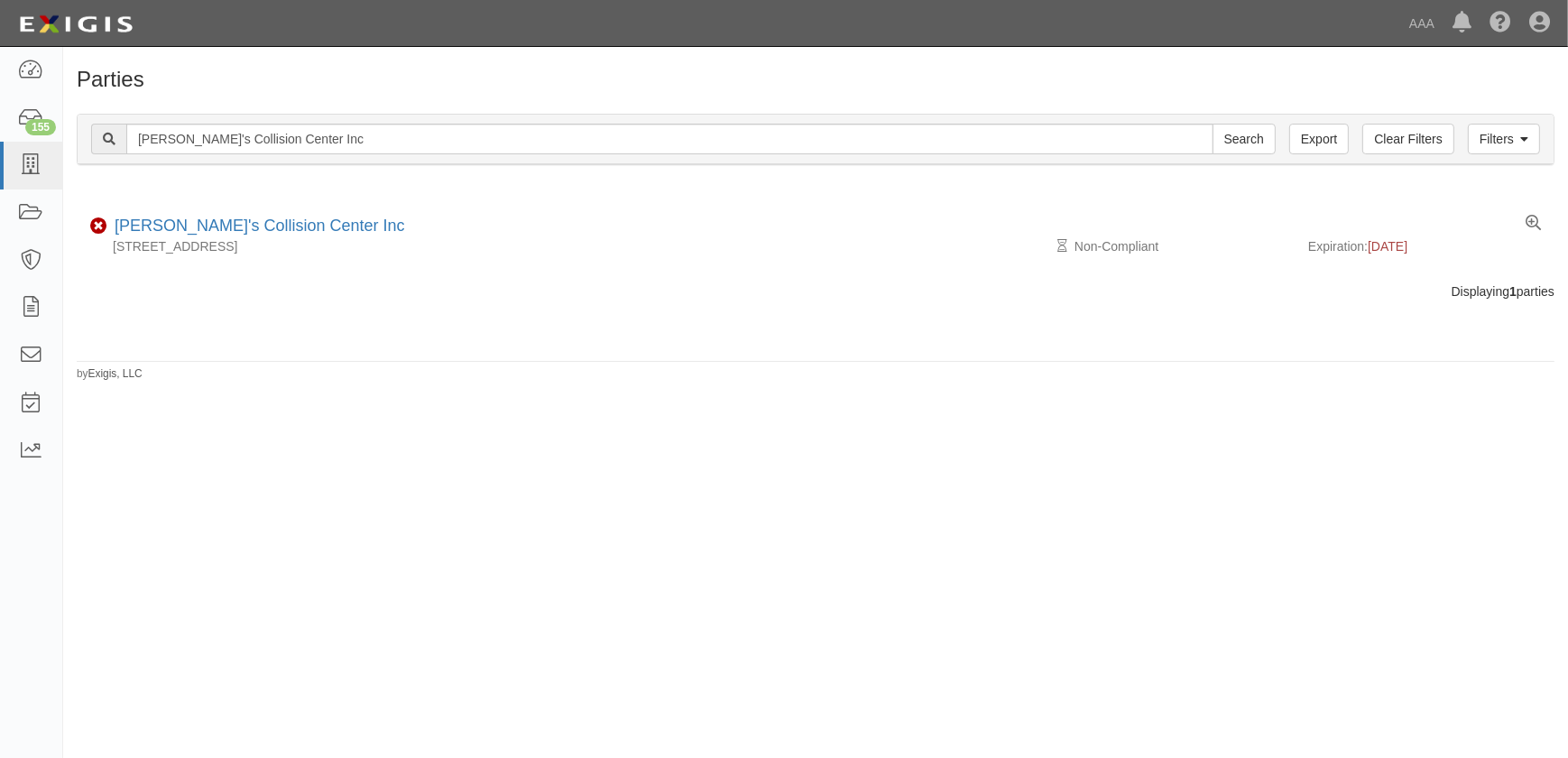
click at [497, 505] on div "Parties Add Party Filters Clear Filters Export [PERSON_NAME]'s Collision Center…" at bounding box center [784, 395] width 1568 height 682
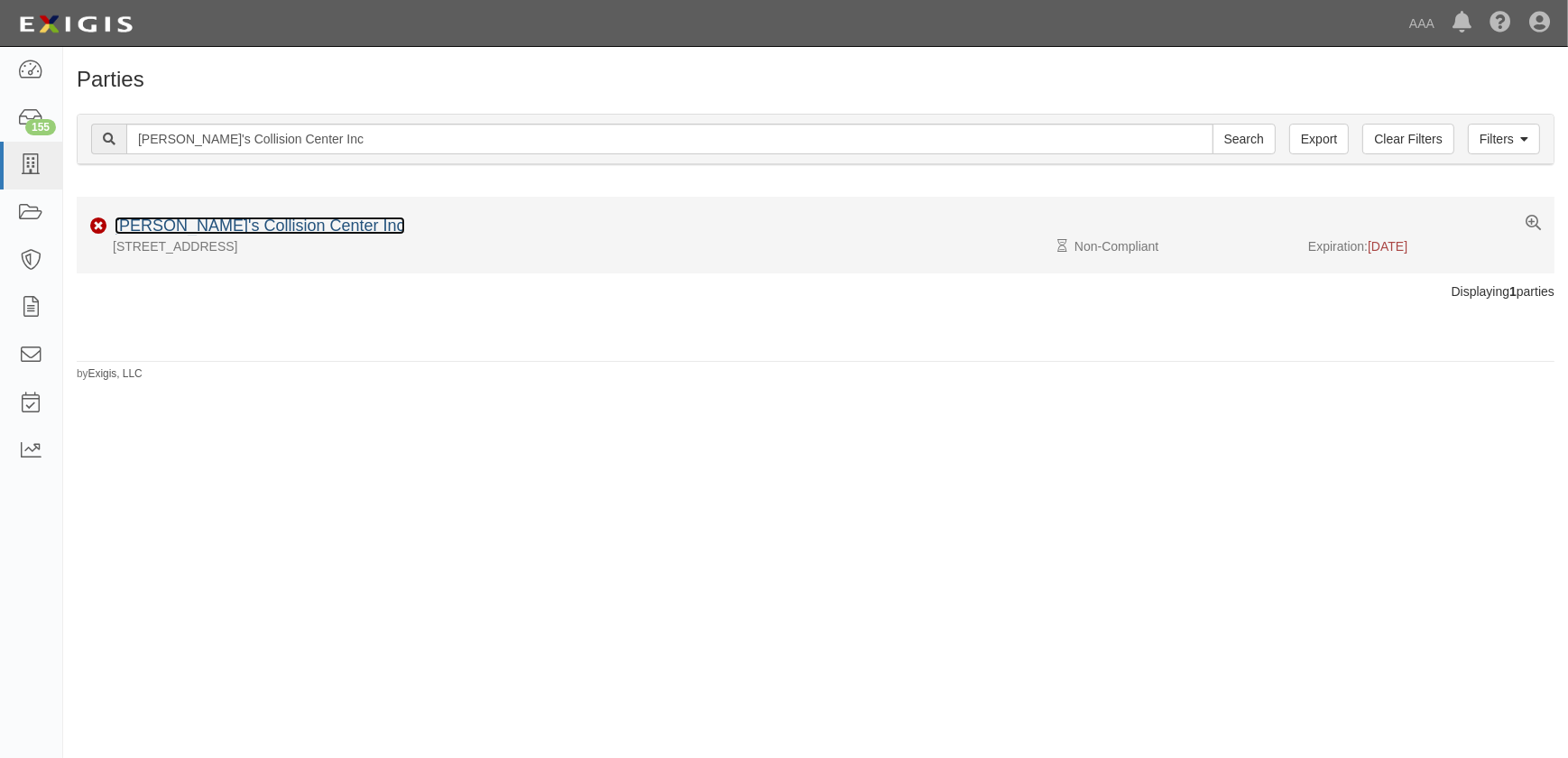
click at [222, 222] on link "[PERSON_NAME]'s Collision Center Inc" at bounding box center [260, 225] width 290 height 18
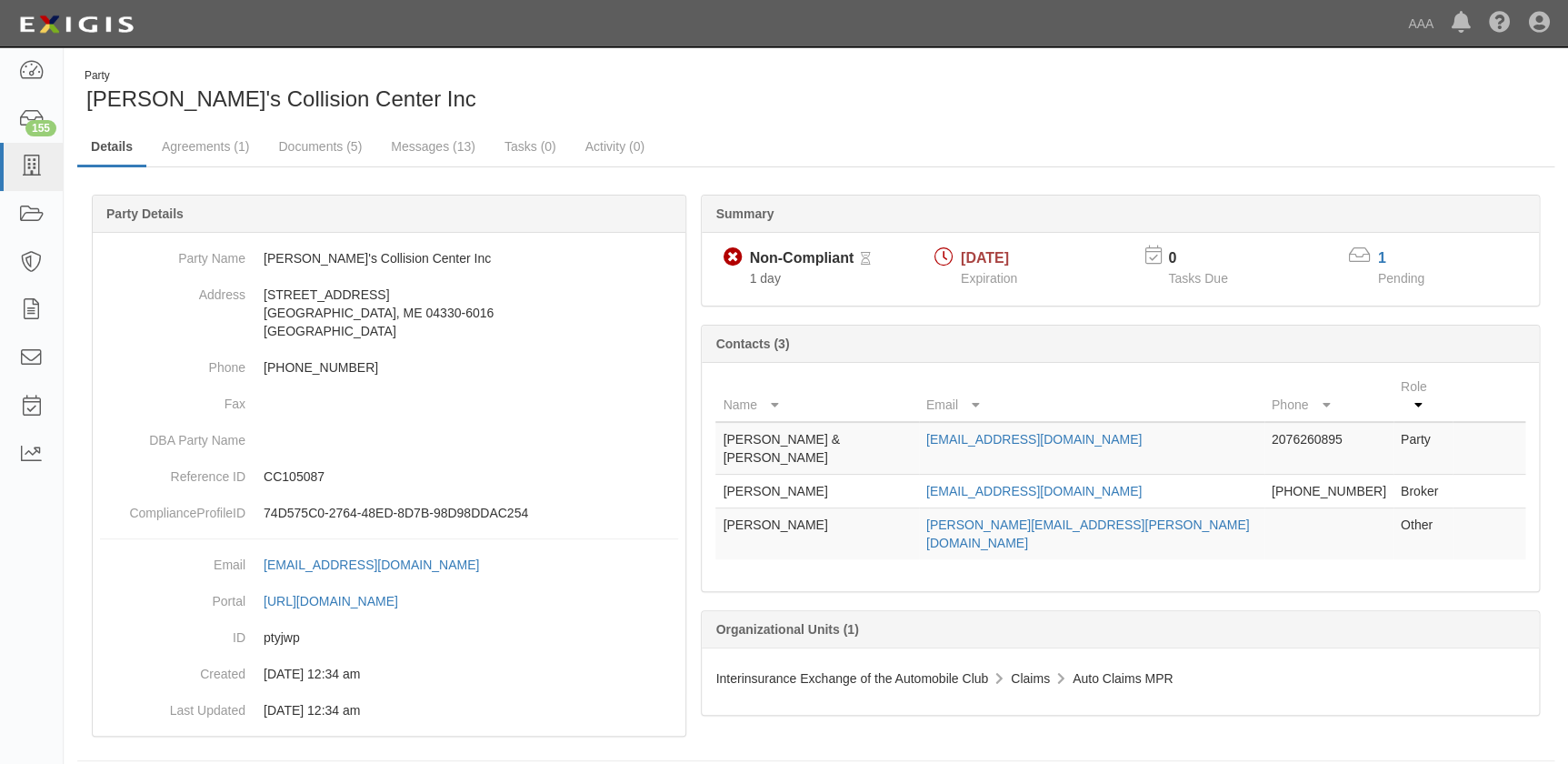
click at [1009, 82] on div "Party Charlie's Collision Center Inc" at bounding box center [815, 91] width 1504 height 47
click at [26, 170] on icon at bounding box center [31, 166] width 26 height 21
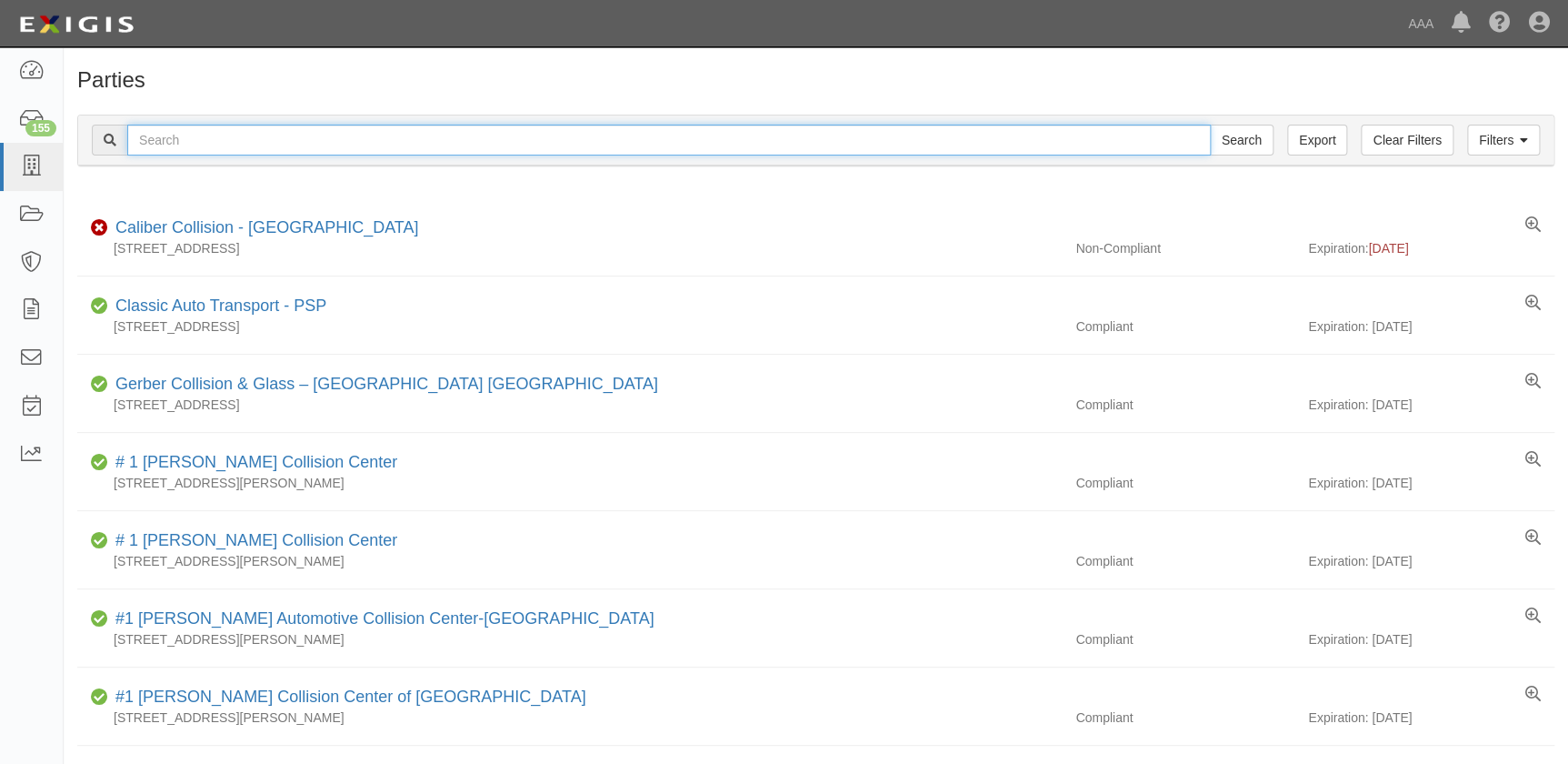
click at [205, 137] on input "text" at bounding box center [669, 139] width 1084 height 31
paste input "[PERSON_NAME] Collision Center"
type input "[PERSON_NAME] Collision Center"
click at [1211, 125] on input "Search" at bounding box center [1242, 139] width 64 height 31
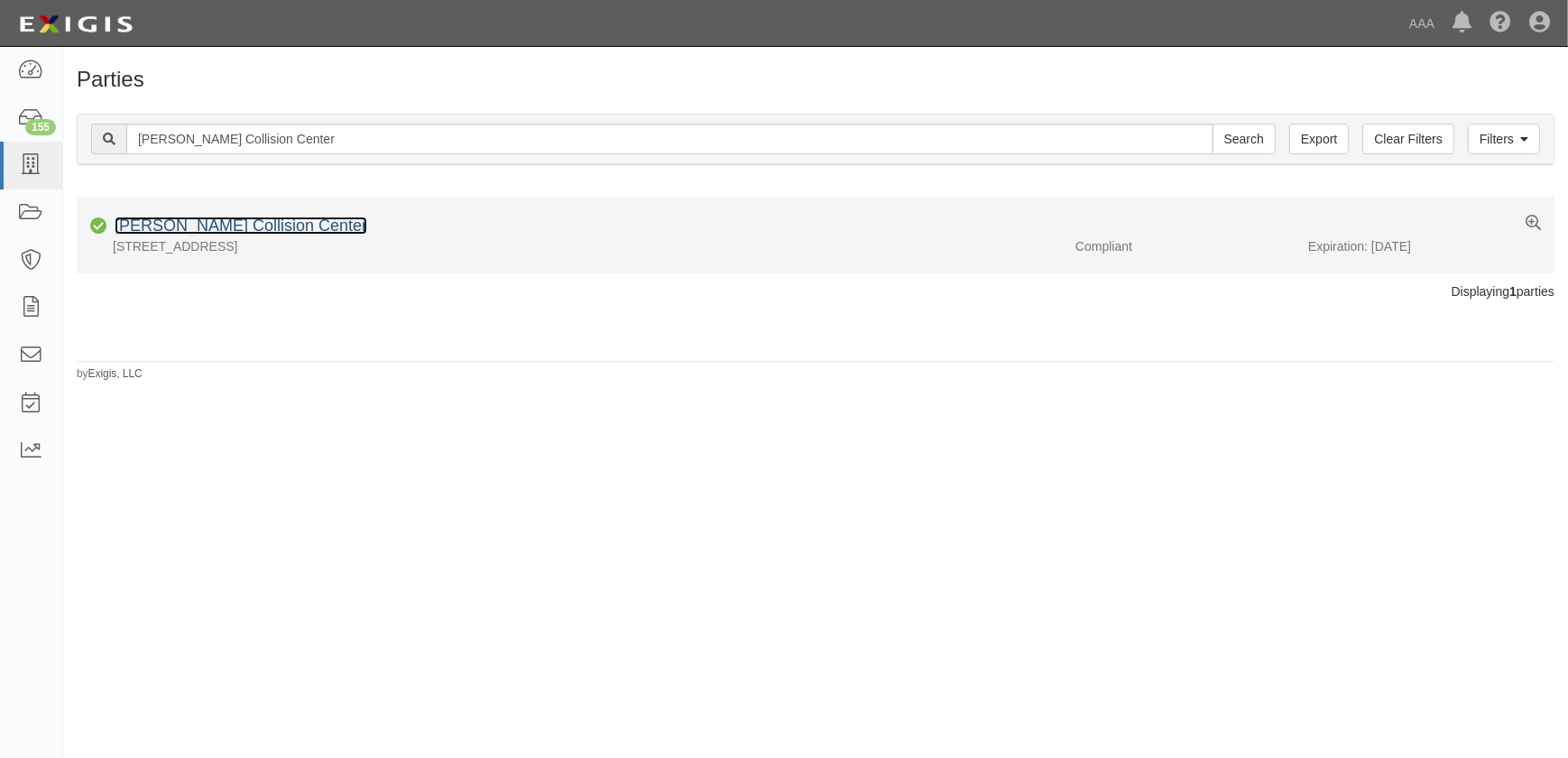
click at [243, 227] on link "[PERSON_NAME] Collision Center" at bounding box center [241, 225] width 253 height 18
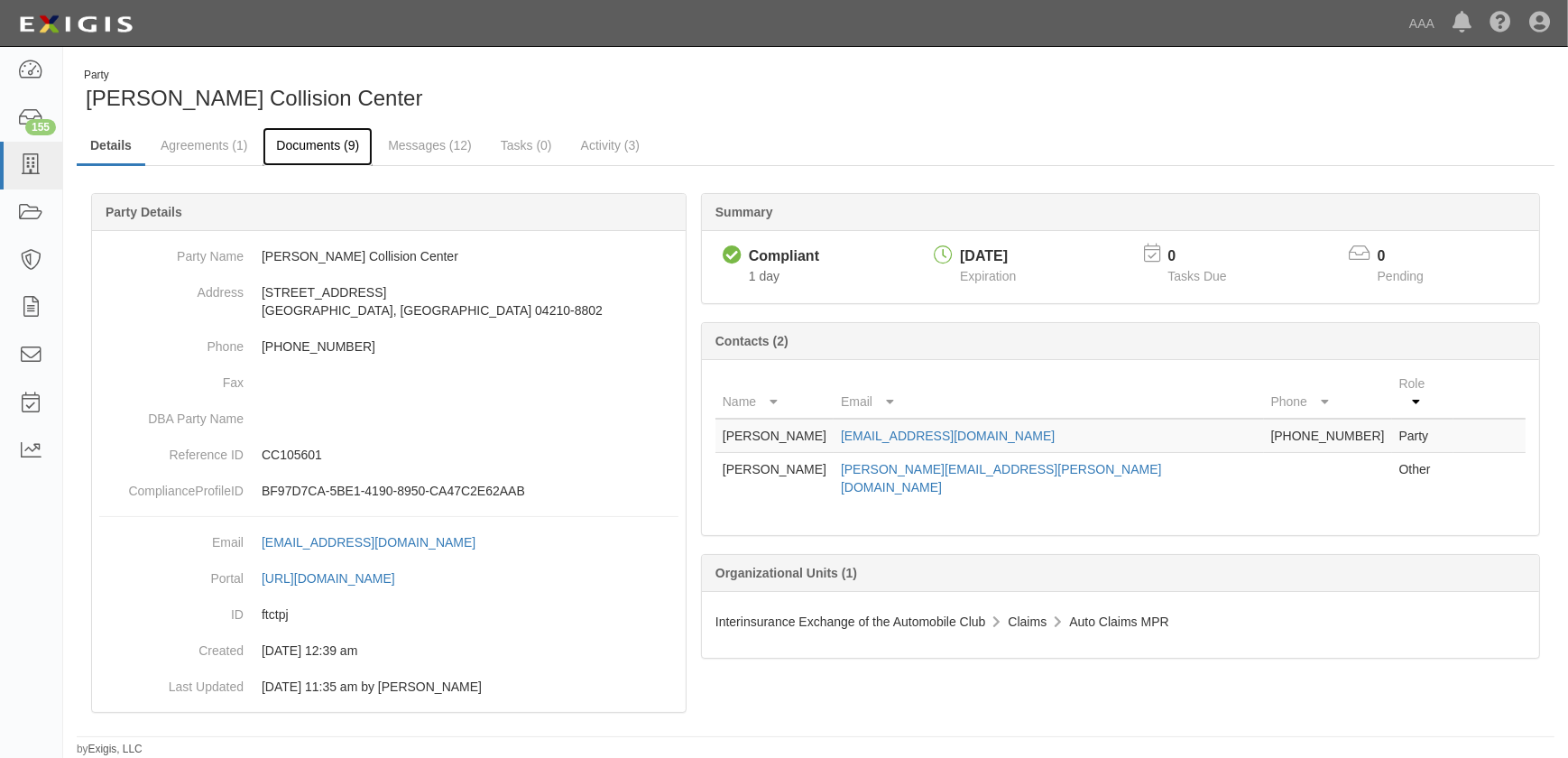
click at [316, 145] on link "Documents (9)" at bounding box center [317, 146] width 110 height 39
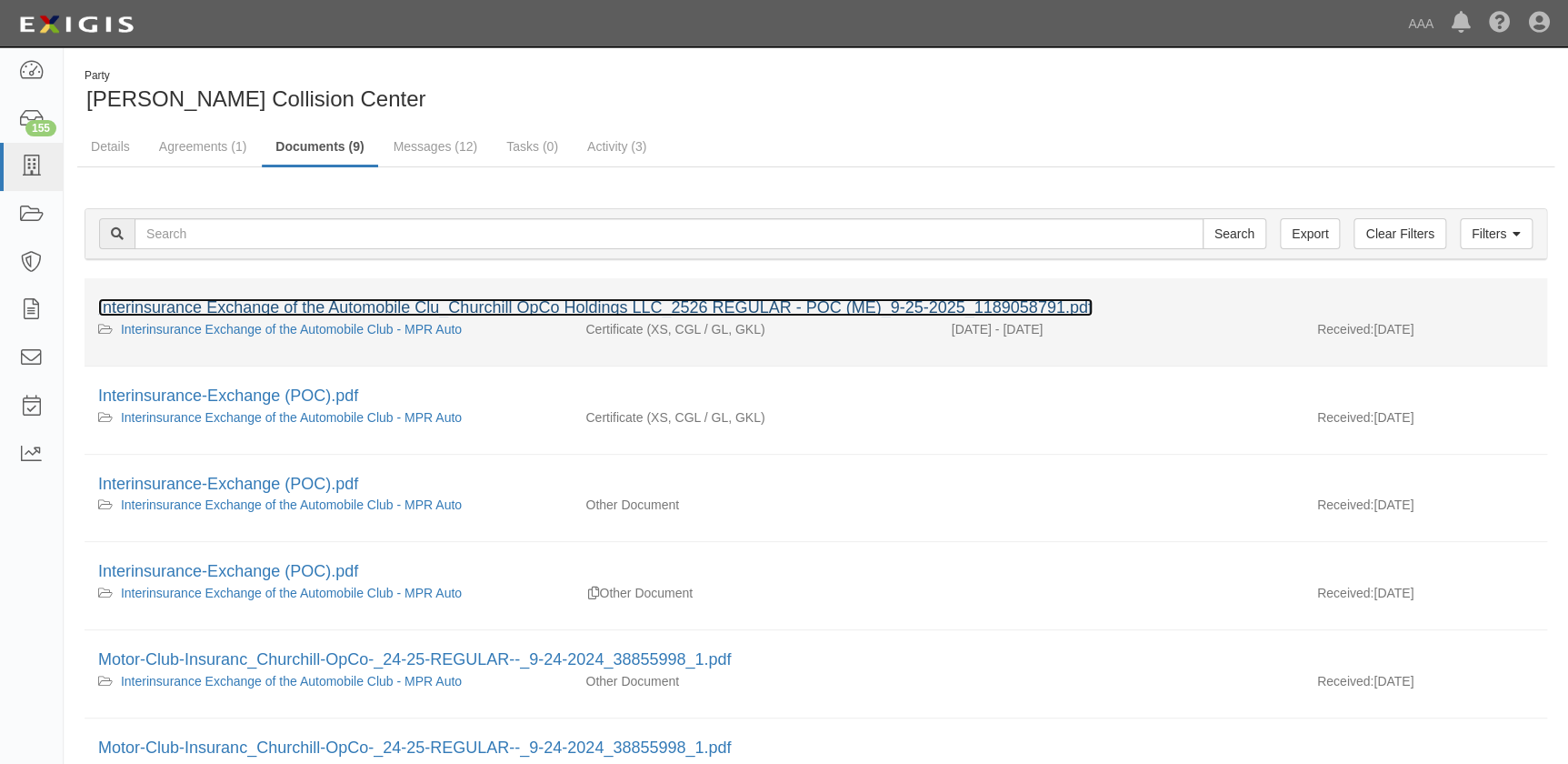
click at [249, 304] on link "Interinsurance Exchange of the Automobile Clu_Churchill OpCo Holdings LLC_2526 …" at bounding box center [595, 308] width 995 height 18
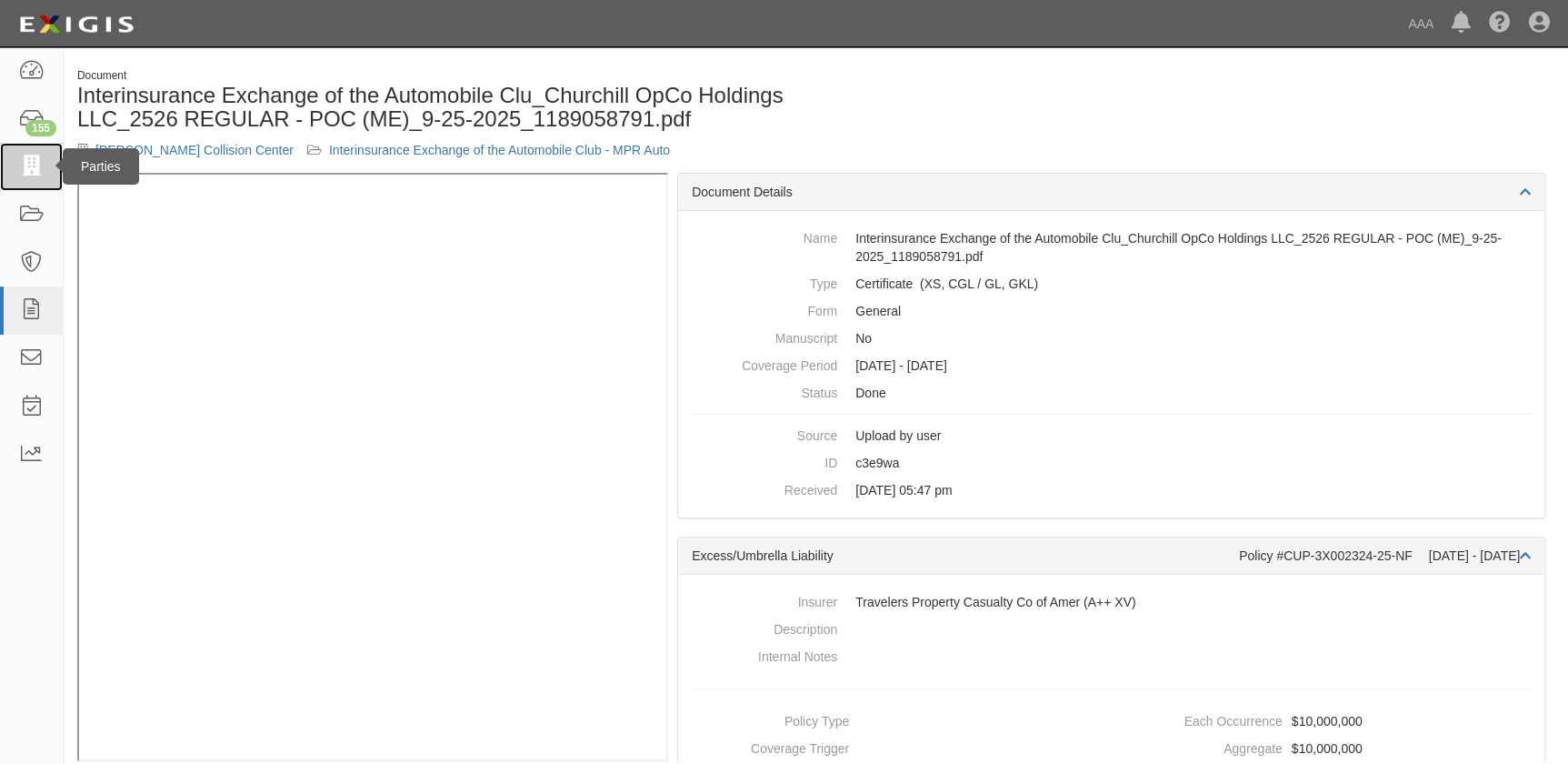
click at [31, 167] on icon at bounding box center [31, 166] width 26 height 21
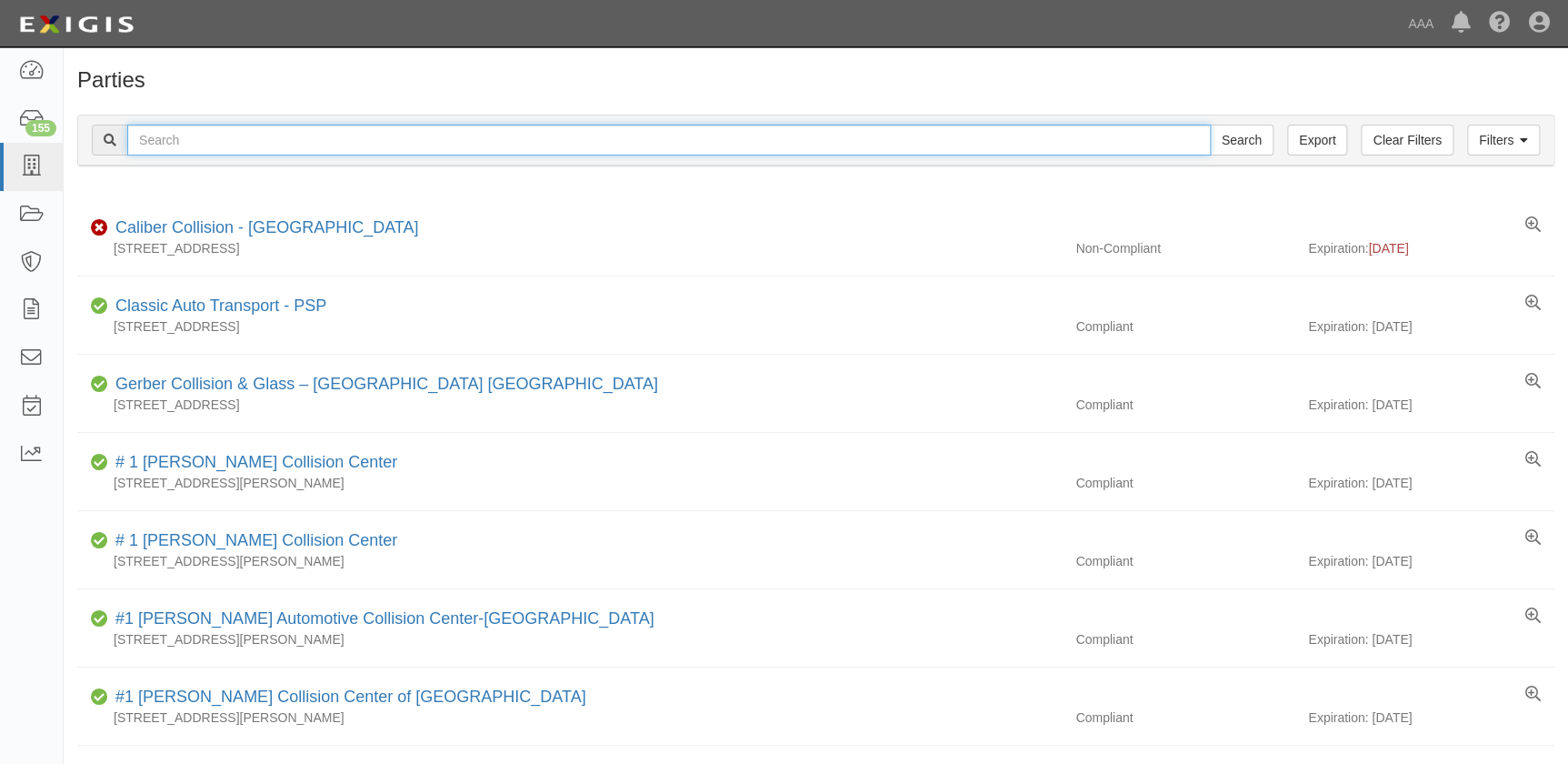
click at [186, 144] on input "text" at bounding box center [669, 139] width 1084 height 31
paste input "[PERSON_NAME]'s Collision Center Inc"
type input "[PERSON_NAME]'s Collision Center Inc"
click at [1211, 125] on input "Search" at bounding box center [1242, 139] width 64 height 31
